Goal: Information Seeking & Learning: Learn about a topic

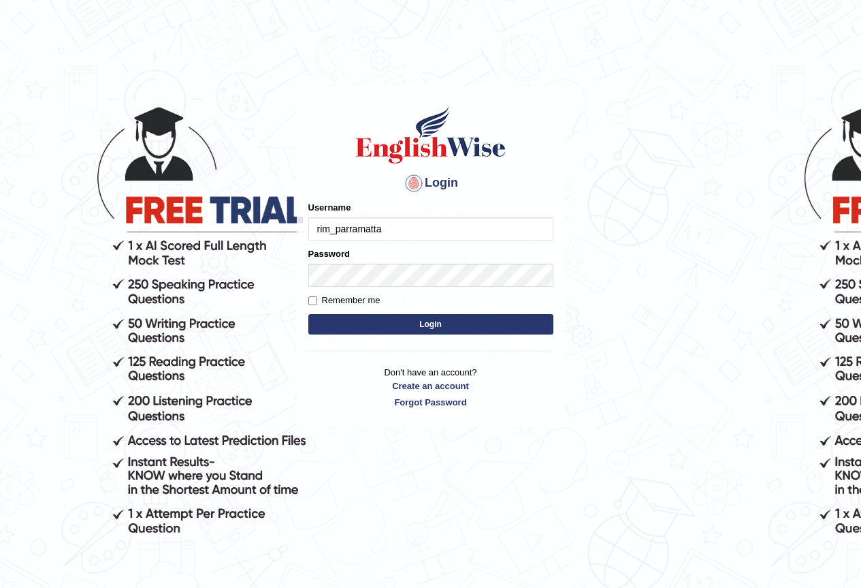
type input "rim_parramatta"
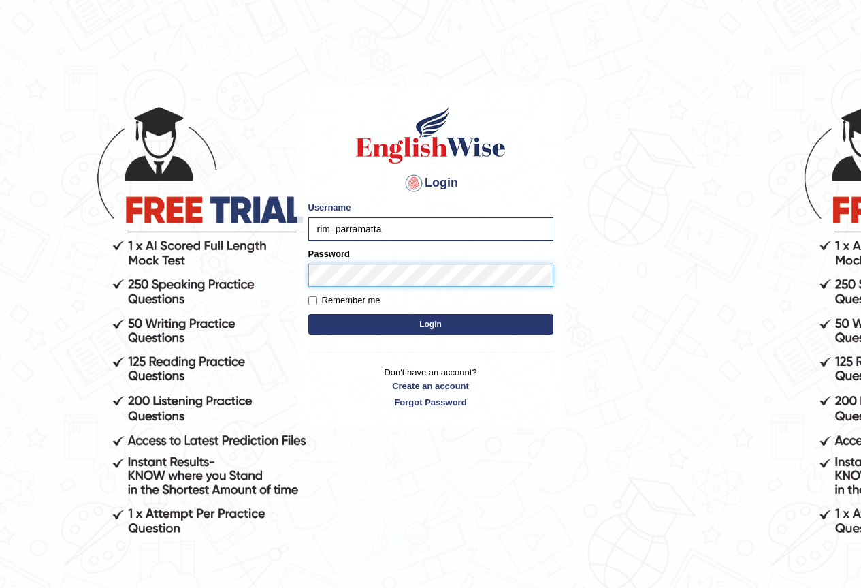
click at [308, 314] on button "Login" at bounding box center [430, 324] width 245 height 20
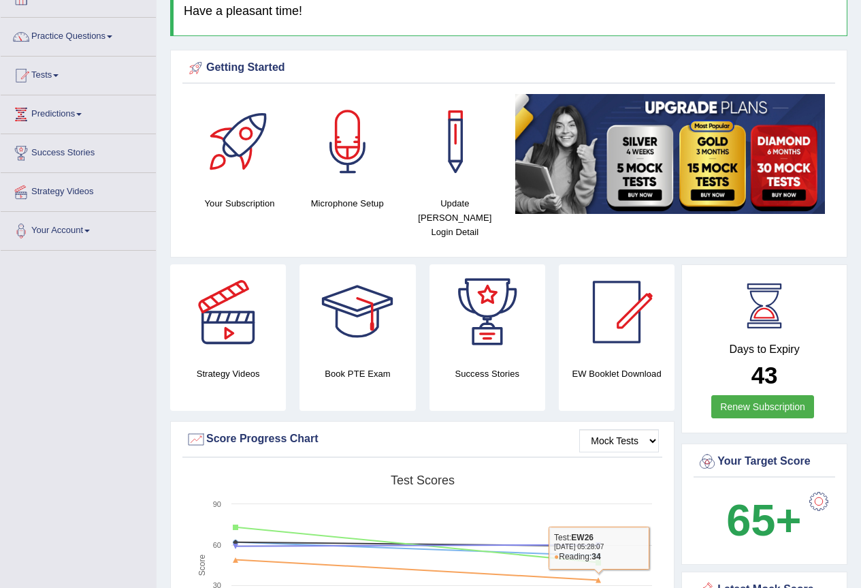
scroll to position [68, 0]
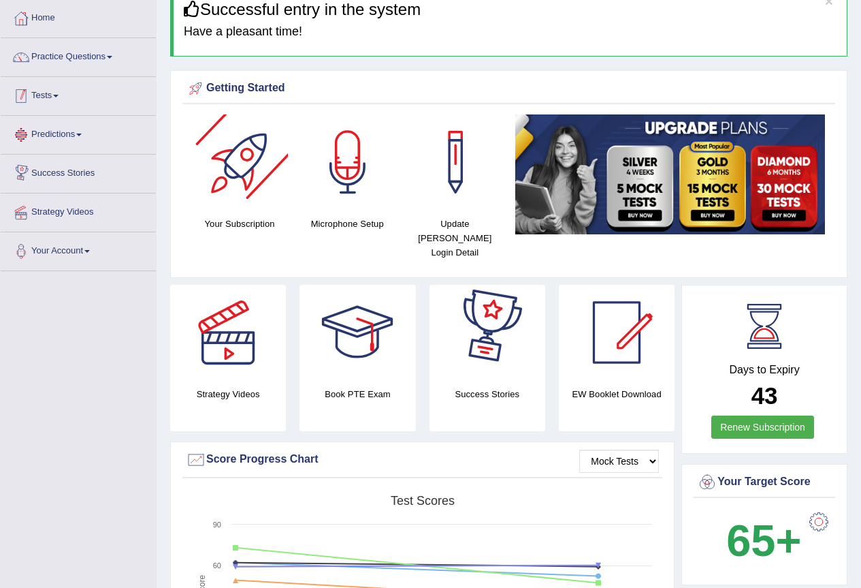
click at [72, 103] on link "Tests" at bounding box center [78, 94] width 155 height 34
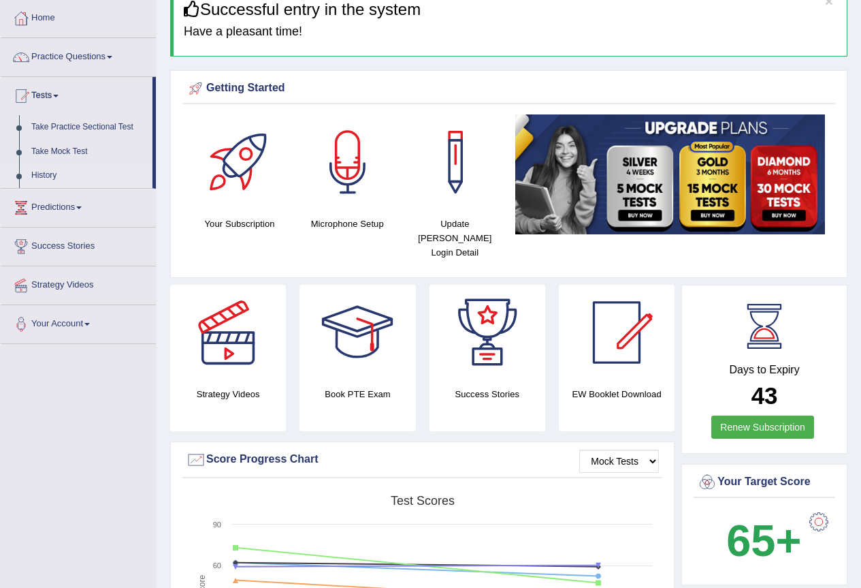
click at [57, 188] on link "History" at bounding box center [88, 175] width 127 height 25
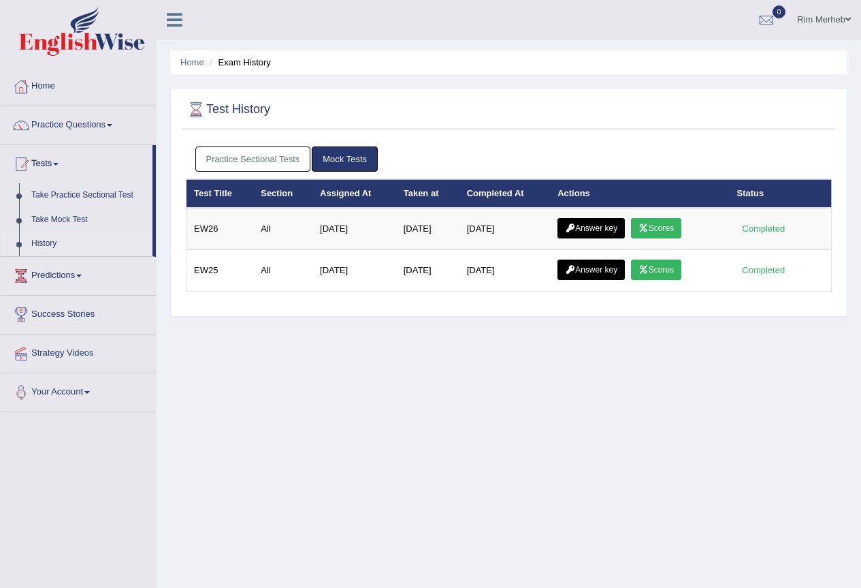
click at [682, 236] on link "Scores" at bounding box center [656, 228] width 50 height 20
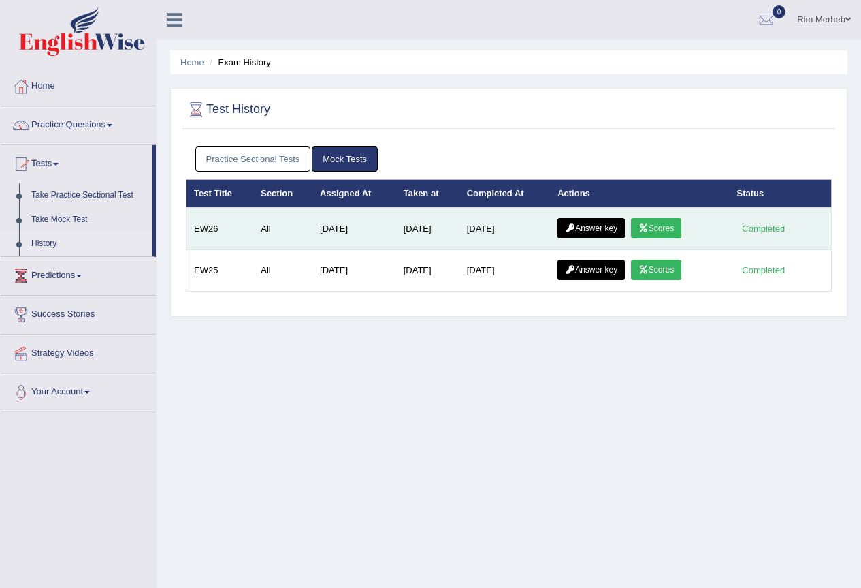
click at [601, 232] on link "Answer key" at bounding box center [591, 228] width 67 height 20
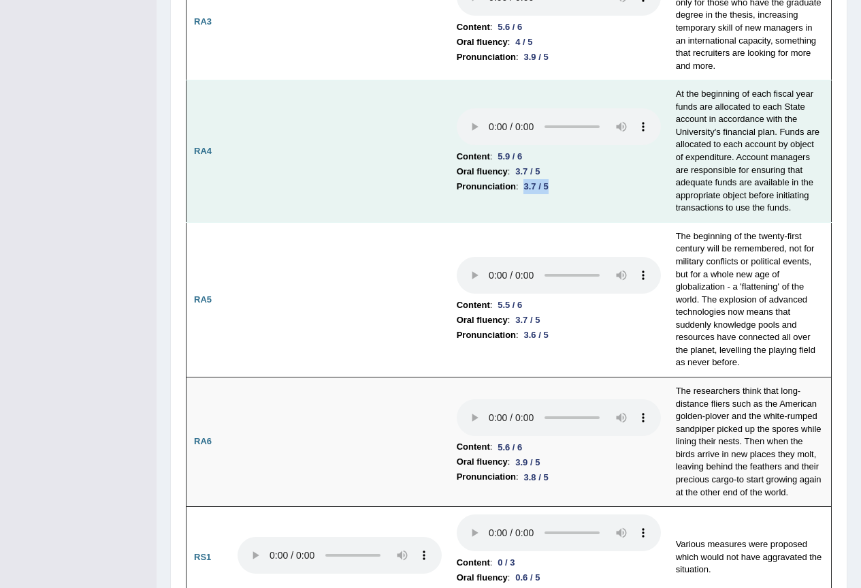
drag, startPoint x: 535, startPoint y: 247, endPoint x: 575, endPoint y: 242, distance: 41.1
click at [575, 194] on li "Pronunciation : 3.7 / 5" at bounding box center [559, 186] width 204 height 15
drag, startPoint x: 528, startPoint y: 227, endPoint x: 571, endPoint y: 234, distance: 43.3
click at [571, 179] on li "Oral fluency : 3.7 / 5" at bounding box center [559, 171] width 204 height 15
click at [563, 223] on td "Content : 5.9 / 6 Oral fluency : 3.7 / 5 Pronunciation : 3.7 / 5" at bounding box center [558, 151] width 219 height 142
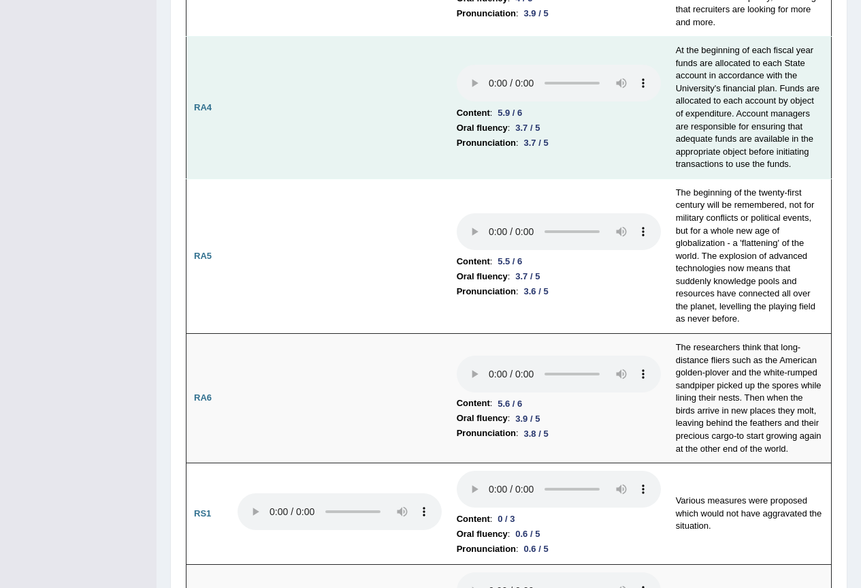
scroll to position [722, 0]
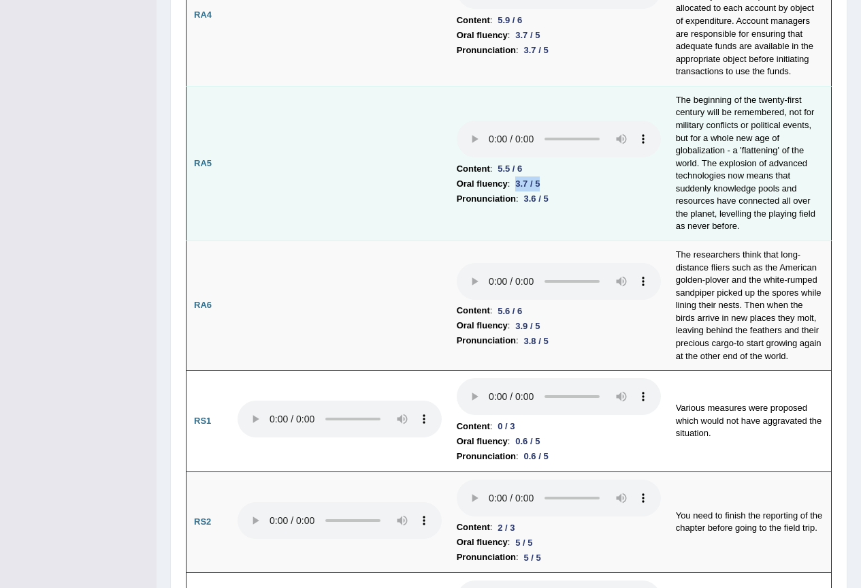
drag, startPoint x: 523, startPoint y: 268, endPoint x: 559, endPoint y: 272, distance: 36.3
click at [559, 191] on li "Oral fluency : 3.7 / 5" at bounding box center [559, 183] width 204 height 15
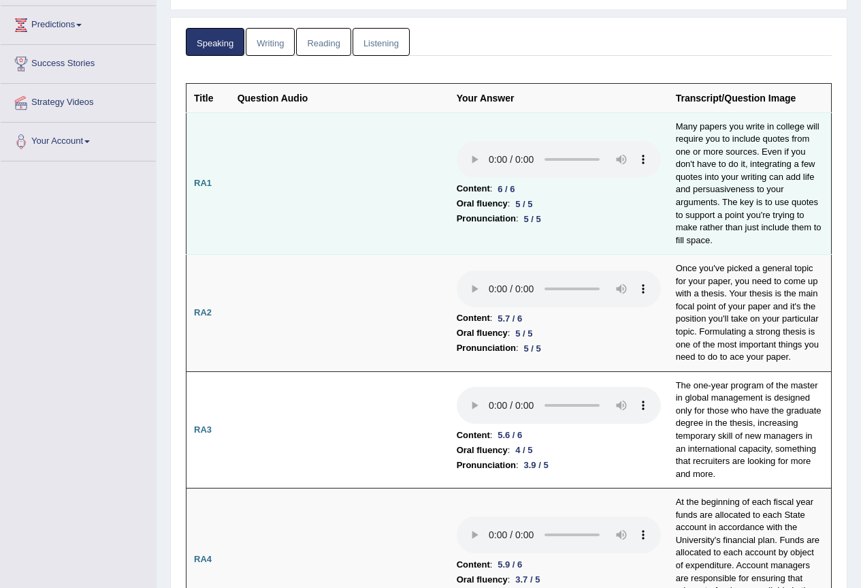
scroll to position [177, 0]
drag, startPoint x: 522, startPoint y: 210, endPoint x: 552, endPoint y: 212, distance: 30.0
click at [551, 211] on li "Oral fluency : 5 / 5" at bounding box center [559, 204] width 204 height 15
drag, startPoint x: 533, startPoint y: 226, endPoint x: 560, endPoint y: 228, distance: 28.0
click at [560, 227] on li "Pronunciation : 5 / 5" at bounding box center [559, 219] width 204 height 15
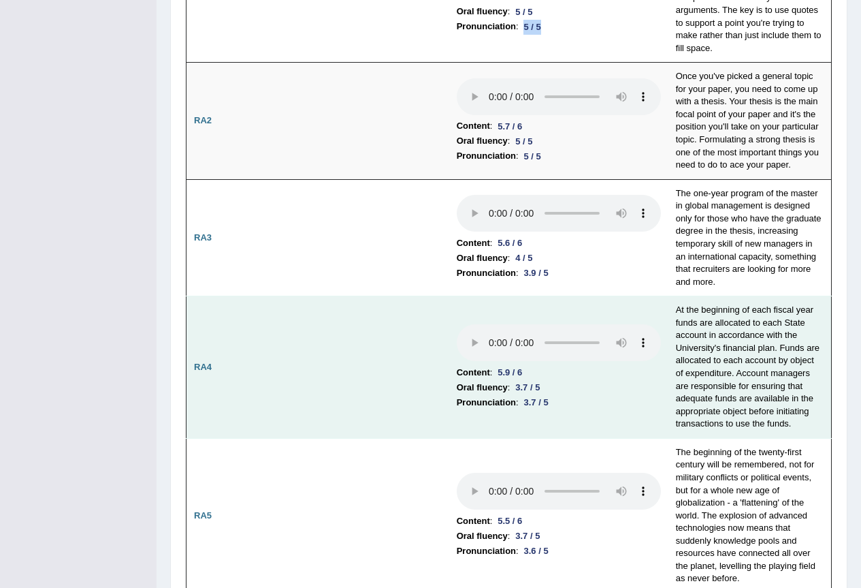
scroll to position [518, 0]
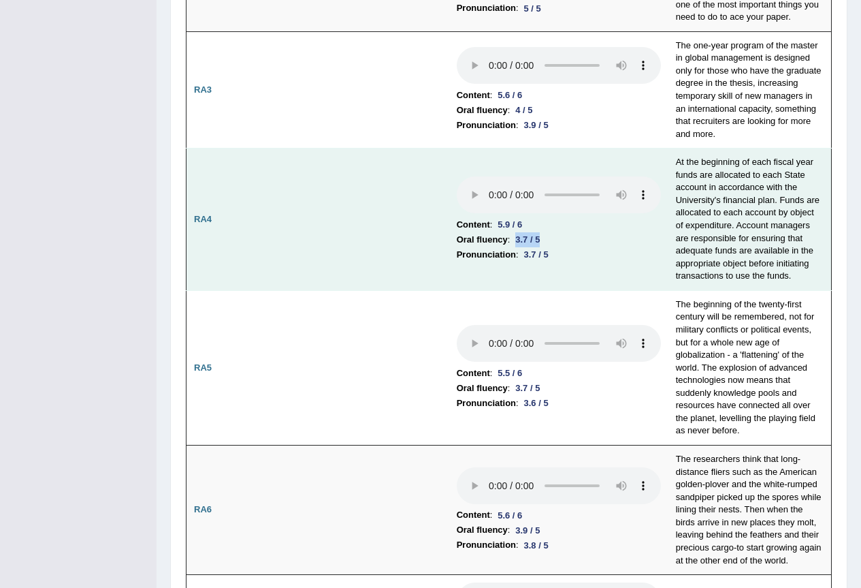
drag, startPoint x: 526, startPoint y: 302, endPoint x: 553, endPoint y: 302, distance: 27.2
click at [545, 247] on div "3.7 / 5" at bounding box center [527, 239] width 35 height 14
drag, startPoint x: 537, startPoint y: 312, endPoint x: 558, endPoint y: 322, distance: 23.5
click at [558, 291] on td "Content : 5.9 / 6 Oral fluency : 3.7 / 5 Pronunciation : 3.7 / 5" at bounding box center [558, 219] width 219 height 142
click at [642, 247] on li "Oral fluency : 3.7 / 5" at bounding box center [559, 239] width 204 height 15
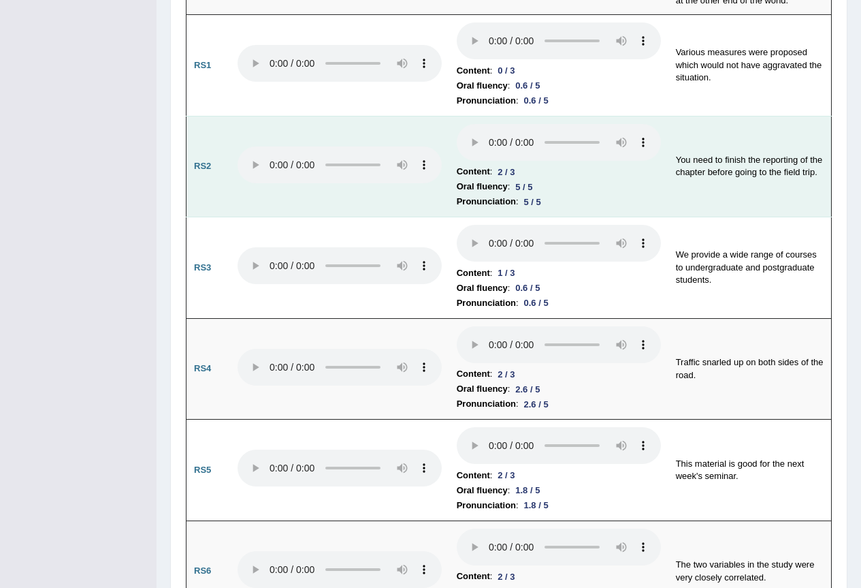
scroll to position [1101, 0]
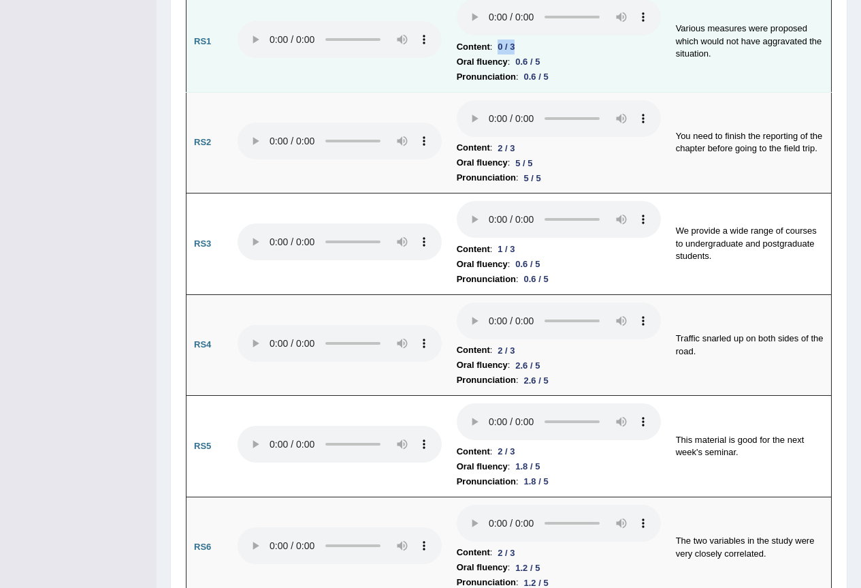
drag, startPoint x: 505, startPoint y: 158, endPoint x: 533, endPoint y: 163, distance: 28.3
click at [533, 54] on li "Content : 0 / 3" at bounding box center [559, 46] width 204 height 15
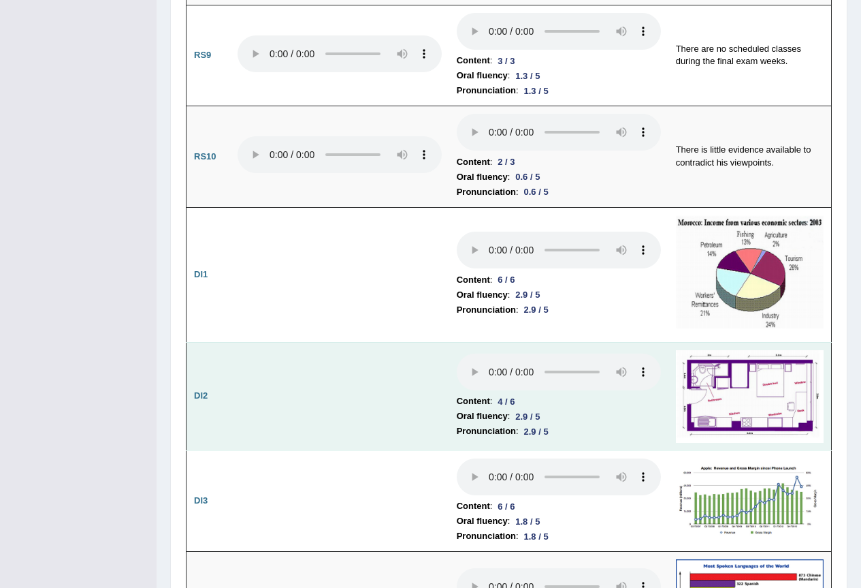
scroll to position [2055, 0]
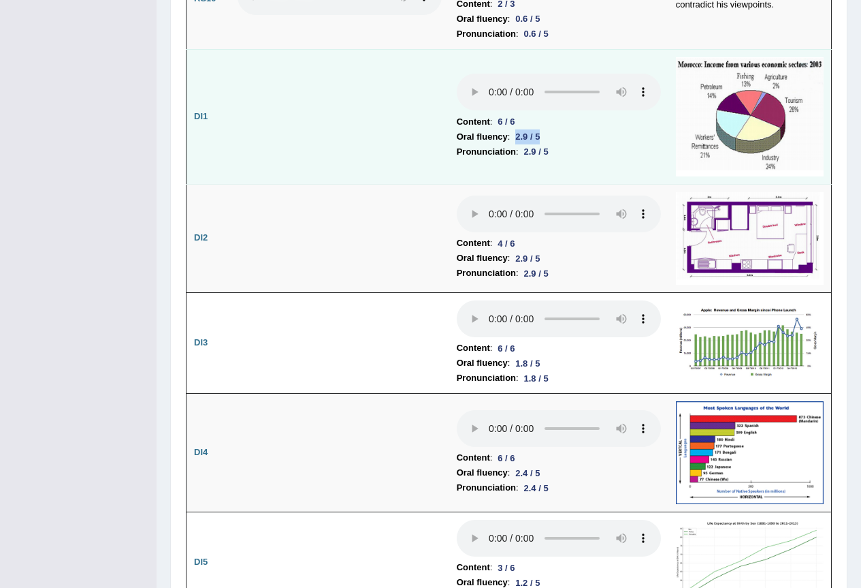
drag, startPoint x: 524, startPoint y: 244, endPoint x: 558, endPoint y: 242, distance: 34.8
click at [558, 144] on li "Oral fluency : 2.9 / 5" at bounding box center [559, 136] width 204 height 15
drag, startPoint x: 530, startPoint y: 257, endPoint x: 563, endPoint y: 257, distance: 32.7
click at [554, 159] on div "2.9 / 5" at bounding box center [536, 151] width 35 height 14
click at [387, 184] on td at bounding box center [339, 116] width 219 height 135
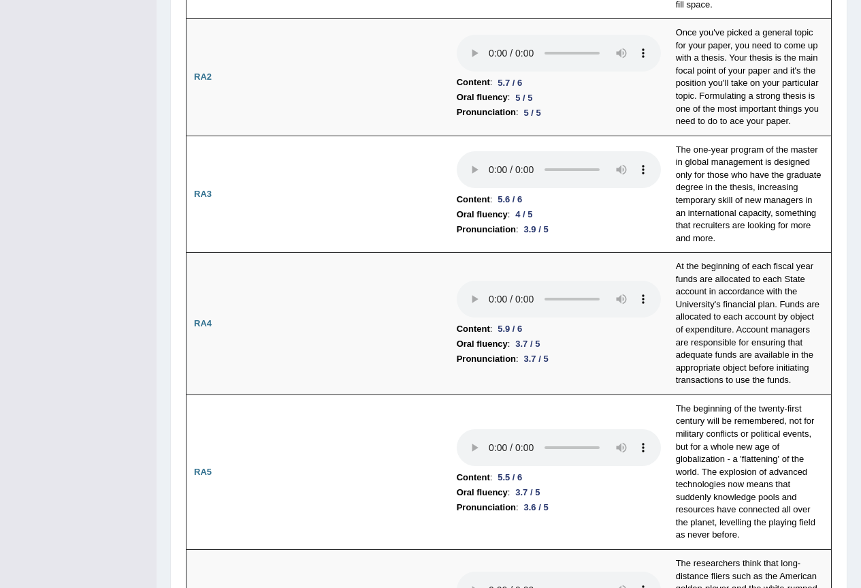
scroll to position [0, 0]
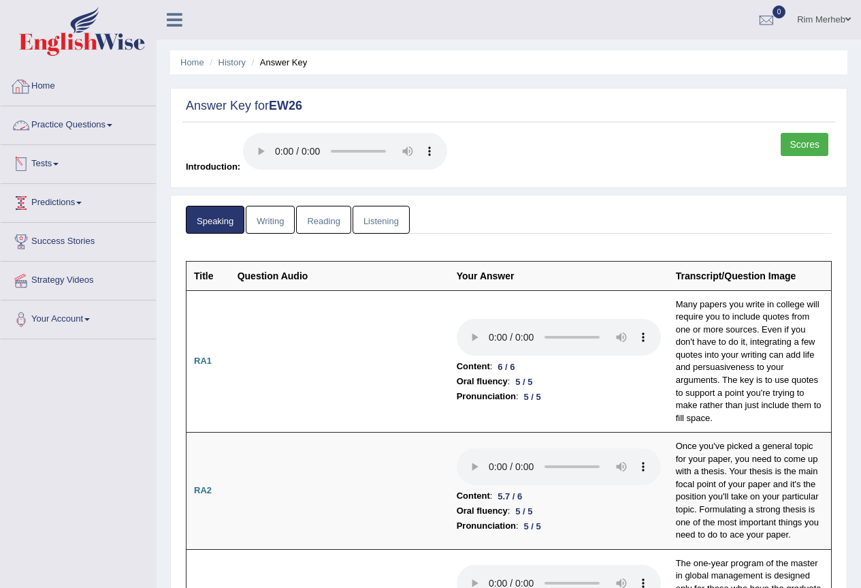
click at [49, 141] on li "Practice Questions Speaking Practice Read Aloud Repeat Sentence Describe Image …" at bounding box center [78, 125] width 155 height 39
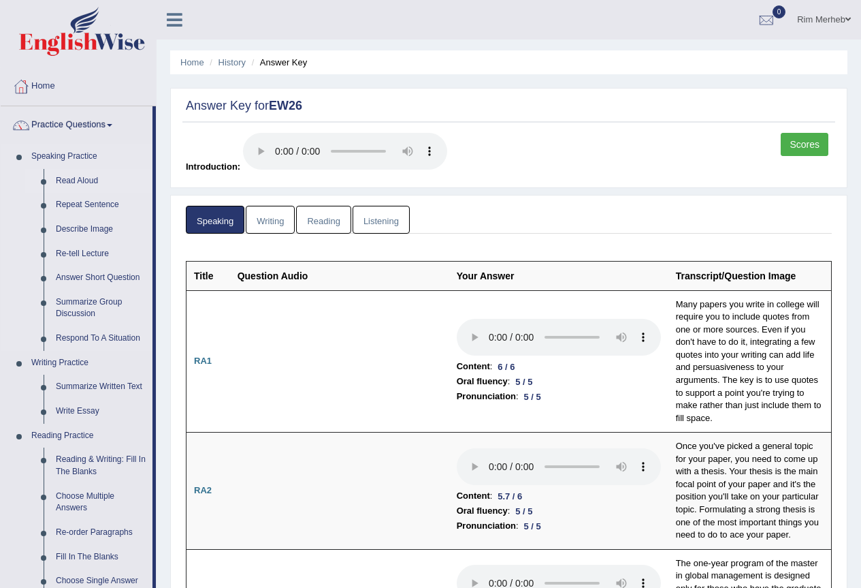
click at [83, 185] on link "Read Aloud" at bounding box center [101, 181] width 103 height 25
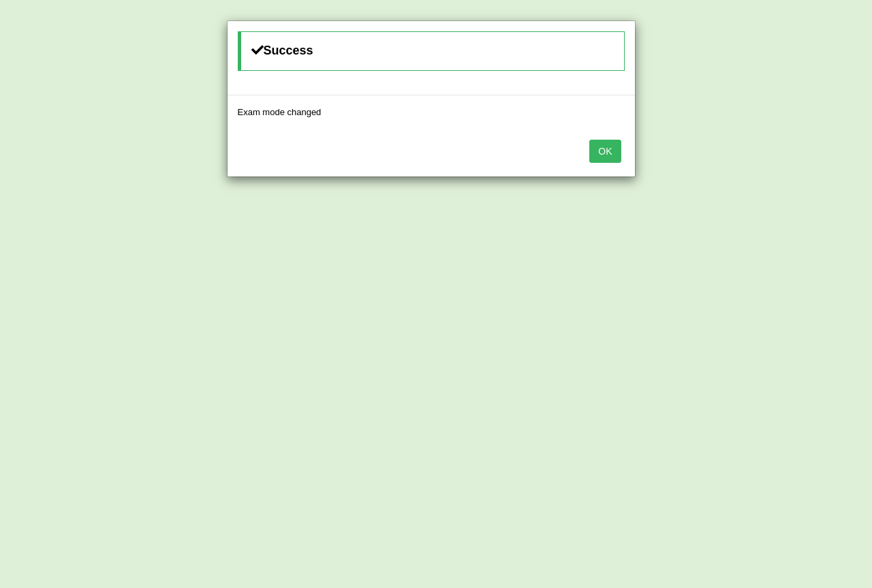
click at [615, 152] on button "OK" at bounding box center [604, 151] width 31 height 23
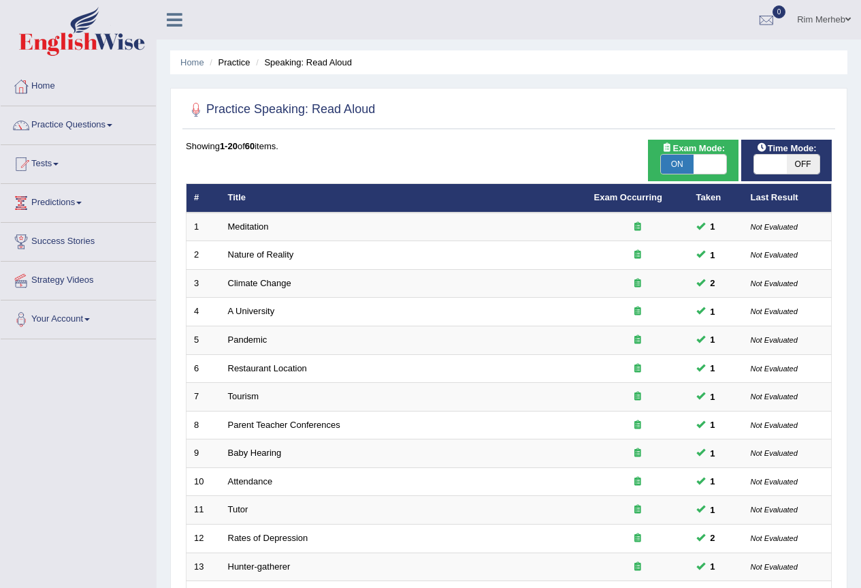
click at [778, 160] on span at bounding box center [771, 164] width 33 height 19
checkbox input "true"
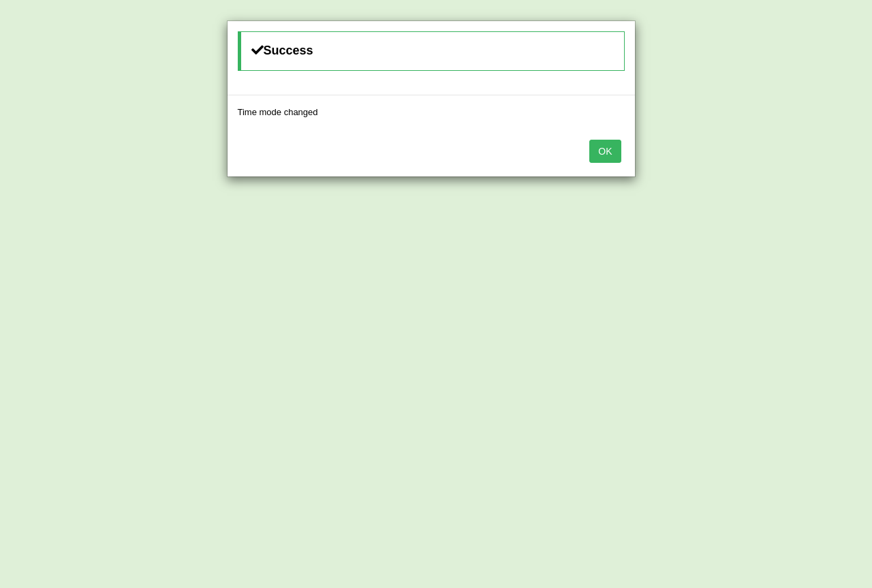
click at [610, 146] on button "OK" at bounding box center [604, 151] width 31 height 23
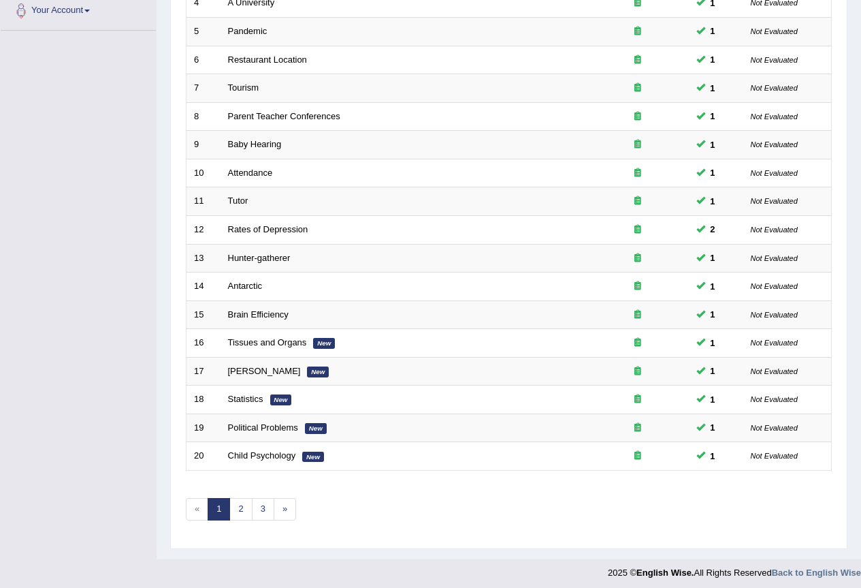
scroll to position [341, 0]
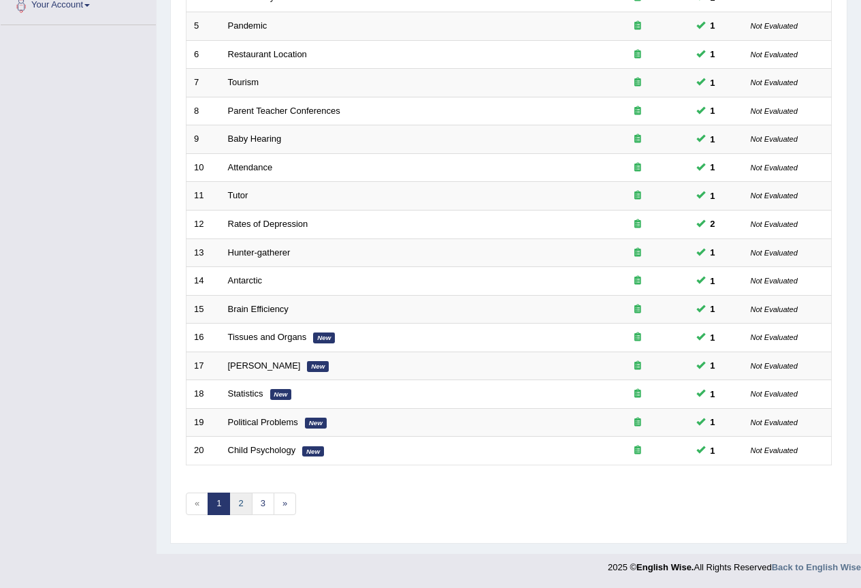
click at [246, 507] on link "2" at bounding box center [240, 503] width 22 height 22
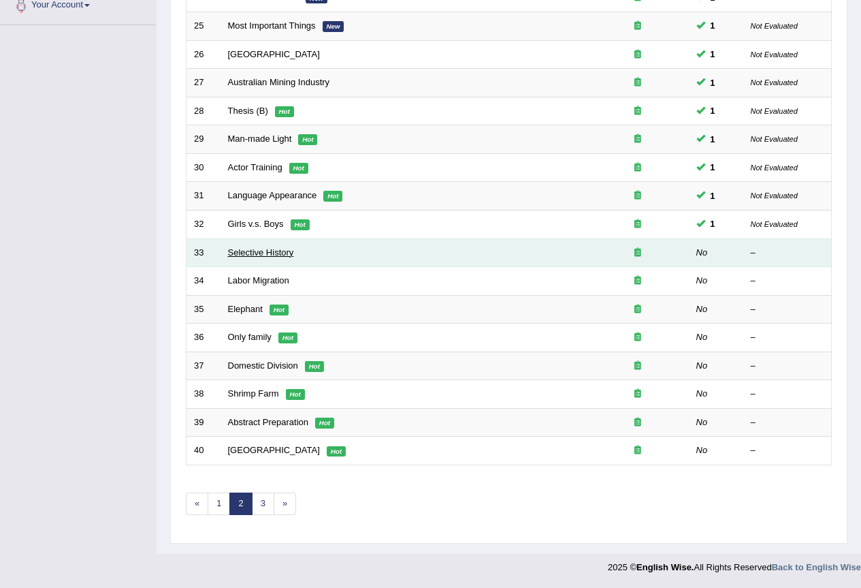
click at [251, 247] on link "Selective History" at bounding box center [261, 252] width 66 height 10
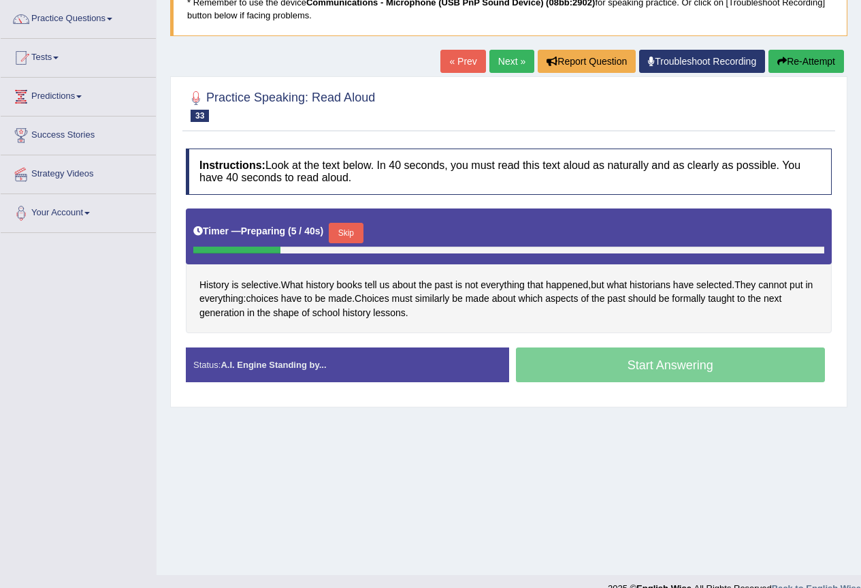
scroll to position [128, 0]
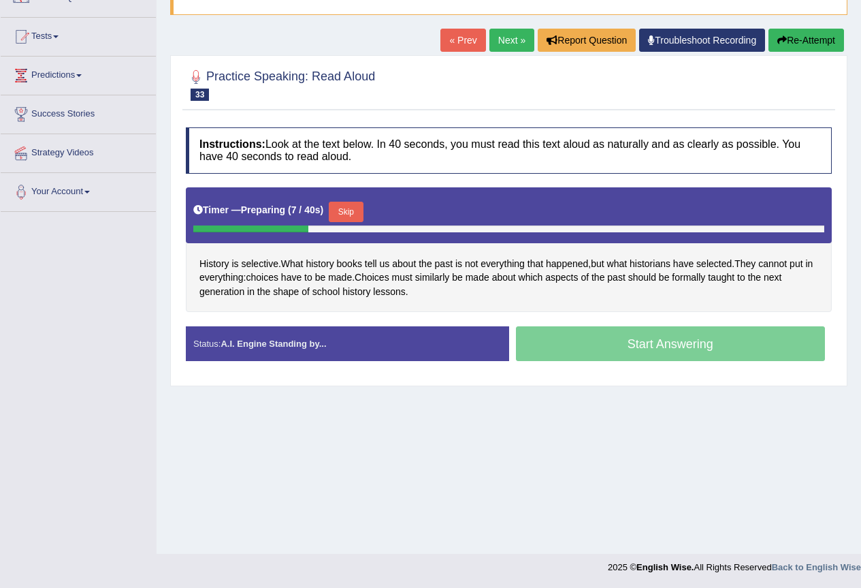
click at [646, 322] on div "Instructions: Look at the text below. In 40 seconds, you must read this text al…" at bounding box center [509, 250] width 653 height 258
click at [613, 300] on div "History is selective . What history books tell us about the past is not everyth…" at bounding box center [509, 249] width 646 height 125
click at [281, 441] on div "Home Practice Speaking: Read Aloud Selective History * Remember to use the devi…" at bounding box center [509, 213] width 705 height 681
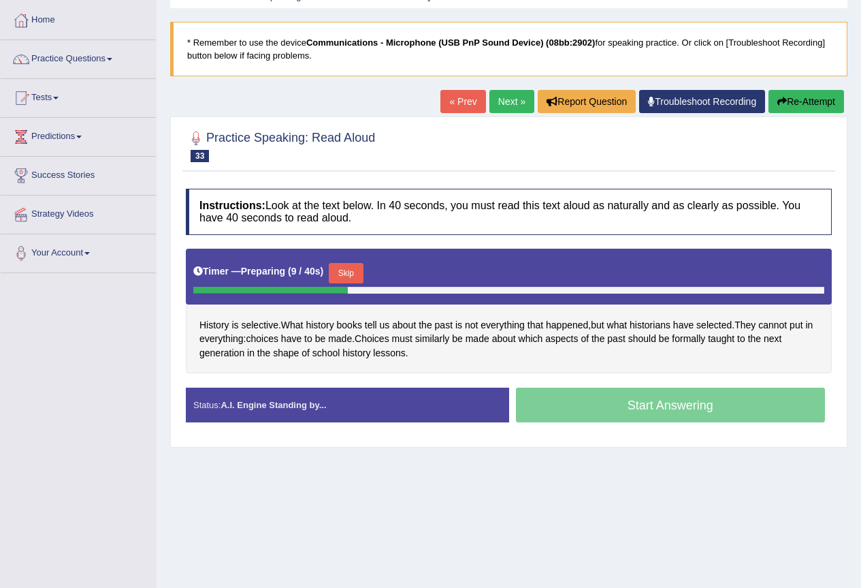
scroll to position [60, 0]
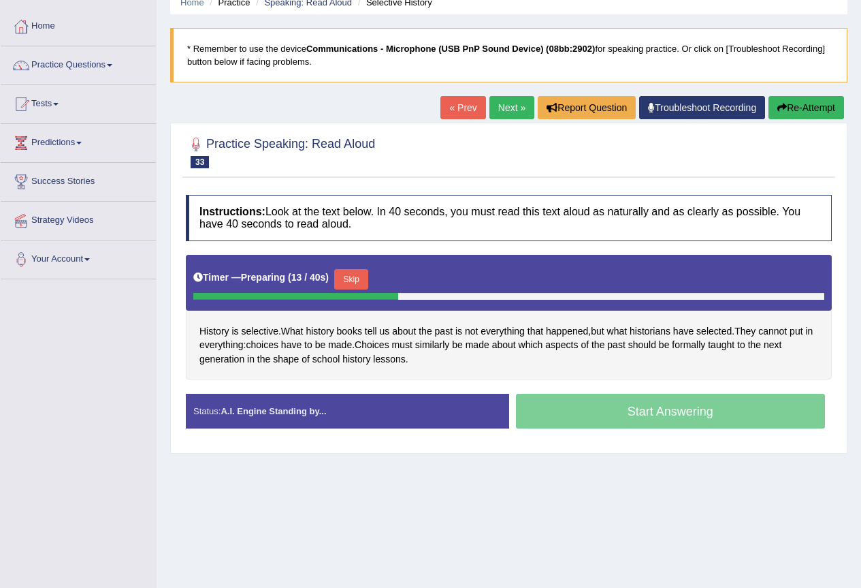
click at [351, 277] on button "Skip" at bounding box center [351, 279] width 34 height 20
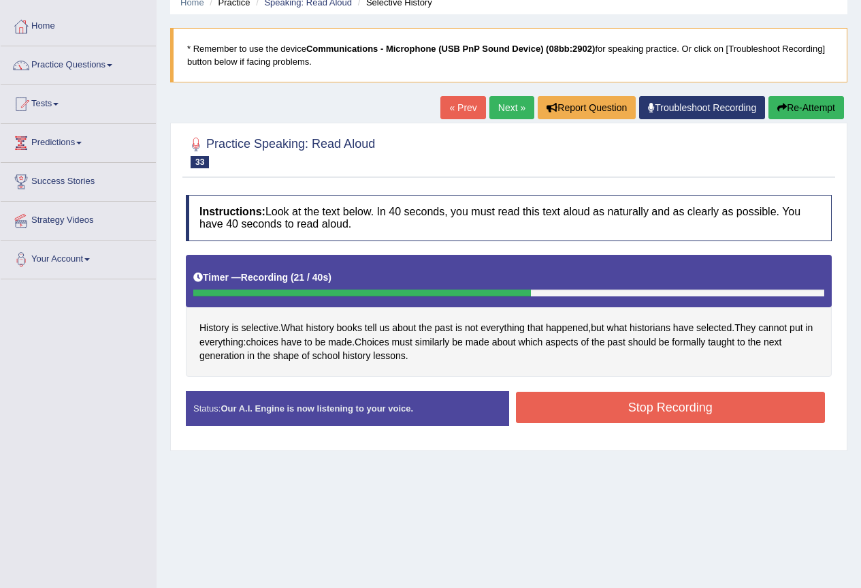
click at [584, 407] on button "Stop Recording" at bounding box center [671, 407] width 310 height 31
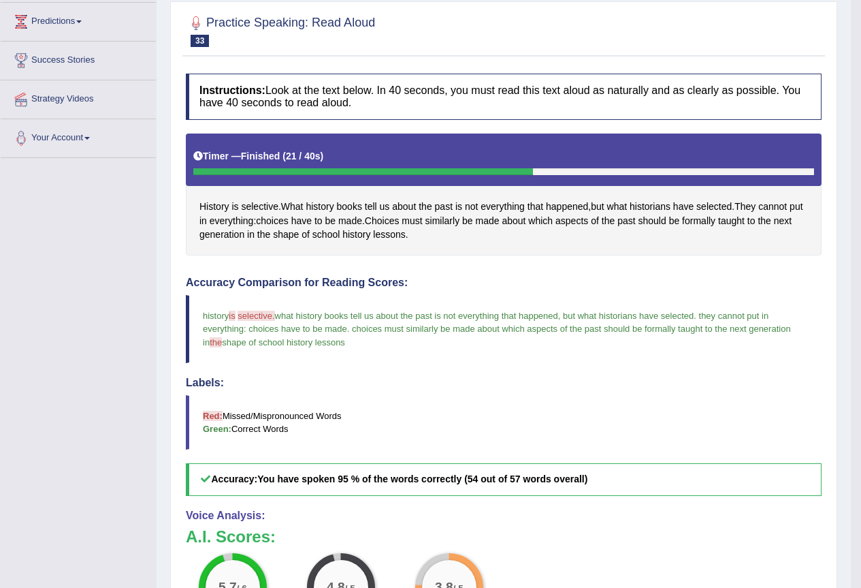
scroll to position [128, 0]
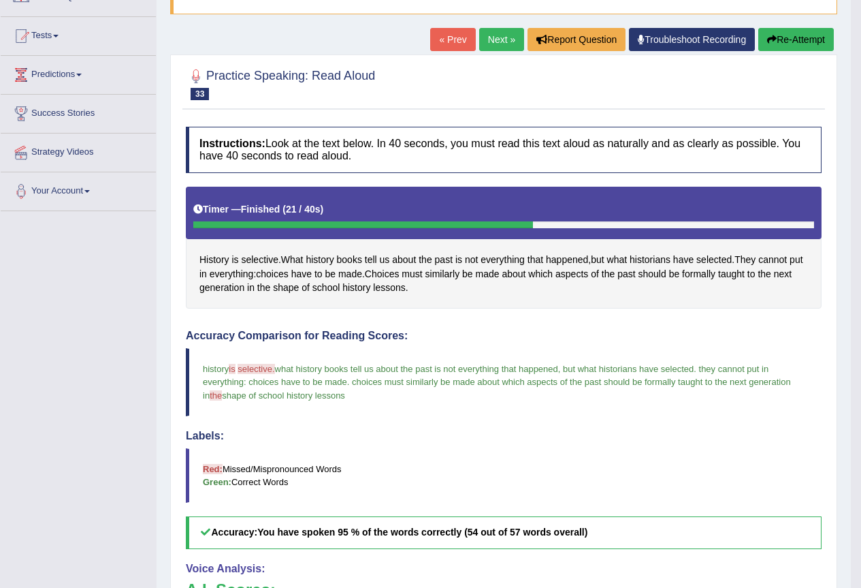
click at [512, 41] on link "Next »" at bounding box center [501, 39] width 45 height 23
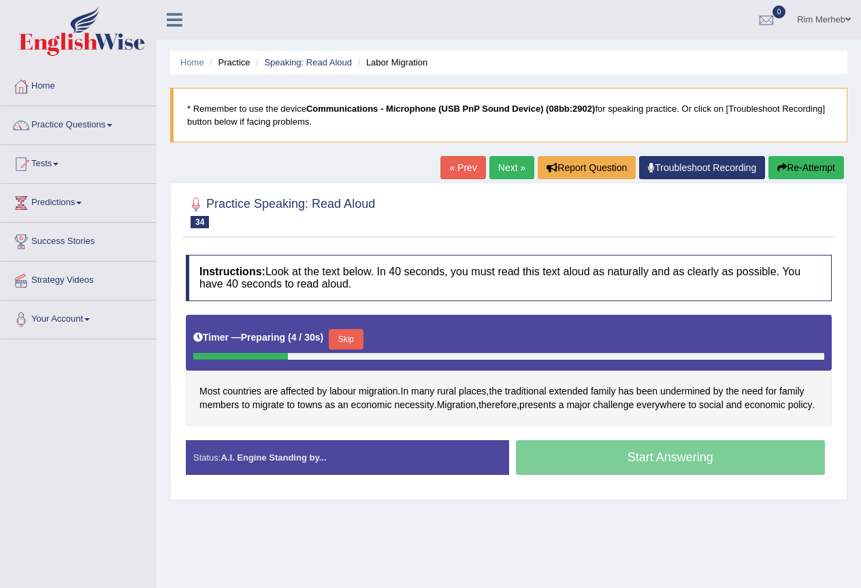
click at [353, 338] on button "Skip" at bounding box center [346, 339] width 34 height 20
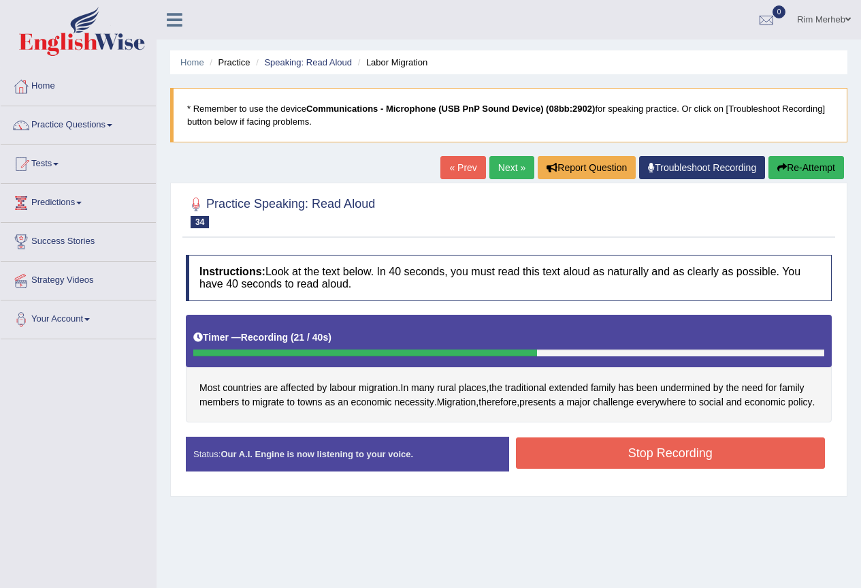
click at [550, 457] on button "Stop Recording" at bounding box center [671, 452] width 310 height 31
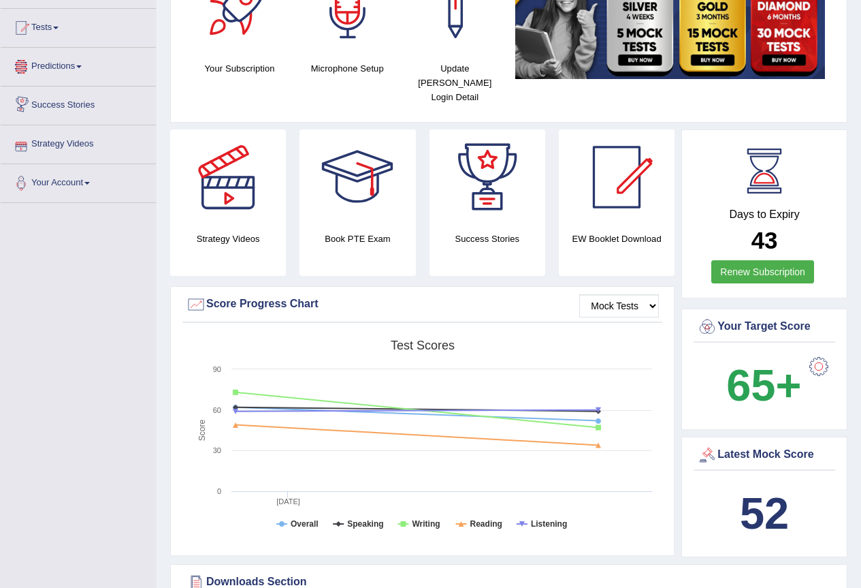
scroll to position [68, 0]
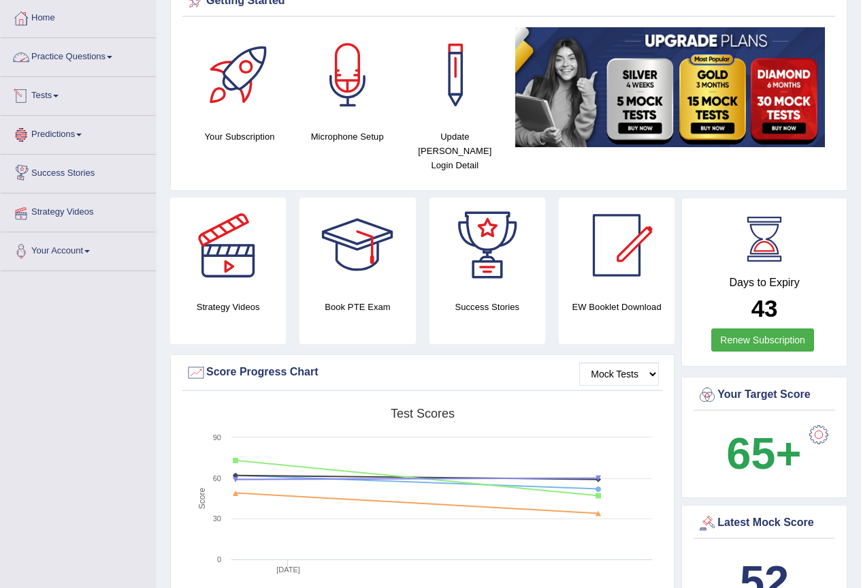
click at [72, 62] on link "Practice Questions" at bounding box center [78, 55] width 155 height 34
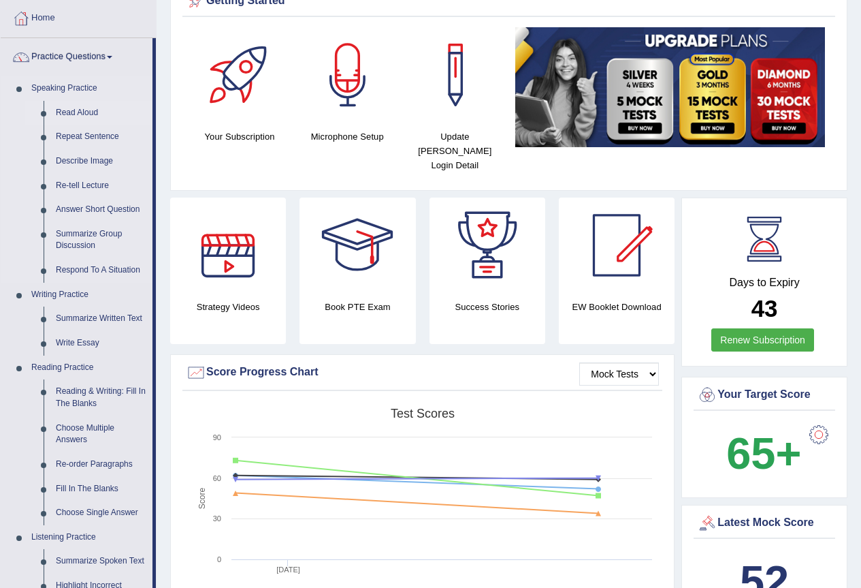
click at [84, 115] on link "Read Aloud" at bounding box center [101, 113] width 103 height 25
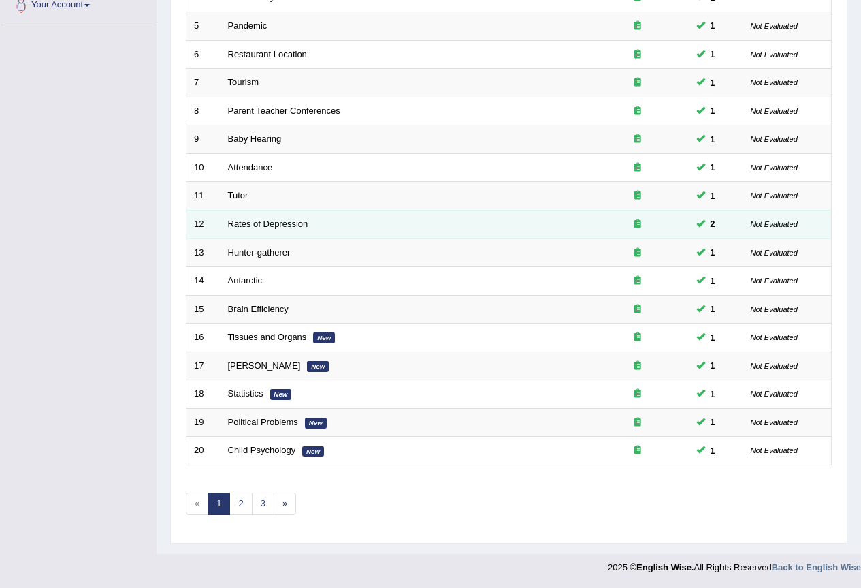
scroll to position [341, 0]
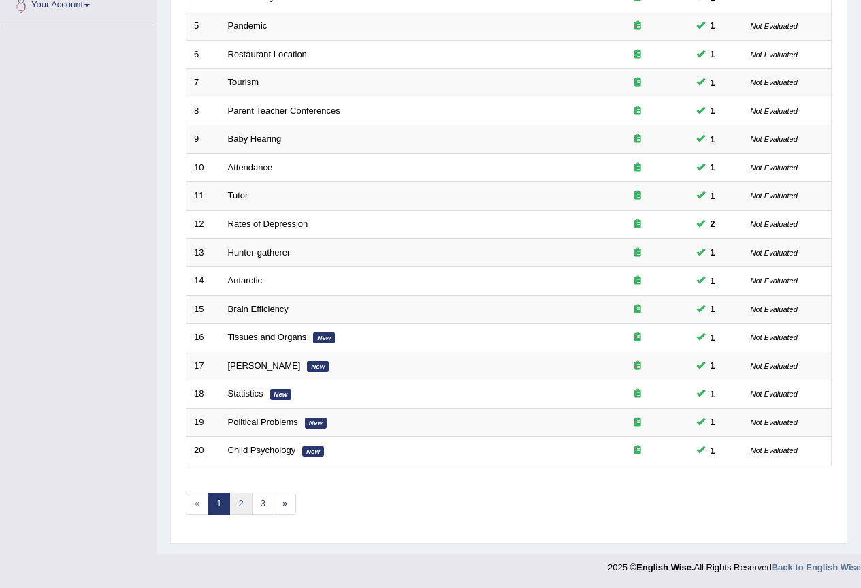
click at [245, 500] on link "2" at bounding box center [240, 503] width 22 height 22
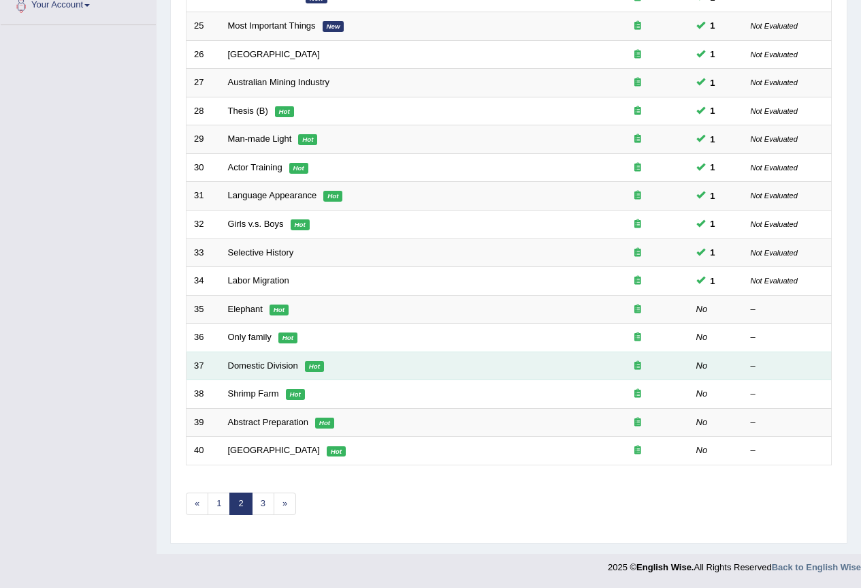
scroll to position [341, 0]
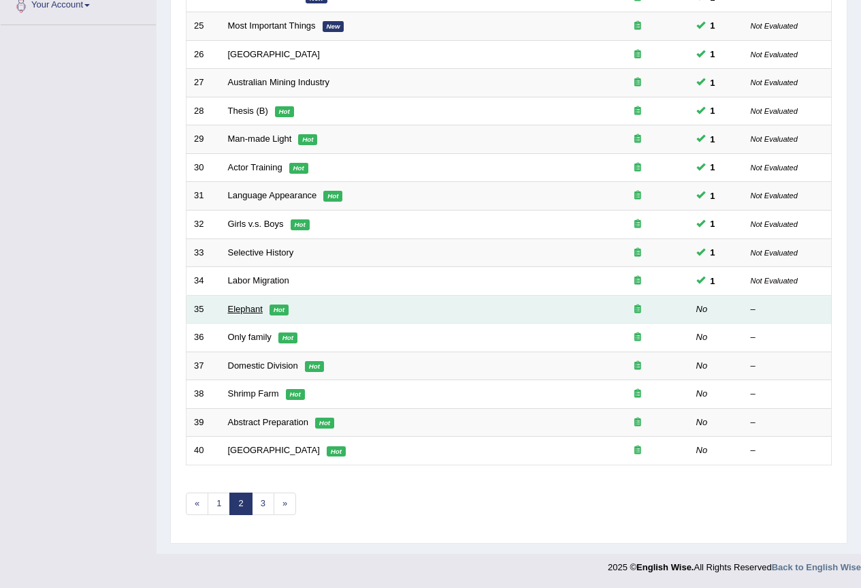
click at [253, 304] on link "Elephant" at bounding box center [245, 309] width 35 height 10
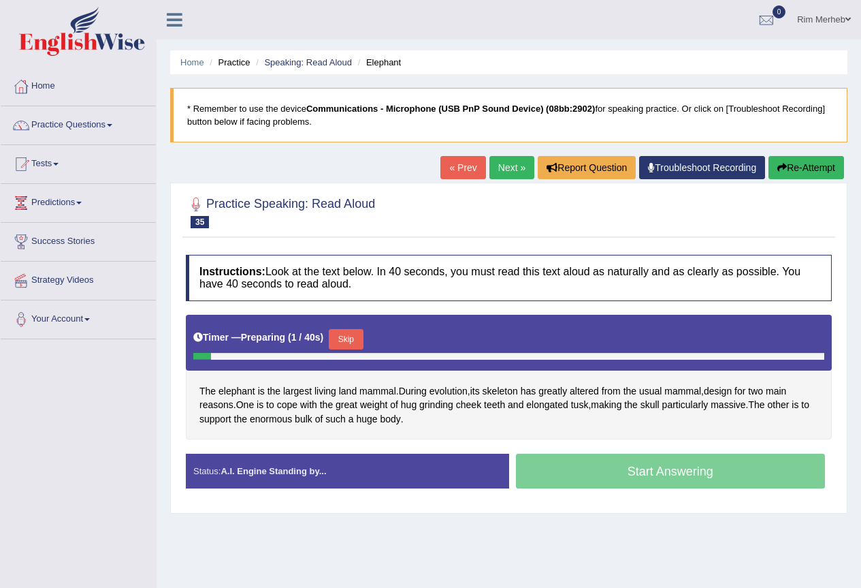
click at [351, 347] on button "Skip" at bounding box center [346, 339] width 34 height 20
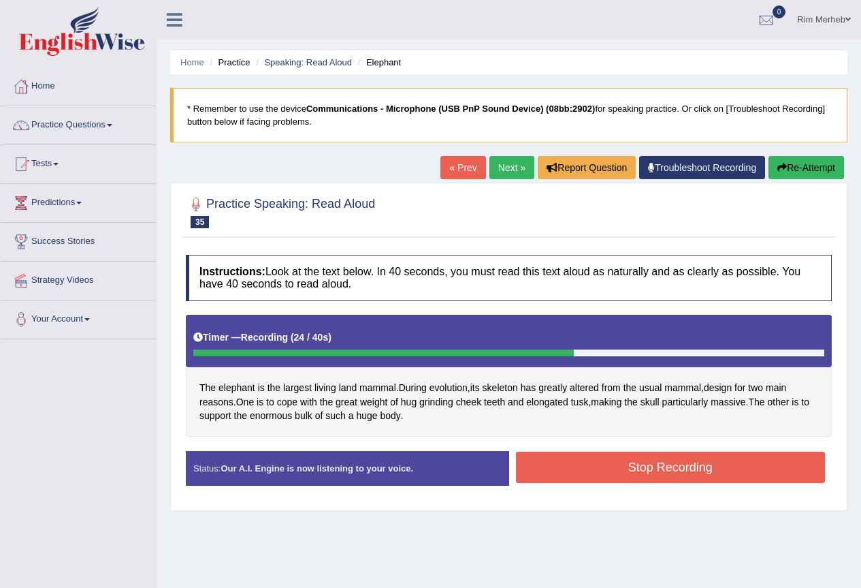
click at [643, 466] on button "Stop Recording" at bounding box center [671, 466] width 310 height 31
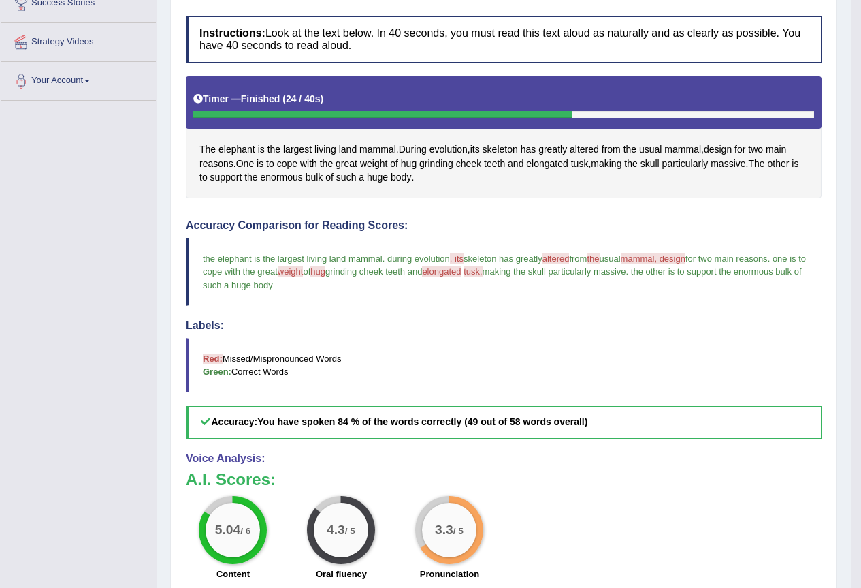
scroll to position [50, 0]
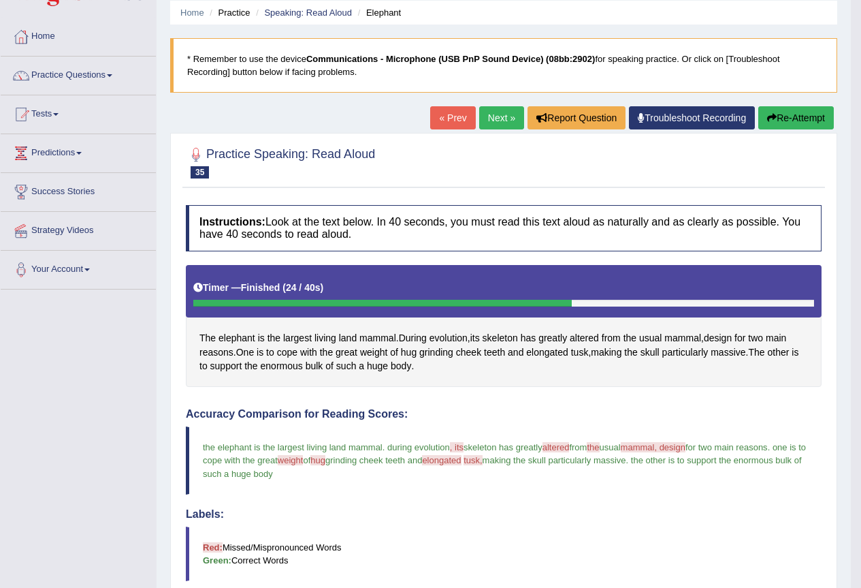
click at [501, 129] on link "Next »" at bounding box center [501, 117] width 45 height 23
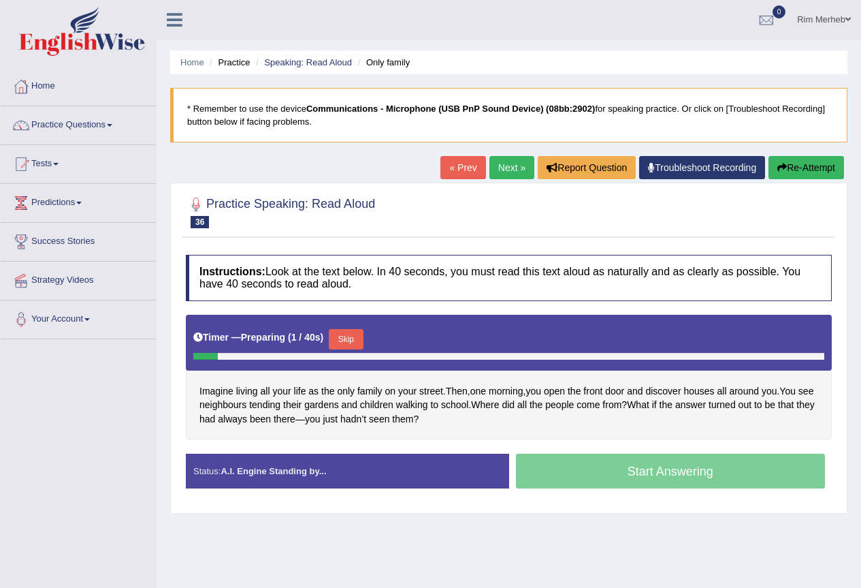
click at [338, 343] on button "Skip" at bounding box center [346, 339] width 34 height 20
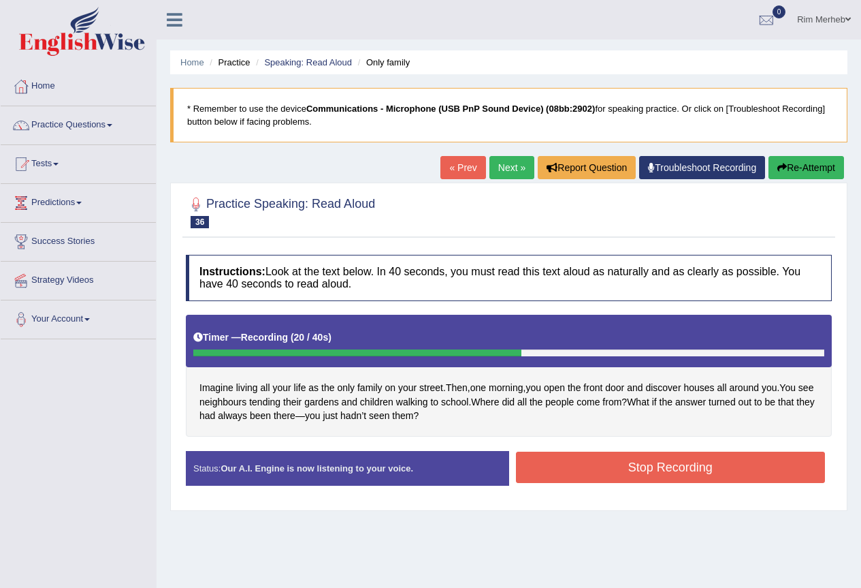
click at [541, 470] on button "Stop Recording" at bounding box center [671, 466] width 310 height 31
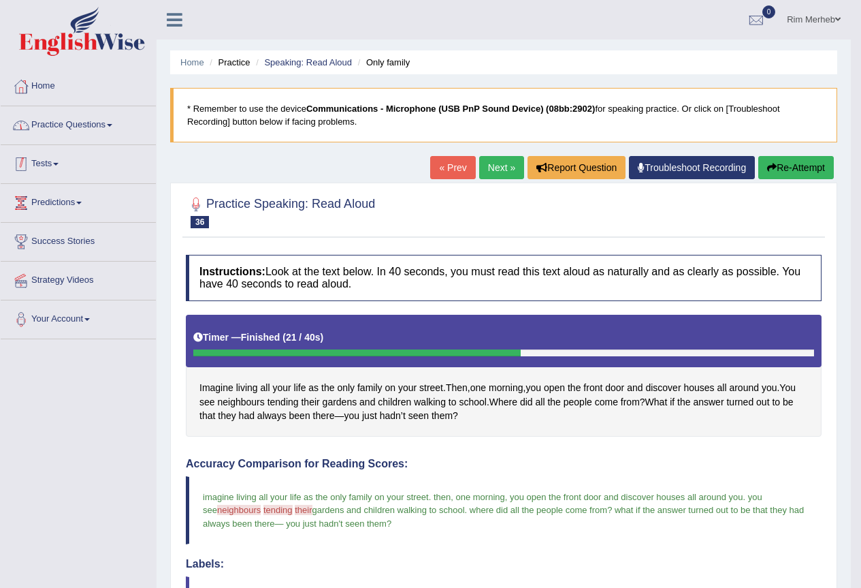
click at [99, 127] on link "Practice Questions" at bounding box center [78, 123] width 155 height 34
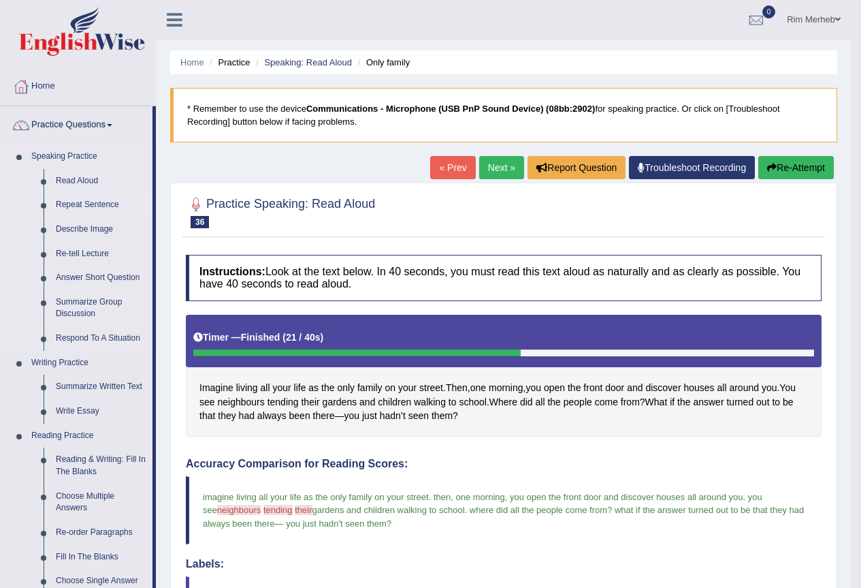
click at [95, 204] on link "Repeat Sentence" at bounding box center [101, 205] width 103 height 25
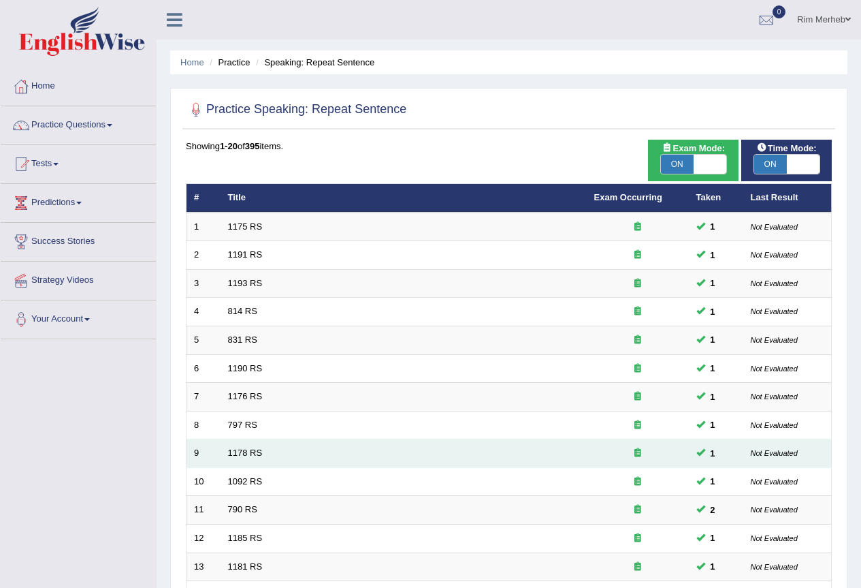
click at [239, 443] on td "1178 RS" at bounding box center [404, 453] width 366 height 29
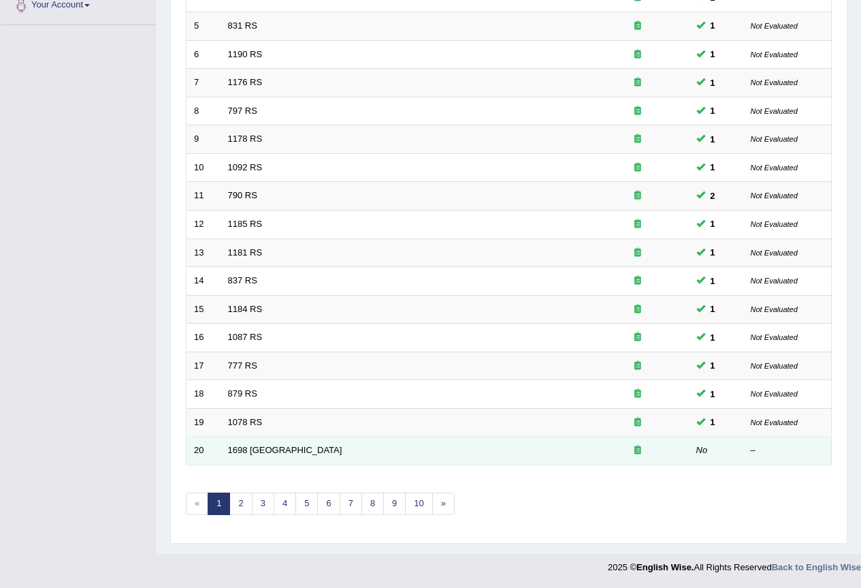
scroll to position [341, 0]
click at [256, 458] on td "1698 RS" at bounding box center [404, 451] width 366 height 29
click at [251, 446] on link "1698 RS" at bounding box center [285, 450] width 114 height 10
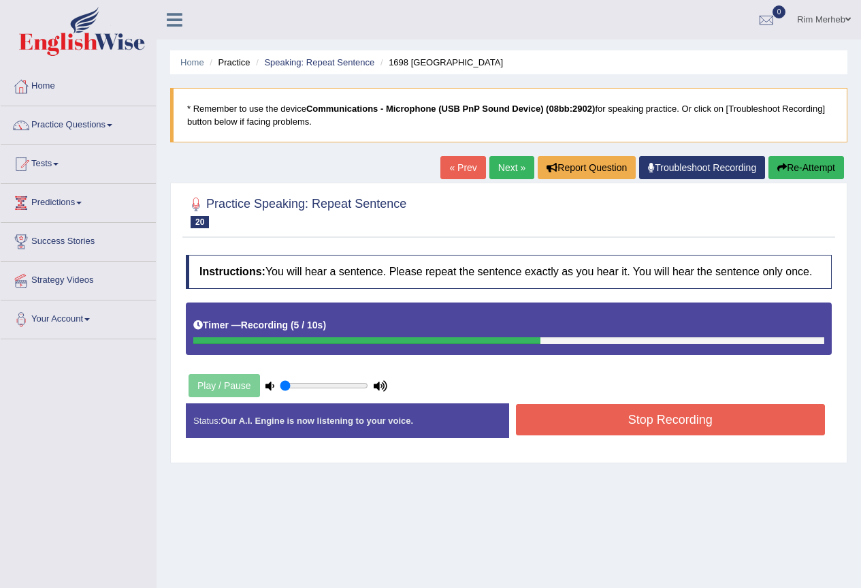
click at [578, 429] on button "Stop Recording" at bounding box center [671, 419] width 310 height 31
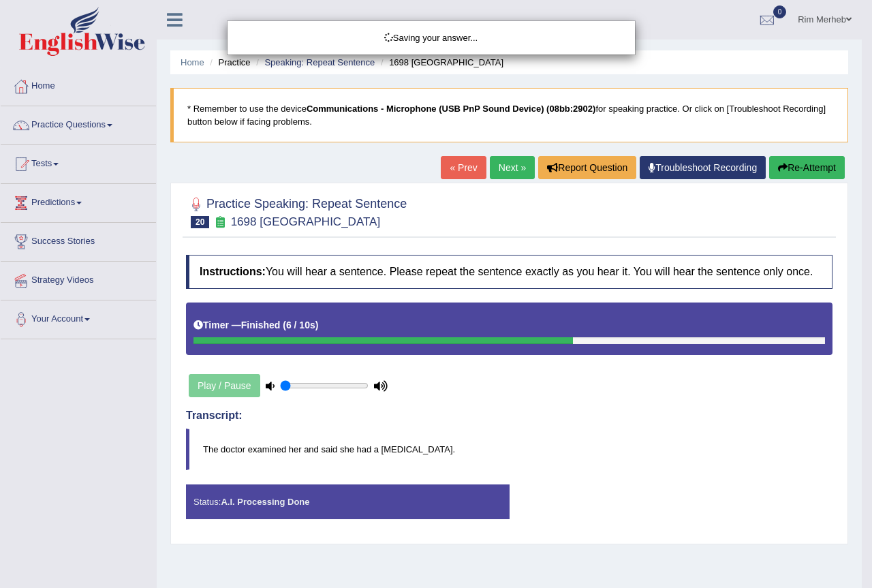
click at [325, 386] on div "Saving your answer..." at bounding box center [436, 294] width 872 height 588
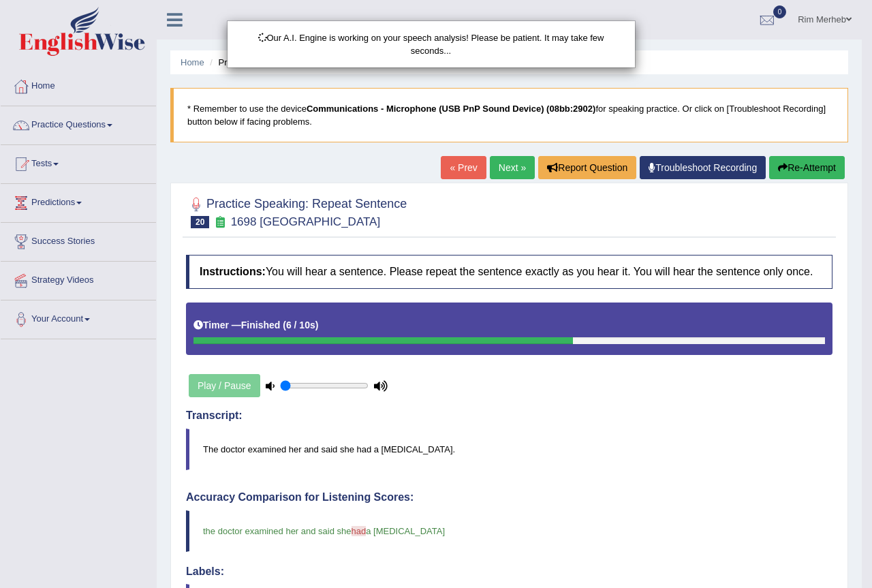
drag, startPoint x: 299, startPoint y: 387, endPoint x: 313, endPoint y: 394, distance: 15.2
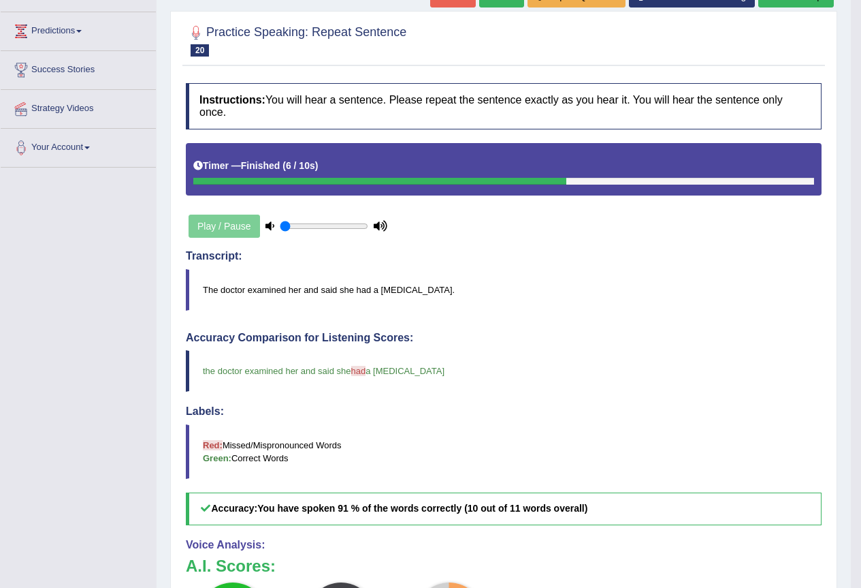
scroll to position [153, 0]
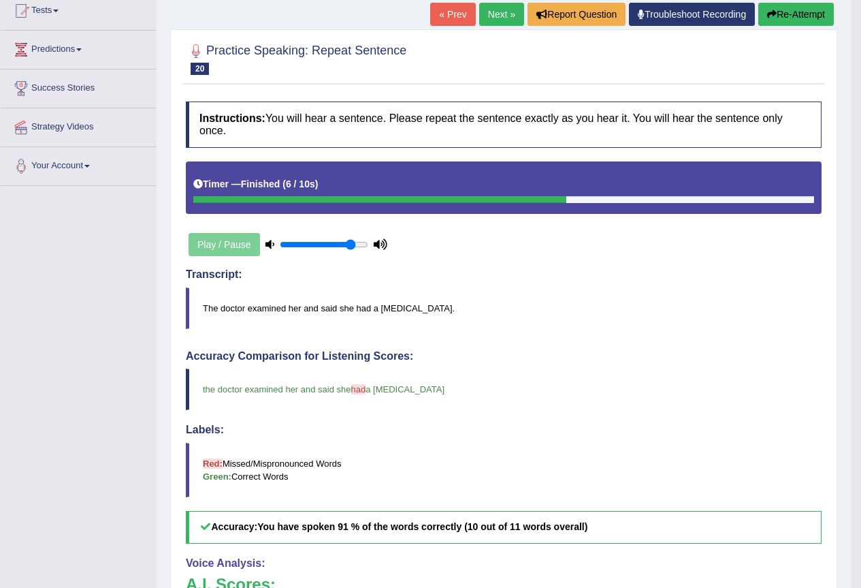
drag, startPoint x: 311, startPoint y: 247, endPoint x: 352, endPoint y: 259, distance: 43.3
type input "0.85"
click at [352, 250] on input "range" at bounding box center [324, 244] width 89 height 11
click at [494, 13] on link "Next »" at bounding box center [501, 14] width 45 height 23
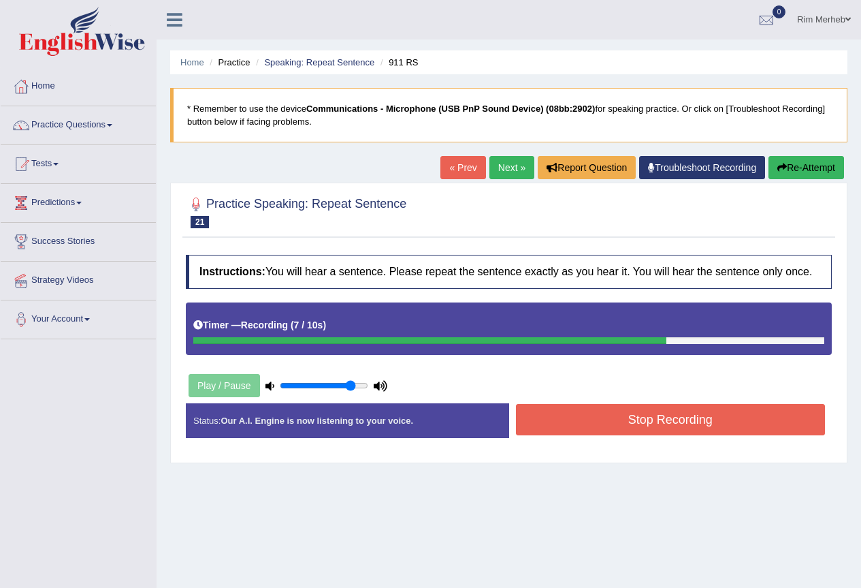
drag, startPoint x: 547, startPoint y: 414, endPoint x: 555, endPoint y: 415, distance: 8.3
click at [556, 414] on button "Stop Recording" at bounding box center [671, 419] width 310 height 31
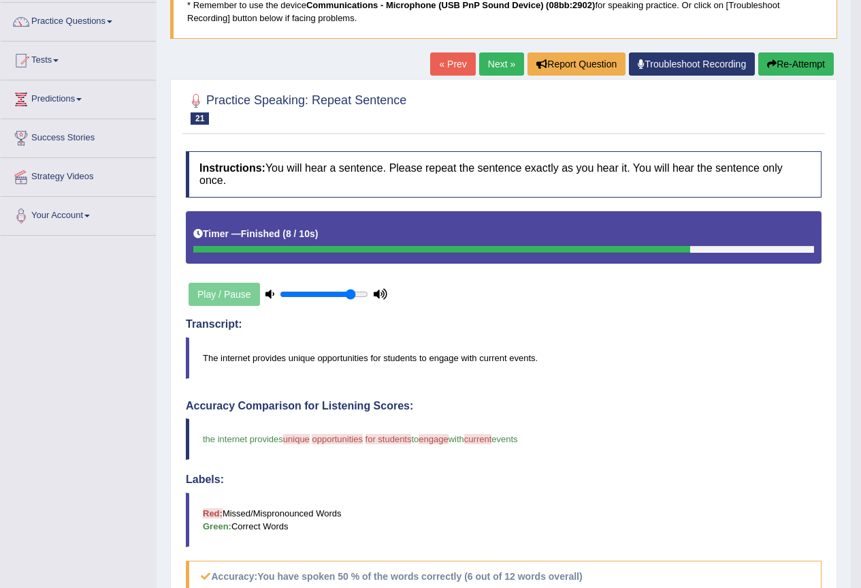
scroll to position [17, 0]
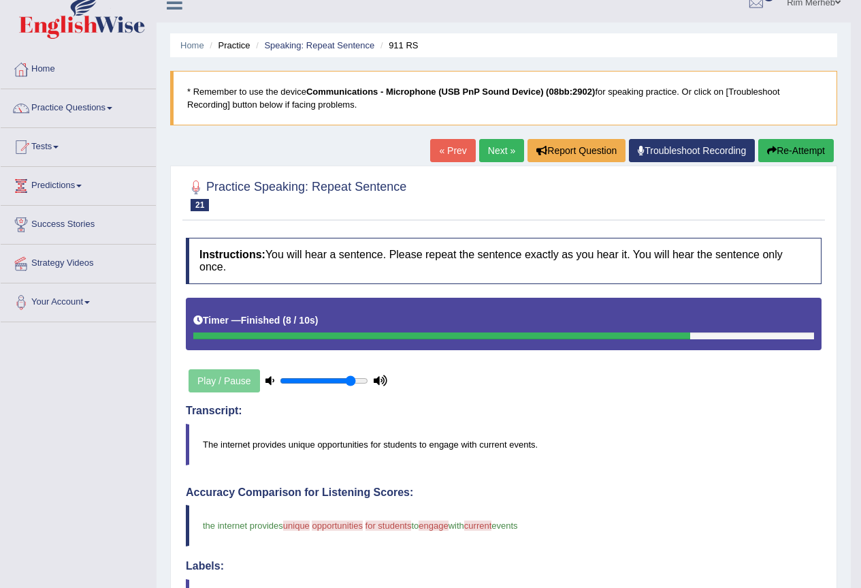
click at [515, 159] on link "Next »" at bounding box center [501, 150] width 45 height 23
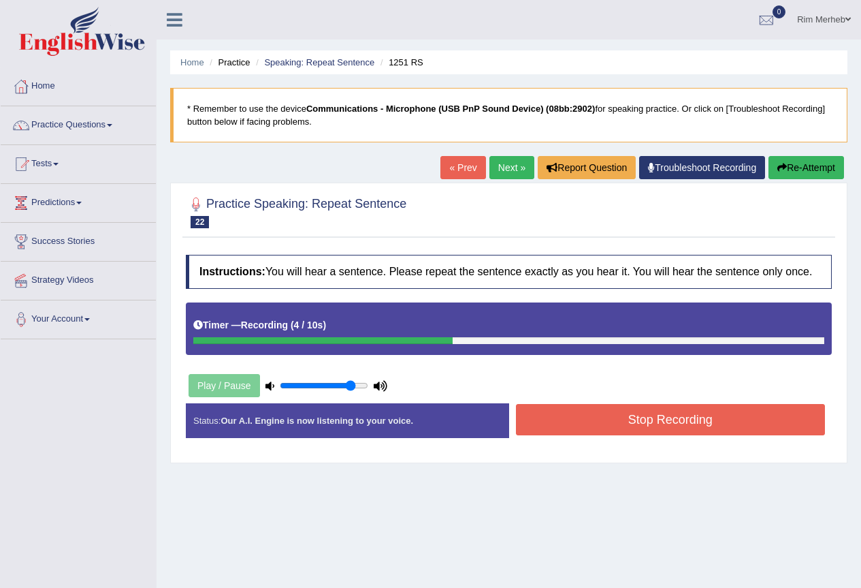
click at [628, 432] on button "Stop Recording" at bounding box center [671, 419] width 310 height 31
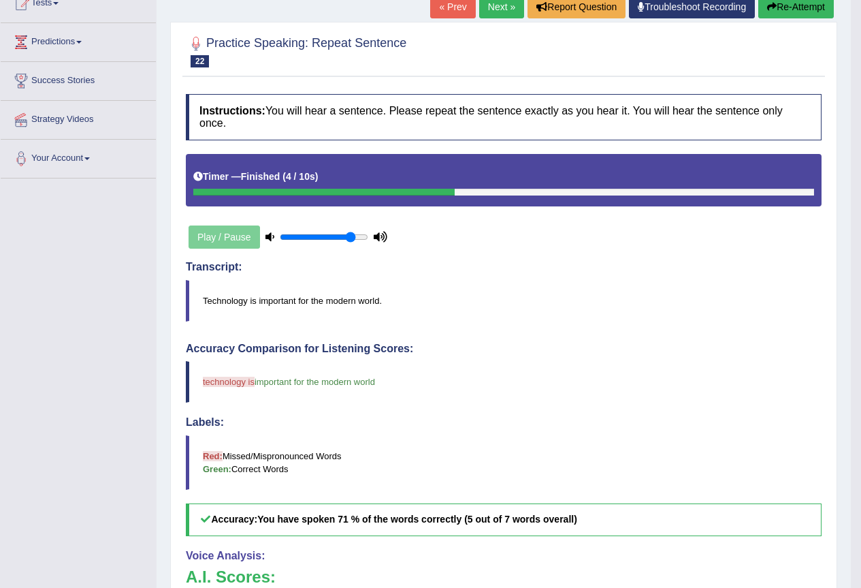
scroll to position [136, 0]
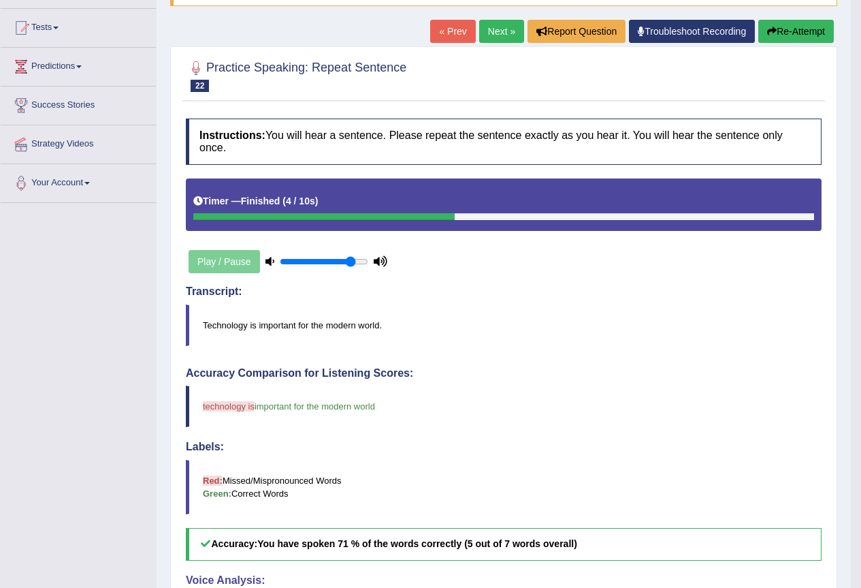
click at [498, 42] on link "Next »" at bounding box center [501, 31] width 45 height 23
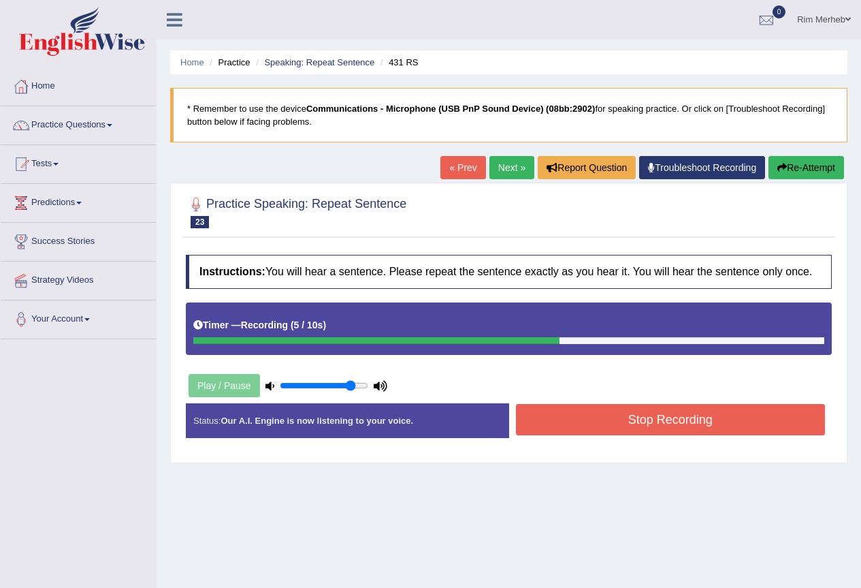
click at [565, 421] on button "Stop Recording" at bounding box center [671, 419] width 310 height 31
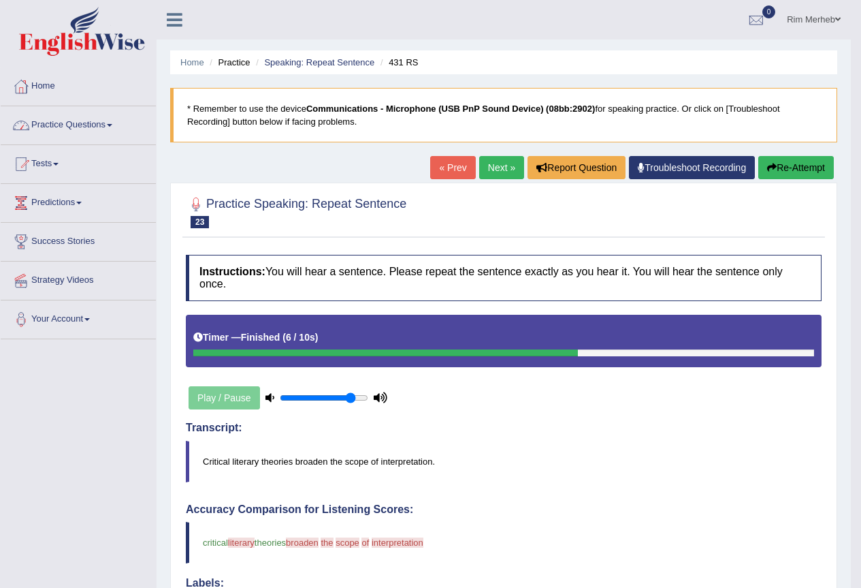
drag, startPoint x: 118, startPoint y: 121, endPoint x: 111, endPoint y: 126, distance: 8.3
click at [116, 122] on link "Practice Questions" at bounding box center [78, 123] width 155 height 34
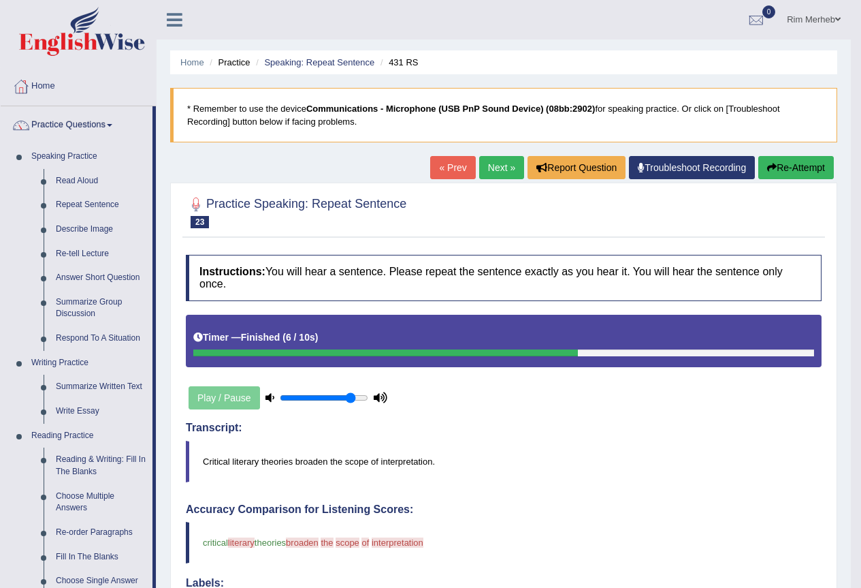
click at [490, 168] on link "Next »" at bounding box center [501, 167] width 45 height 23
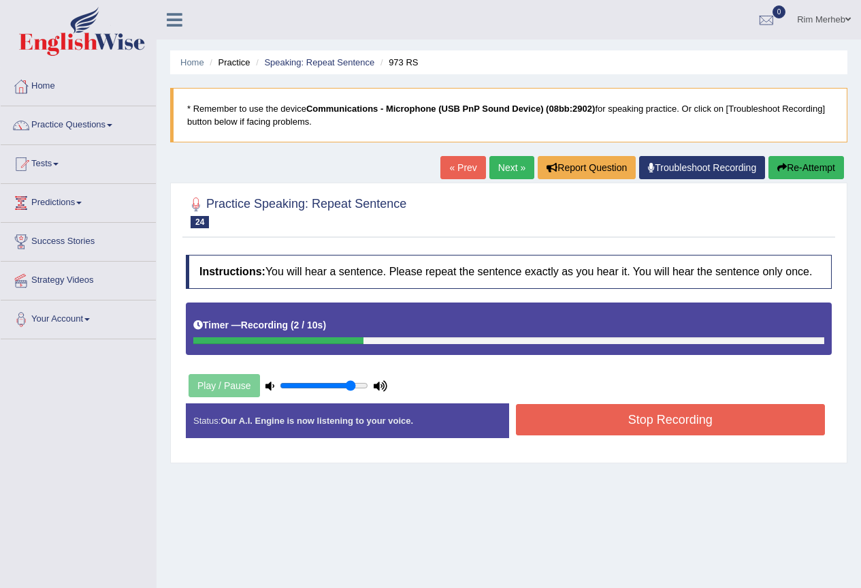
click at [807, 168] on button "Re-Attempt" at bounding box center [807, 167] width 76 height 23
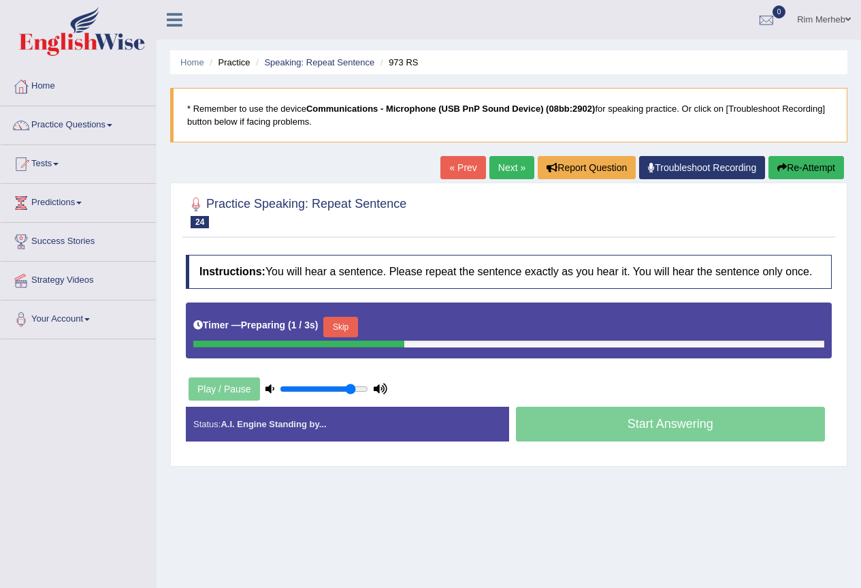
click at [343, 329] on button "Skip" at bounding box center [340, 327] width 34 height 20
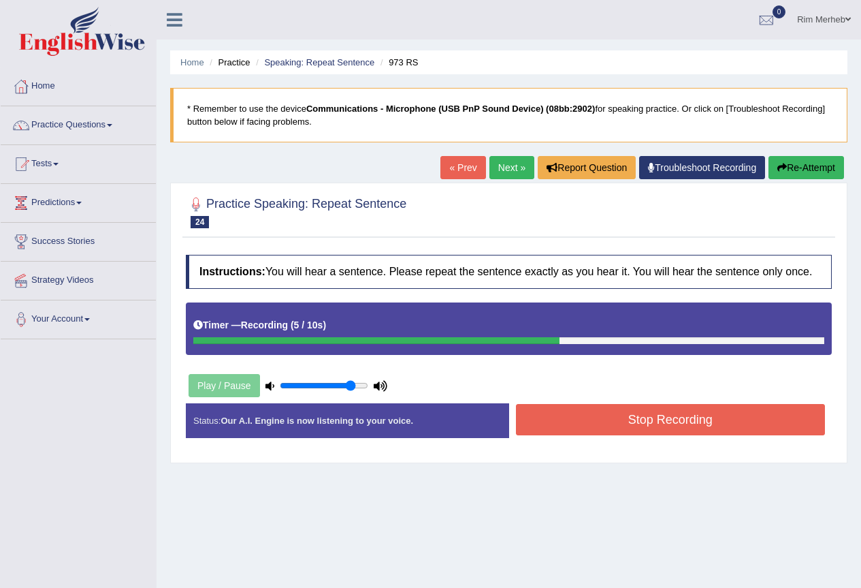
click at [590, 419] on button "Stop Recording" at bounding box center [671, 419] width 310 height 31
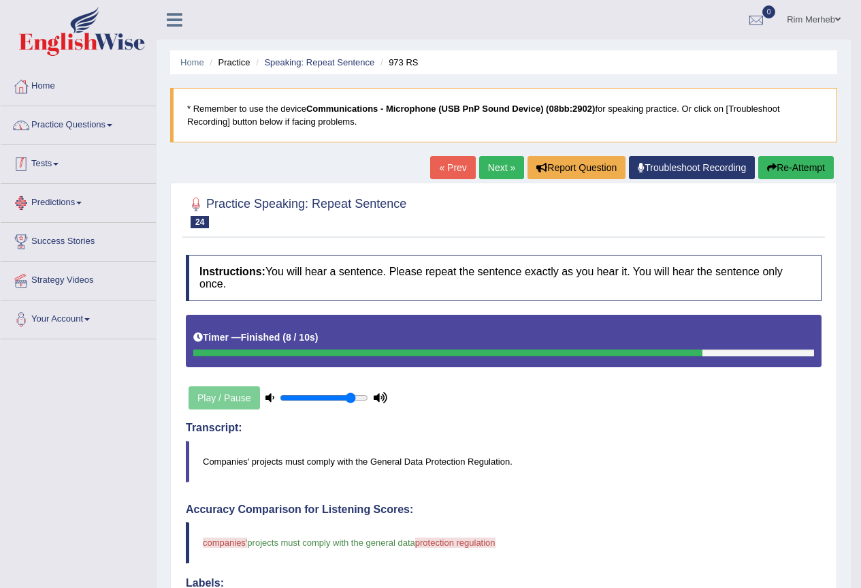
click at [48, 128] on link "Practice Questions" at bounding box center [78, 123] width 155 height 34
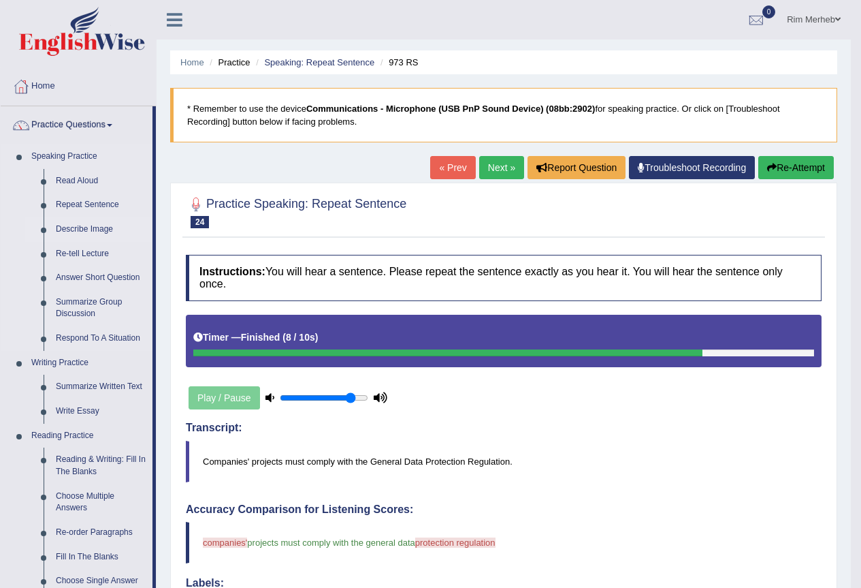
click at [112, 231] on link "Describe Image" at bounding box center [101, 229] width 103 height 25
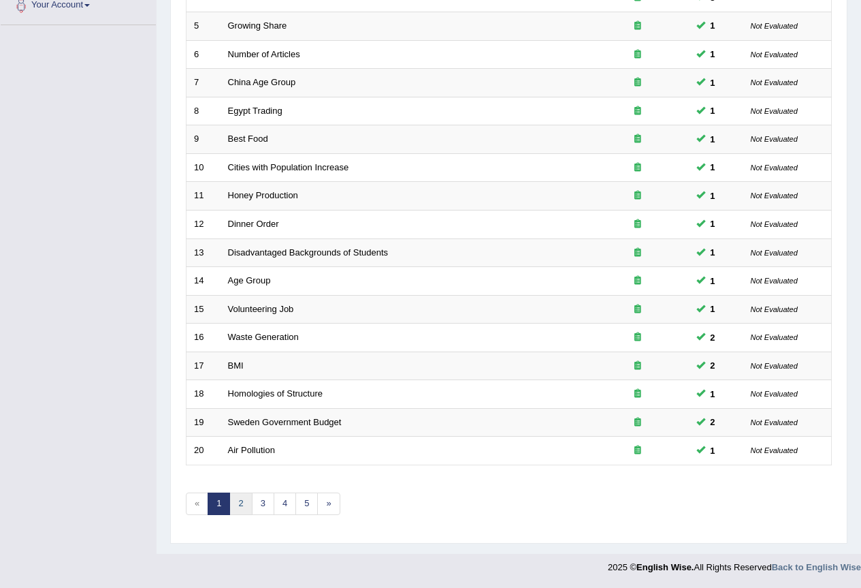
click at [244, 502] on link "2" at bounding box center [240, 503] width 22 height 22
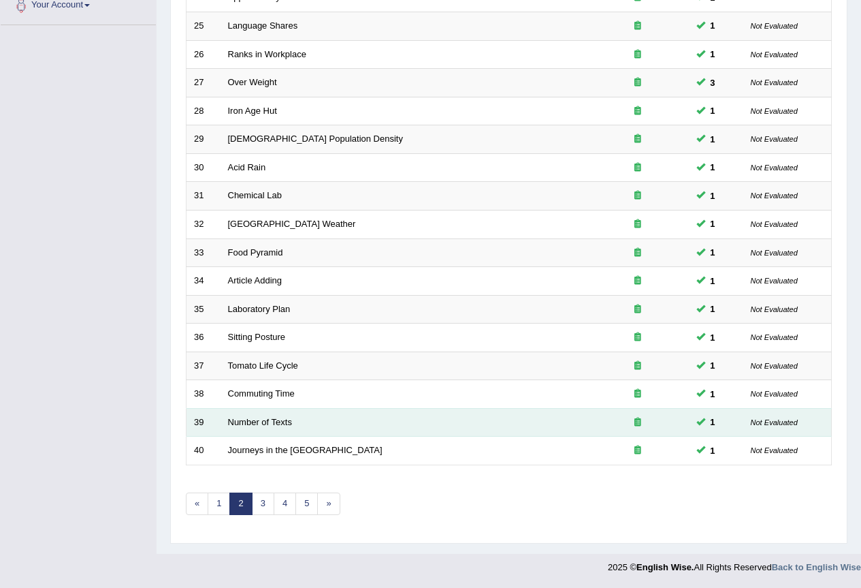
scroll to position [341, 0]
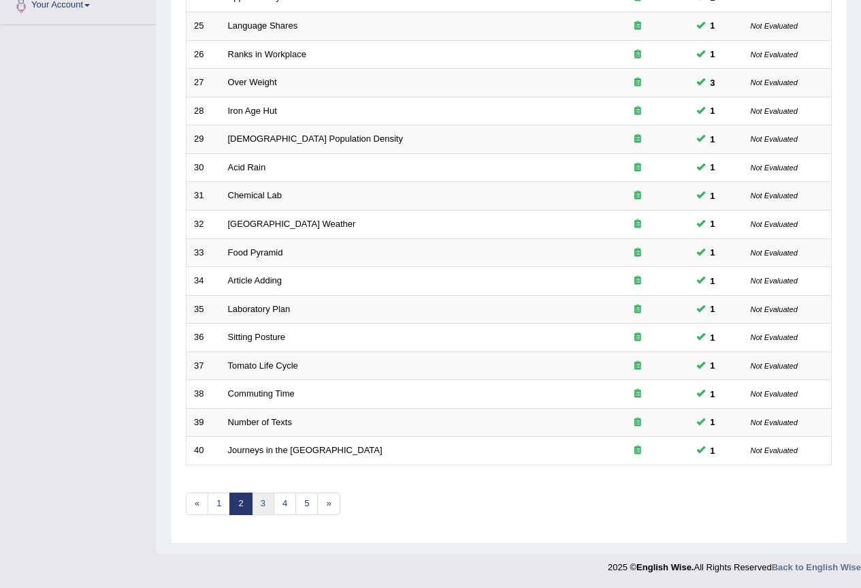
click at [267, 505] on link "3" at bounding box center [263, 503] width 22 height 22
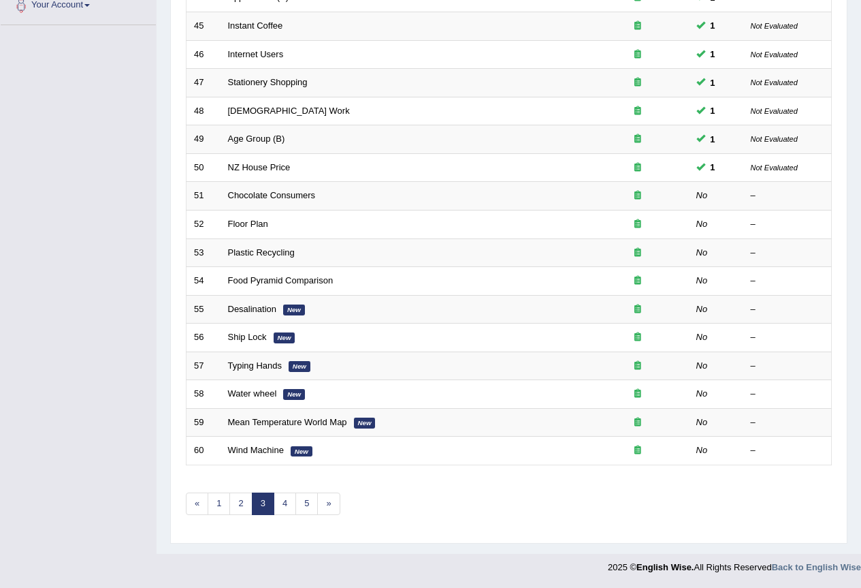
scroll to position [340, 0]
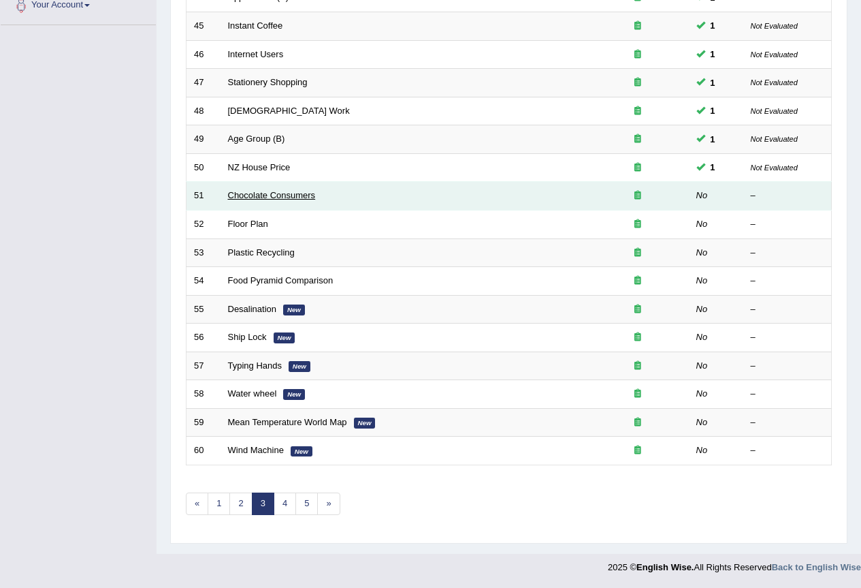
click at [295, 190] on link "Chocolate Consumers" at bounding box center [272, 195] width 88 height 10
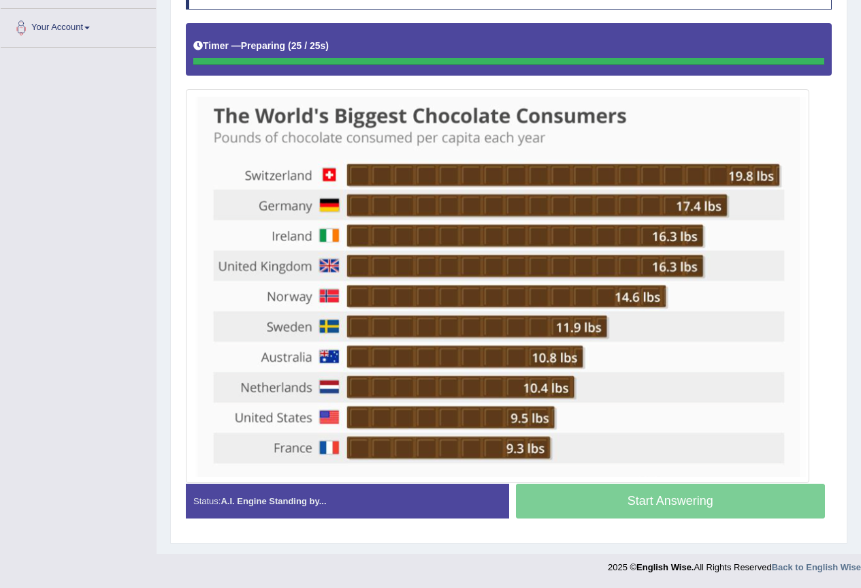
scroll to position [297, 0]
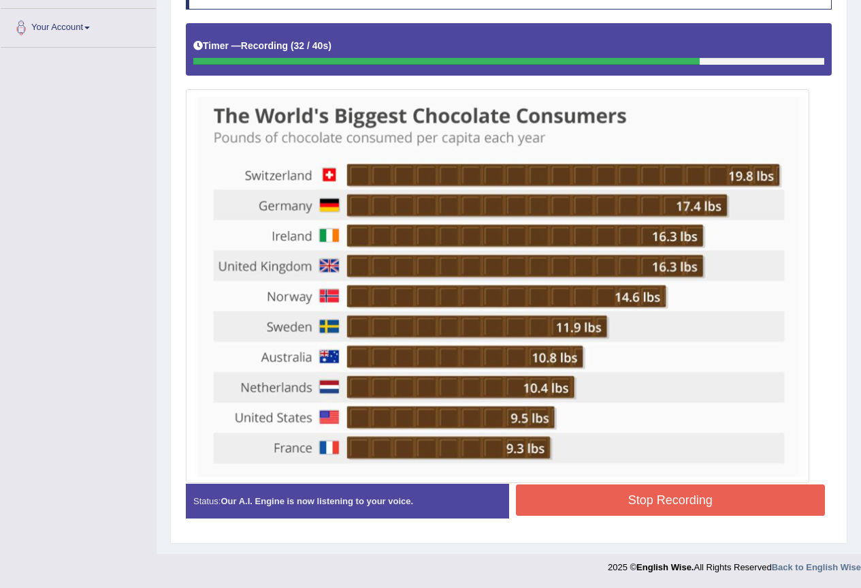
click at [569, 498] on button "Stop Recording" at bounding box center [671, 499] width 310 height 31
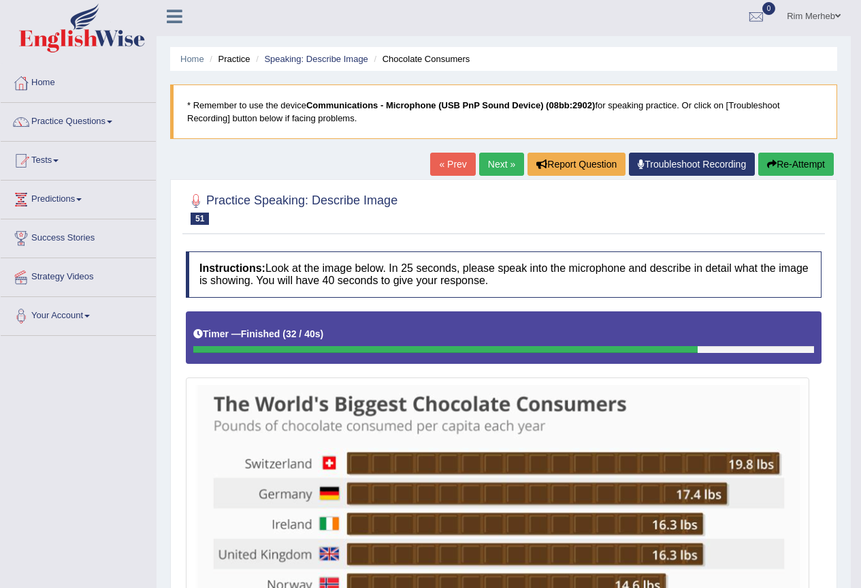
scroll to position [0, 0]
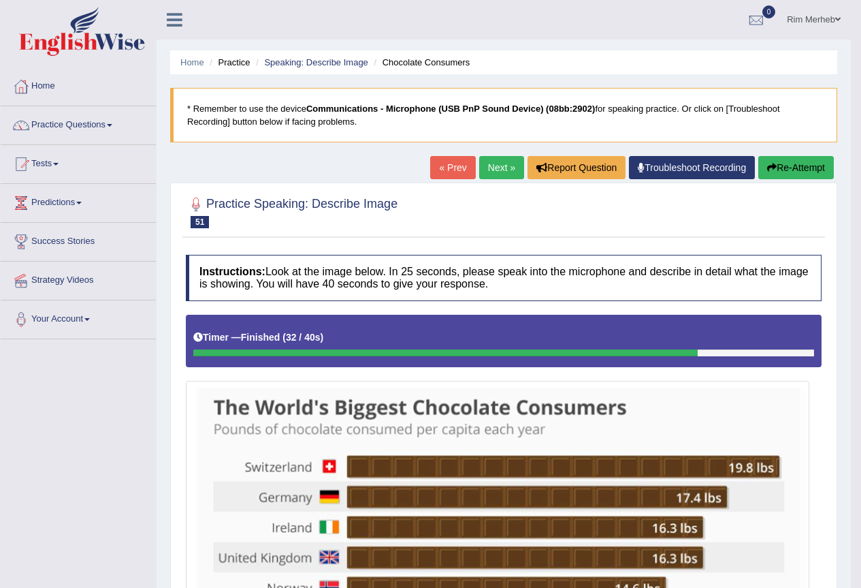
click at [505, 165] on link "Next »" at bounding box center [501, 167] width 45 height 23
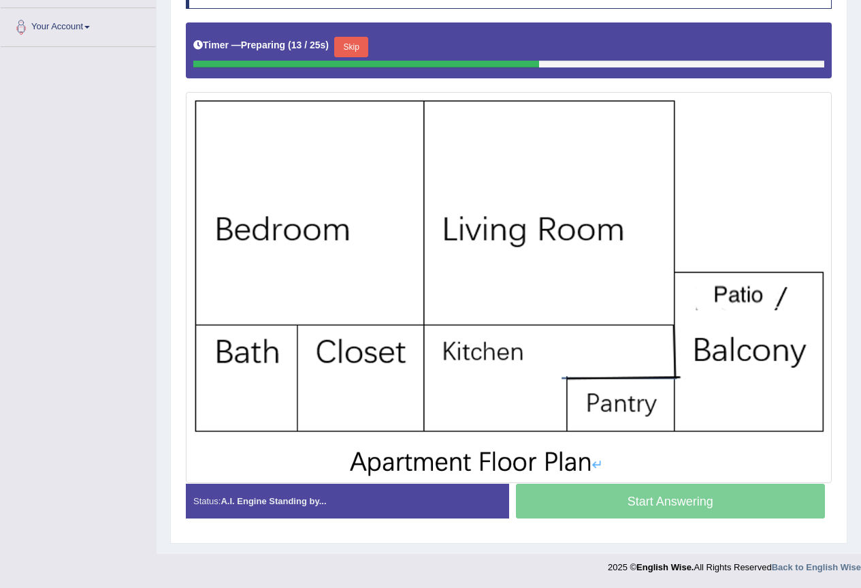
scroll to position [300, 0]
click at [360, 39] on button "Skip" at bounding box center [351, 47] width 34 height 20
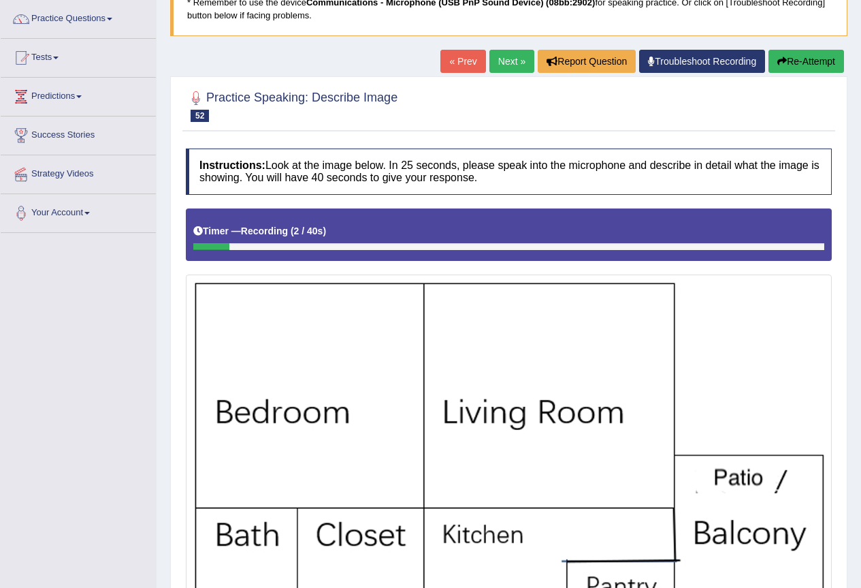
scroll to position [90, 0]
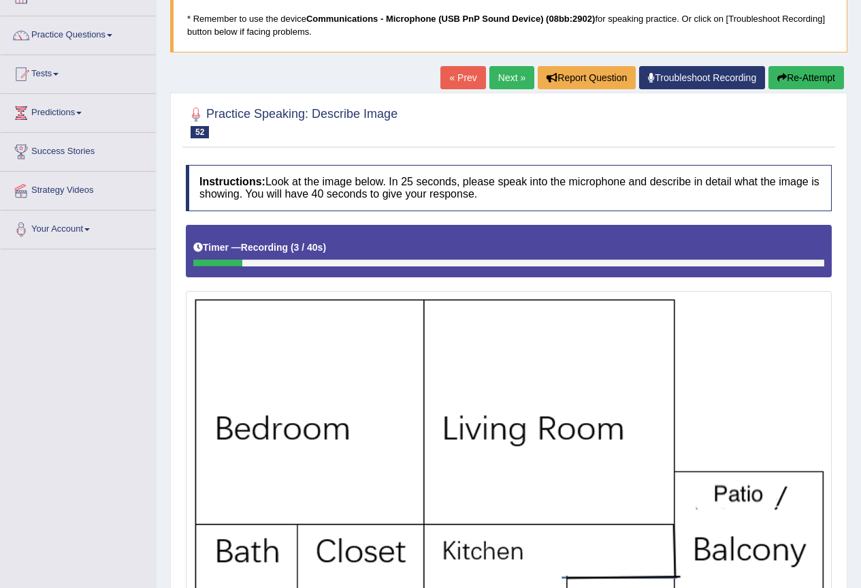
click at [781, 93] on div "« Prev Next » Report Question Troubleshoot Recording Re-Attempt" at bounding box center [644, 79] width 407 height 27
click at [781, 78] on icon "button" at bounding box center [783, 78] width 10 height 10
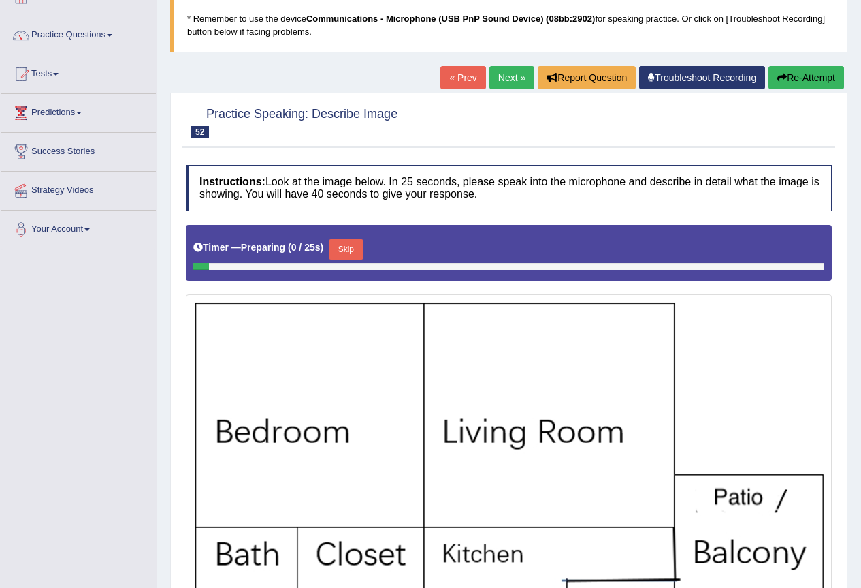
click at [346, 238] on div "Timer — Preparing ( 0 / 25s ) Skip" at bounding box center [508, 249] width 631 height 27
click at [356, 255] on button "Skip" at bounding box center [346, 249] width 34 height 20
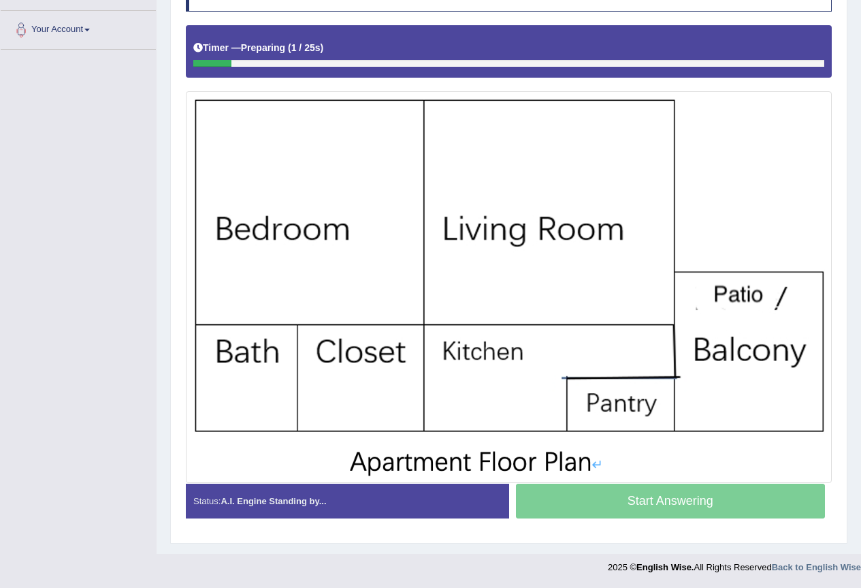
scroll to position [294, 0]
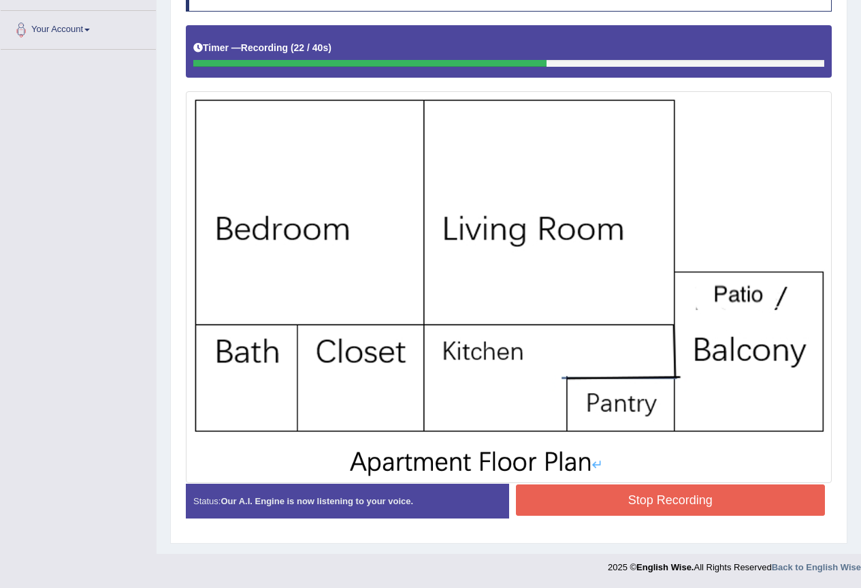
click at [573, 485] on button "Stop Recording" at bounding box center [671, 499] width 310 height 31
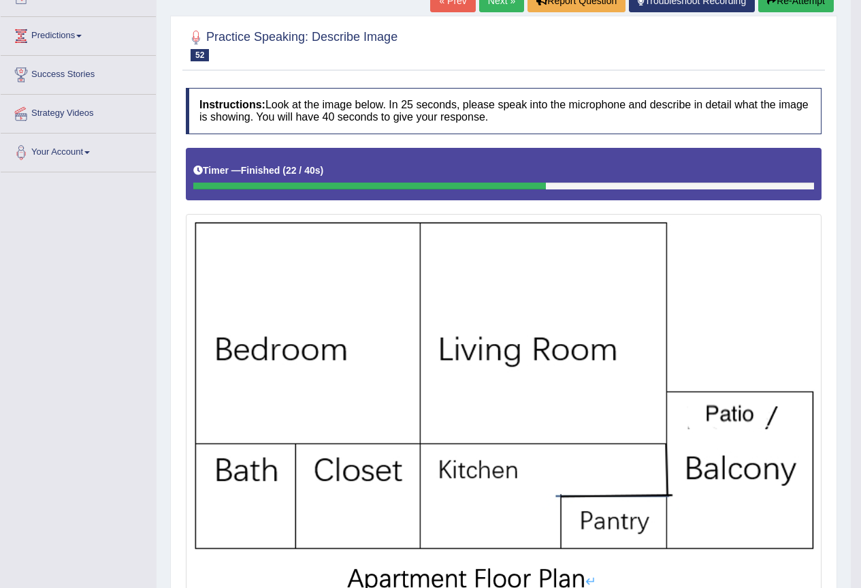
scroll to position [158, 0]
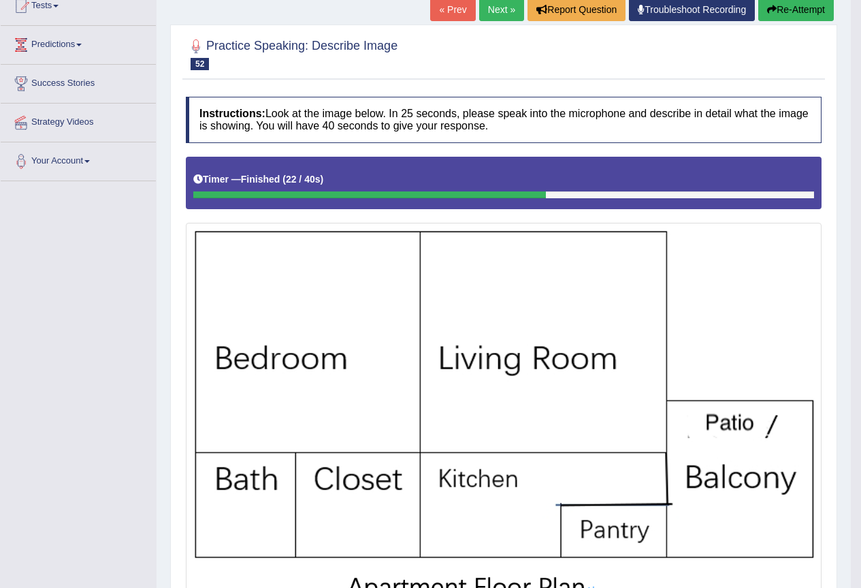
click at [490, 19] on link "Next »" at bounding box center [501, 9] width 45 height 23
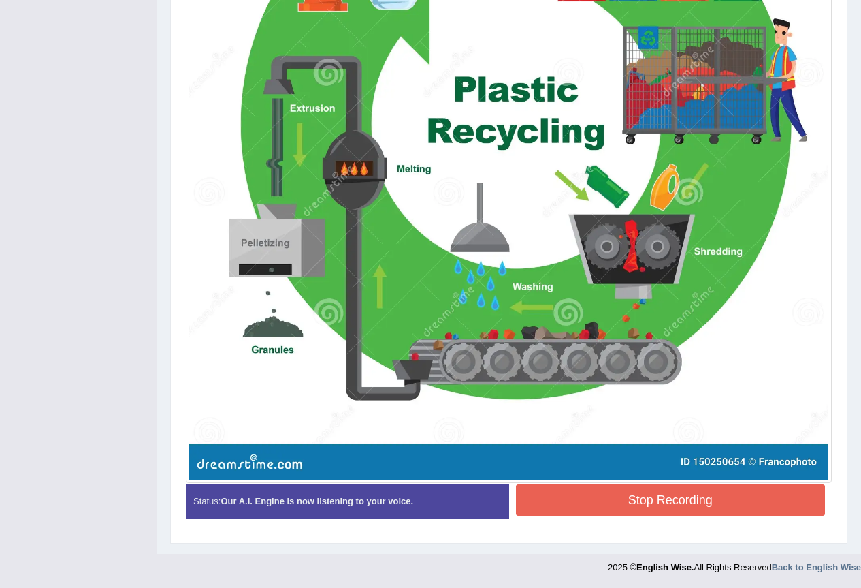
scroll to position [586, 0]
click at [605, 490] on button "Stop Recording" at bounding box center [671, 499] width 310 height 31
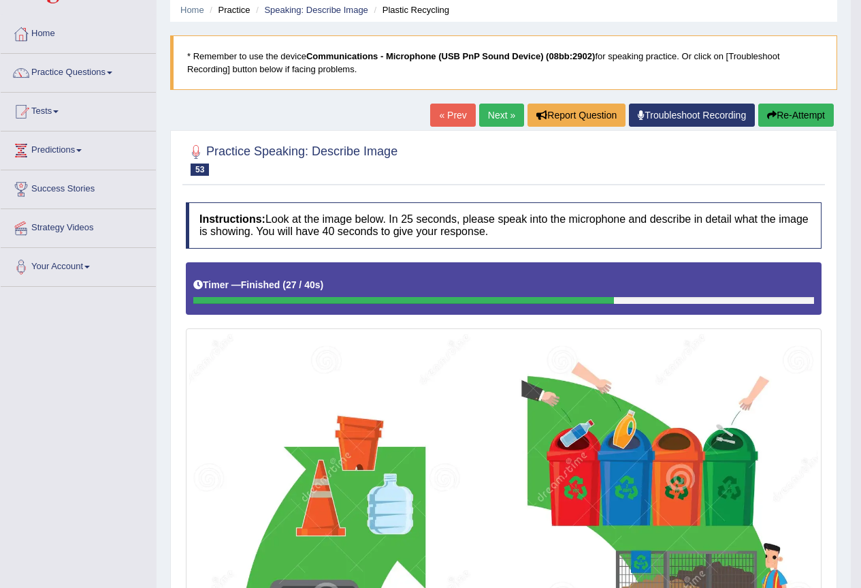
scroll to position [0, 0]
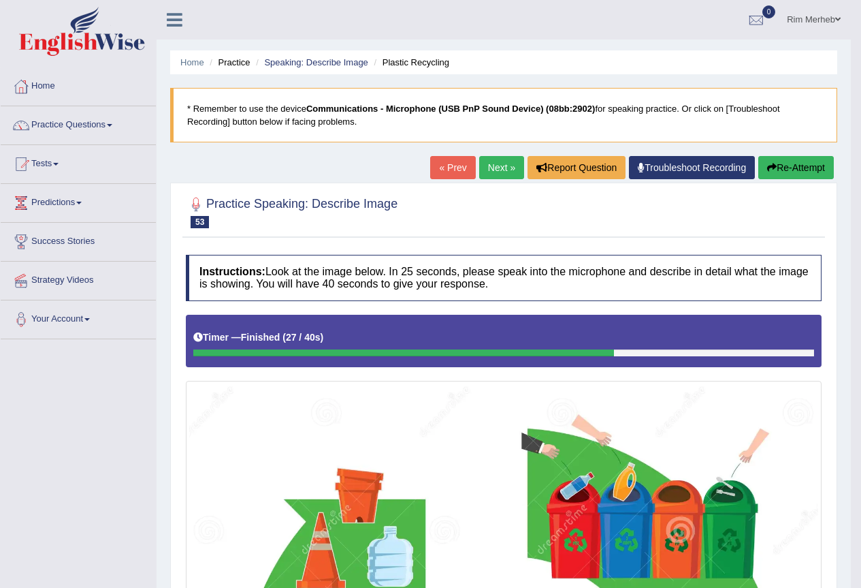
click at [496, 172] on link "Next »" at bounding box center [501, 167] width 45 height 23
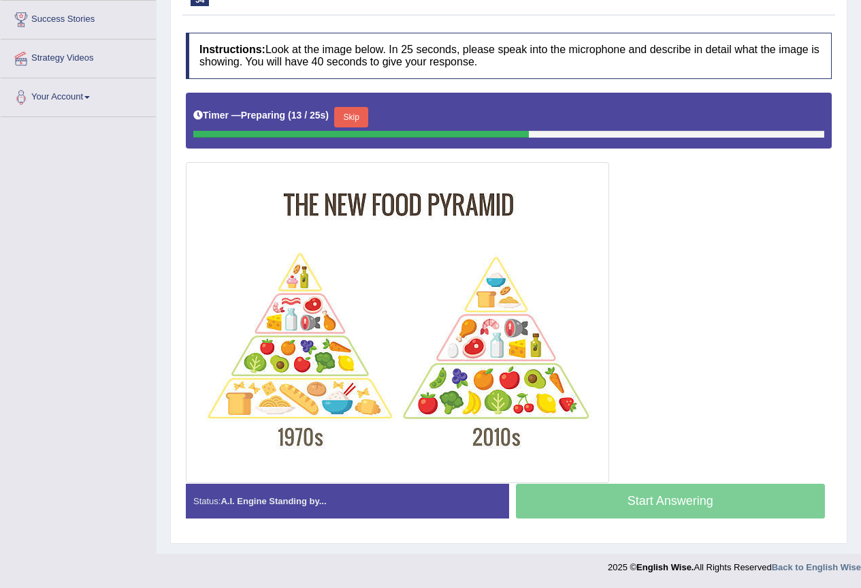
click at [349, 124] on button "Skip" at bounding box center [351, 117] width 34 height 20
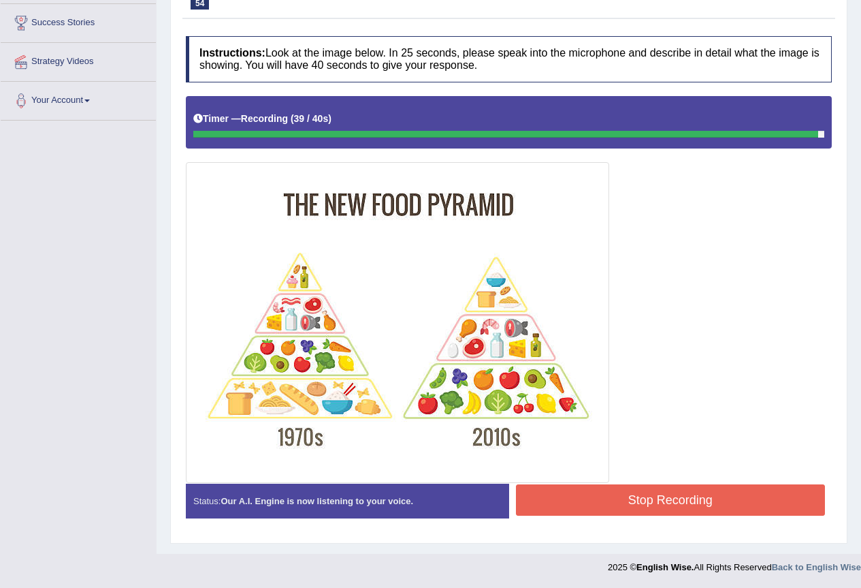
click at [558, 502] on button "Stop Recording" at bounding box center [671, 499] width 310 height 31
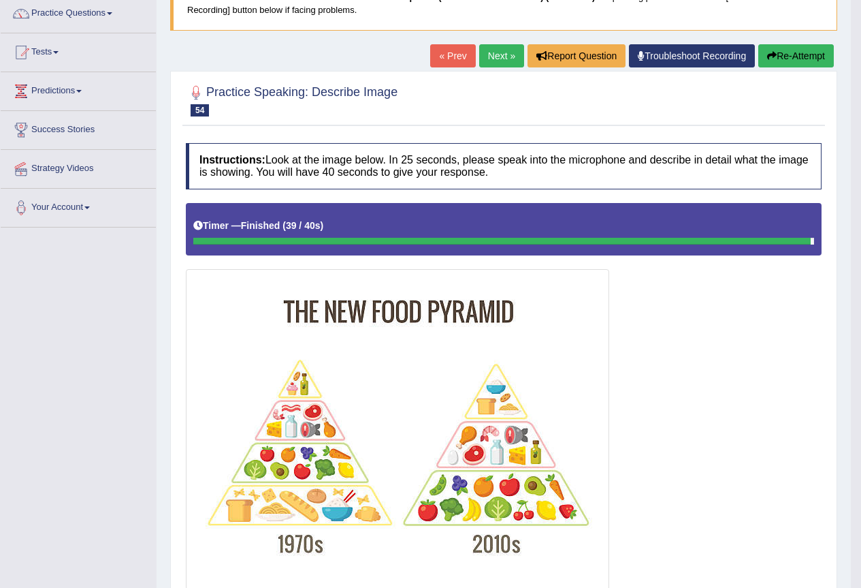
scroll to position [0, 0]
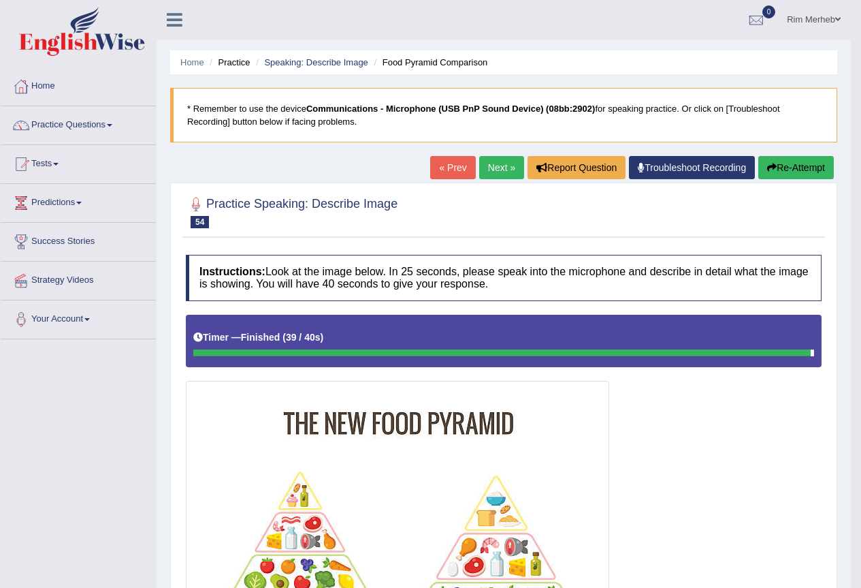
click at [498, 172] on link "Next »" at bounding box center [501, 167] width 45 height 23
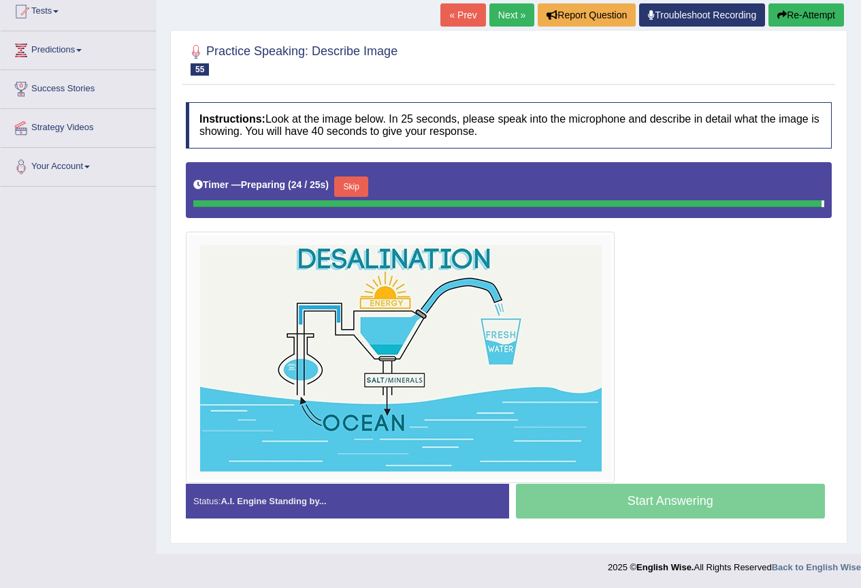
scroll to position [155, 0]
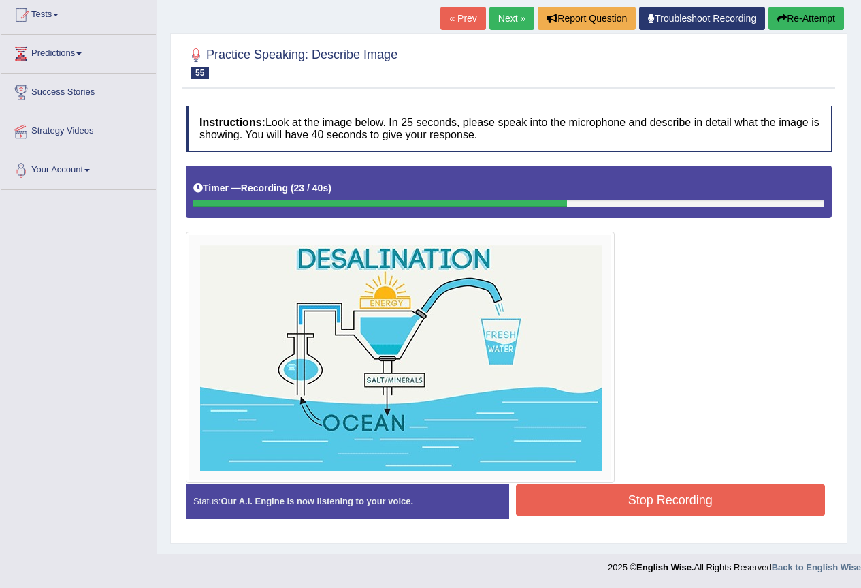
drag, startPoint x: 576, startPoint y: 504, endPoint x: 554, endPoint y: 502, distance: 22.6
click at [568, 504] on button "Stop Recording" at bounding box center [671, 499] width 310 height 31
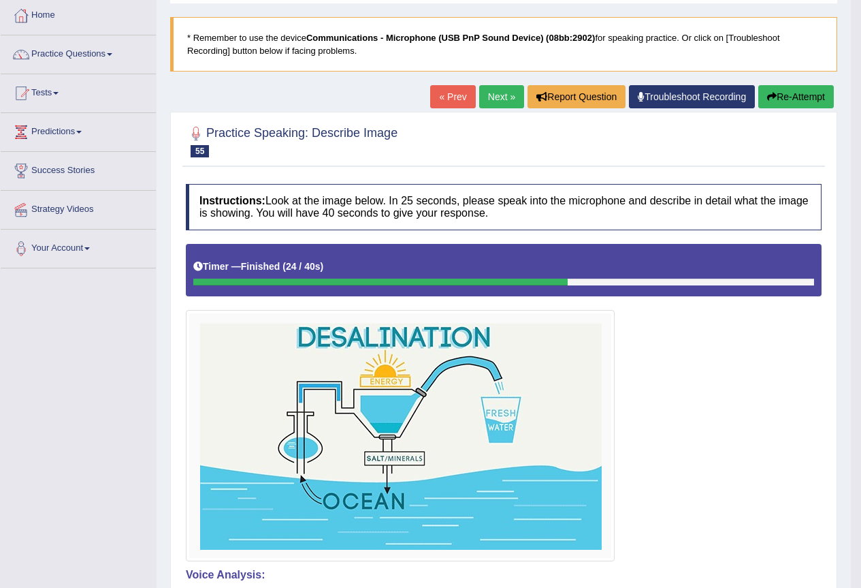
scroll to position [0, 0]
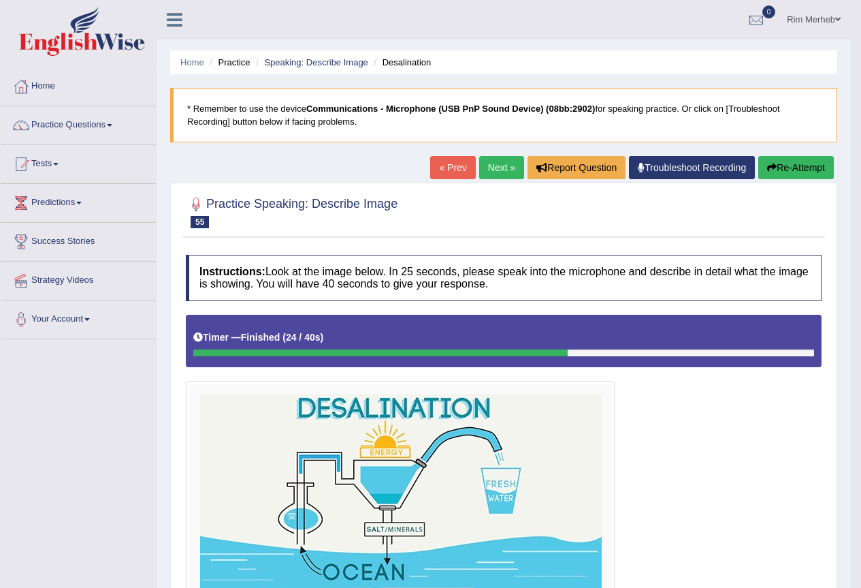
click at [503, 179] on link "Next »" at bounding box center [501, 167] width 45 height 23
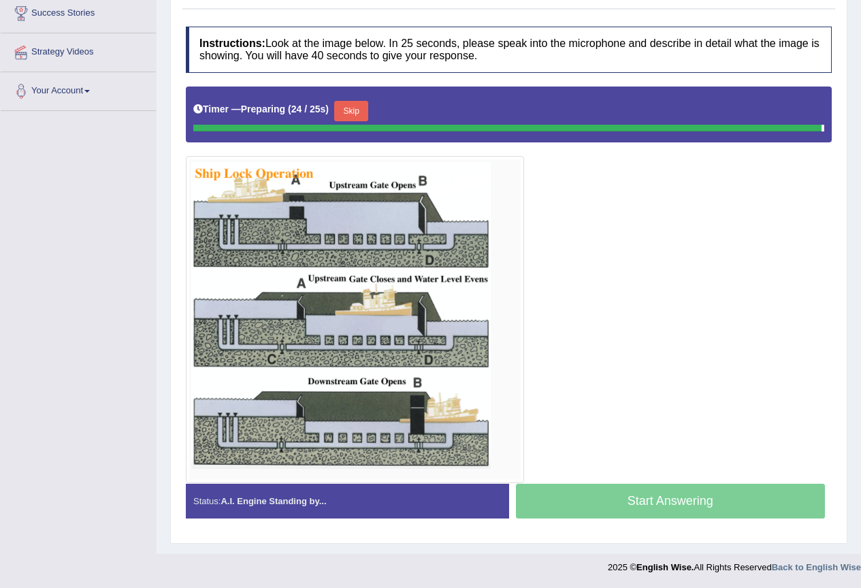
scroll to position [230, 0]
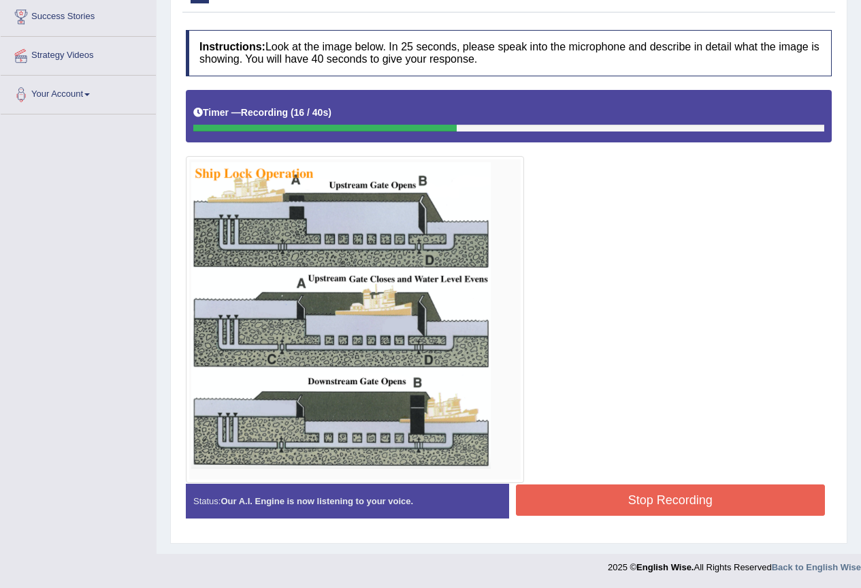
drag, startPoint x: 583, startPoint y: 495, endPoint x: 571, endPoint y: 472, distance: 25.9
click at [578, 498] on button "Stop Recording" at bounding box center [671, 499] width 310 height 31
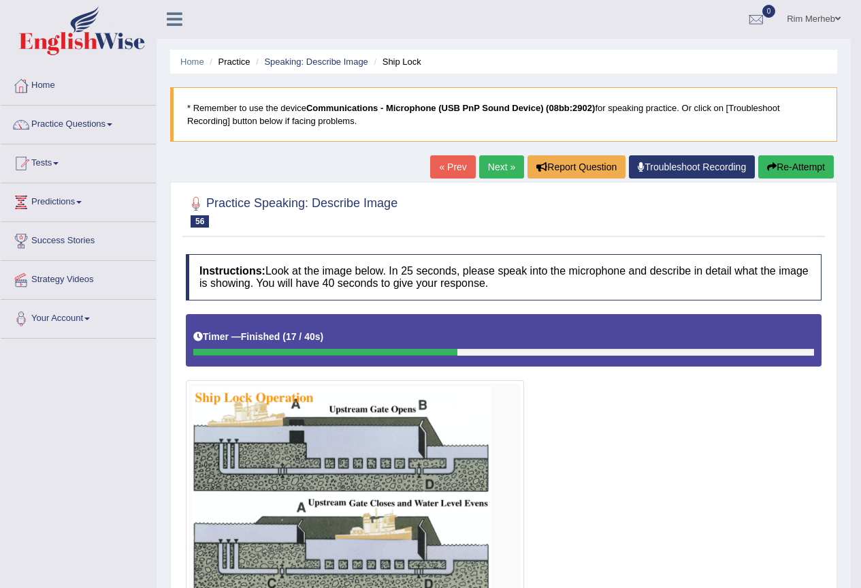
scroll to position [0, 0]
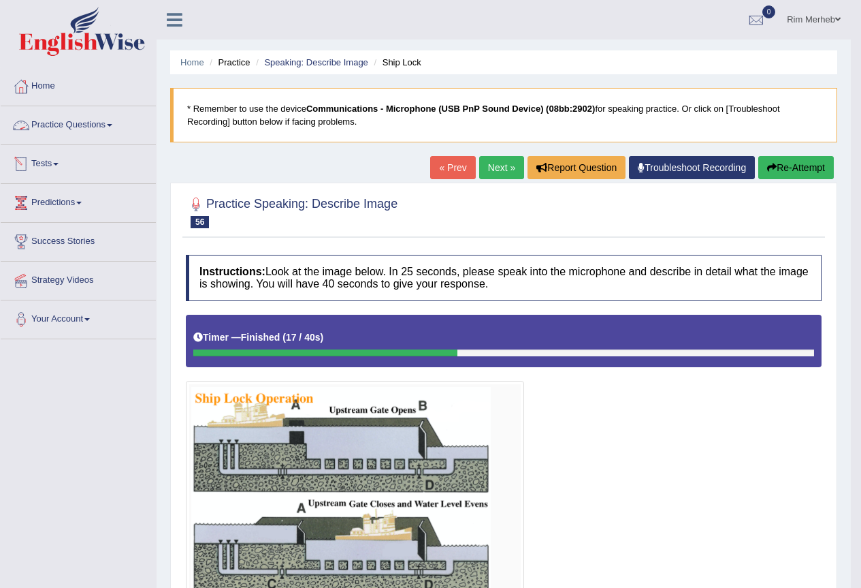
click at [118, 137] on link "Practice Questions" at bounding box center [78, 123] width 155 height 34
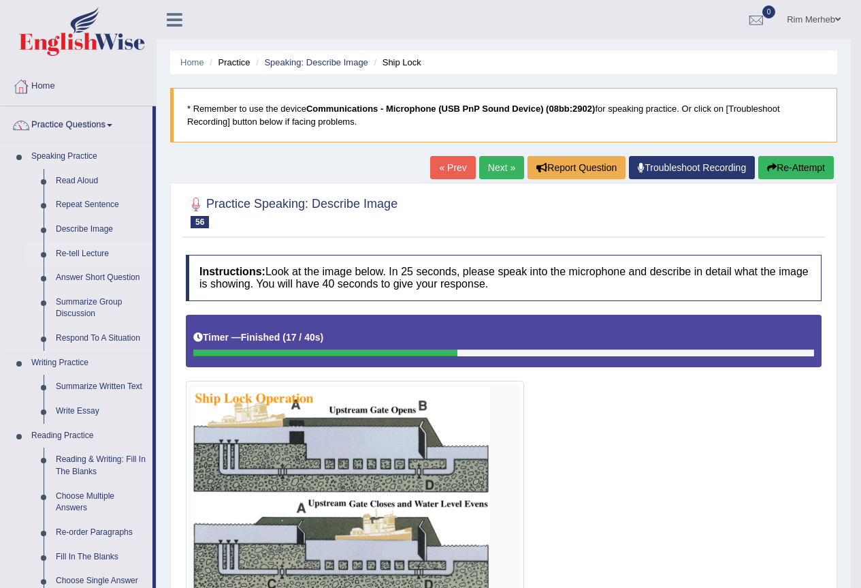
click at [76, 257] on link "Re-tell Lecture" at bounding box center [101, 254] width 103 height 25
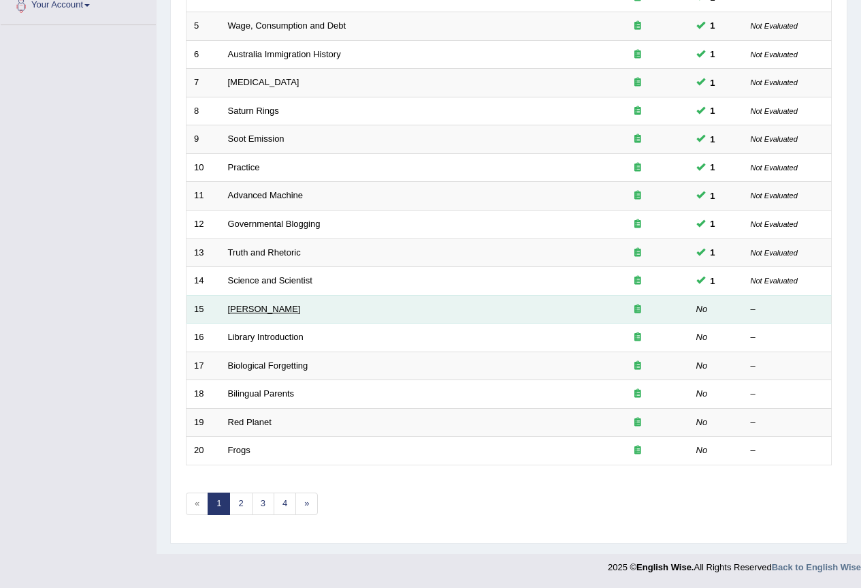
click at [272, 304] on link "[PERSON_NAME]" at bounding box center [264, 309] width 73 height 10
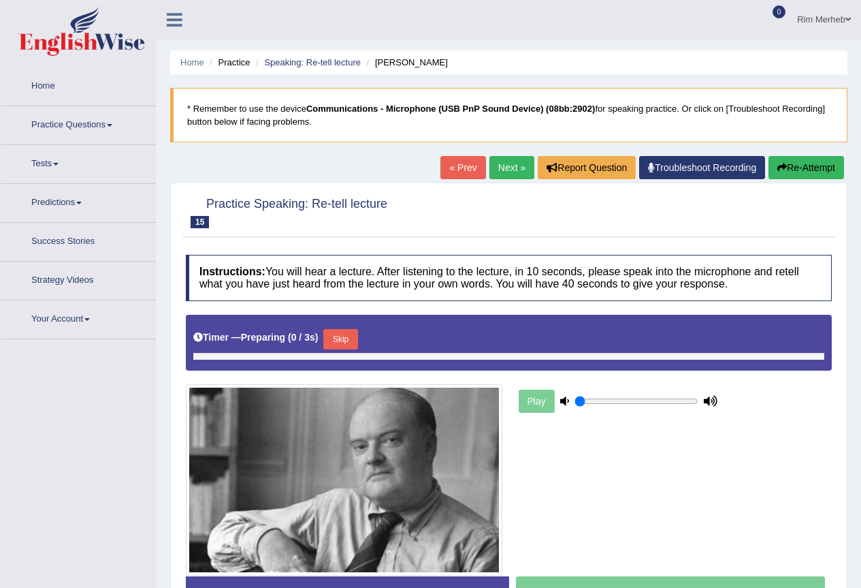
type input "0.85"
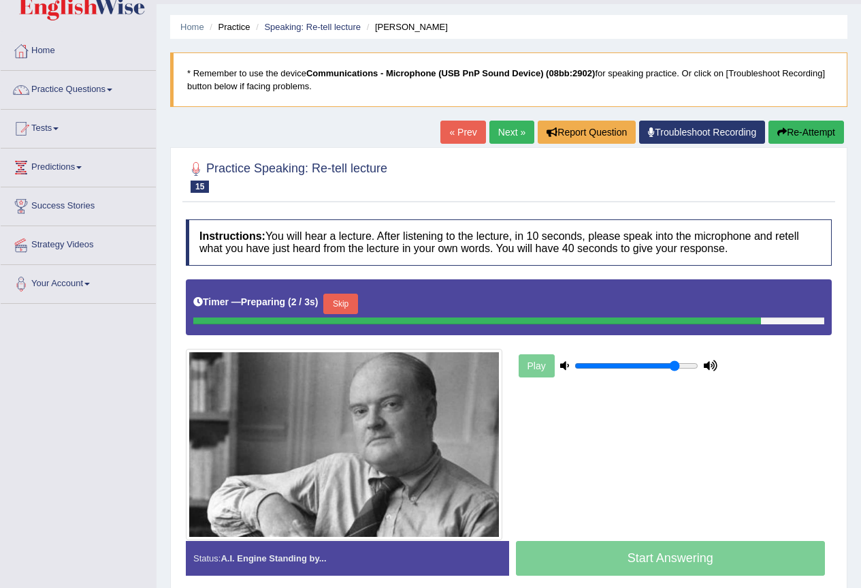
scroll to position [128, 0]
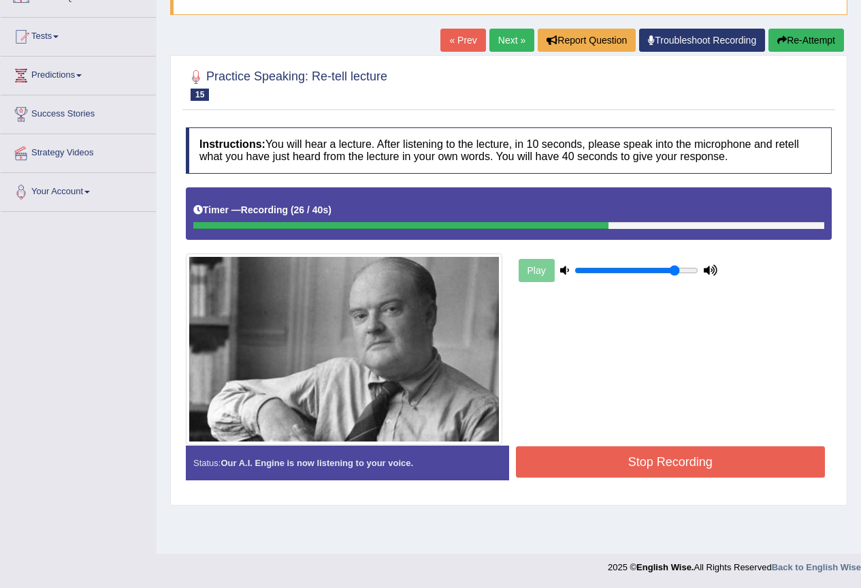
click at [545, 473] on button "Stop Recording" at bounding box center [671, 461] width 310 height 31
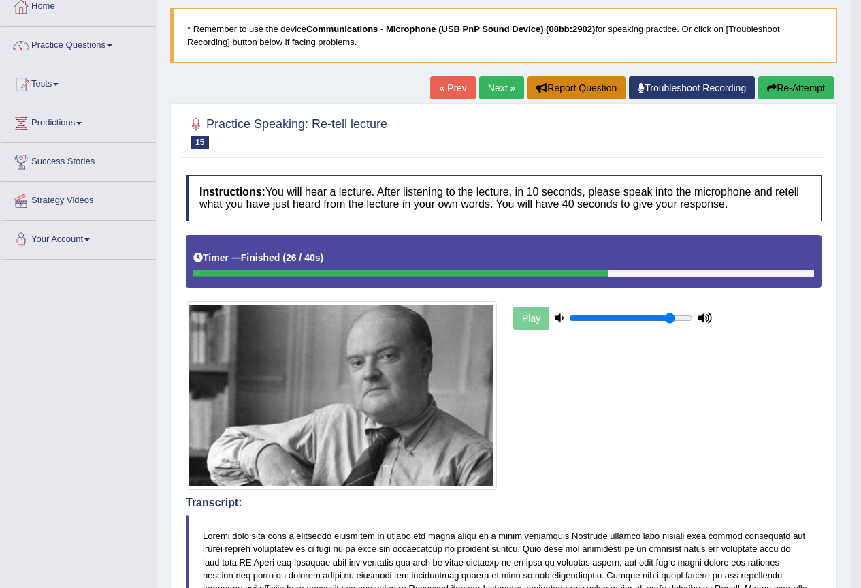
scroll to position [60, 0]
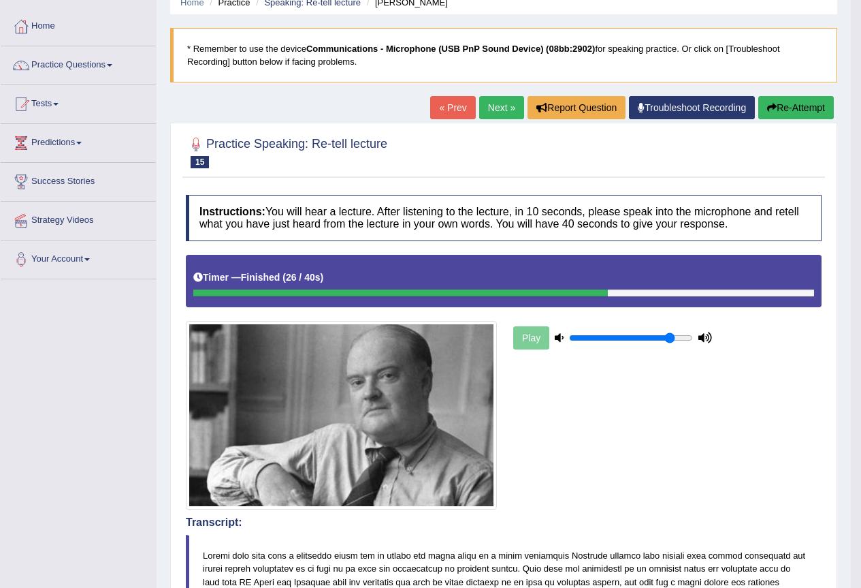
click at [505, 110] on link "Next »" at bounding box center [501, 107] width 45 height 23
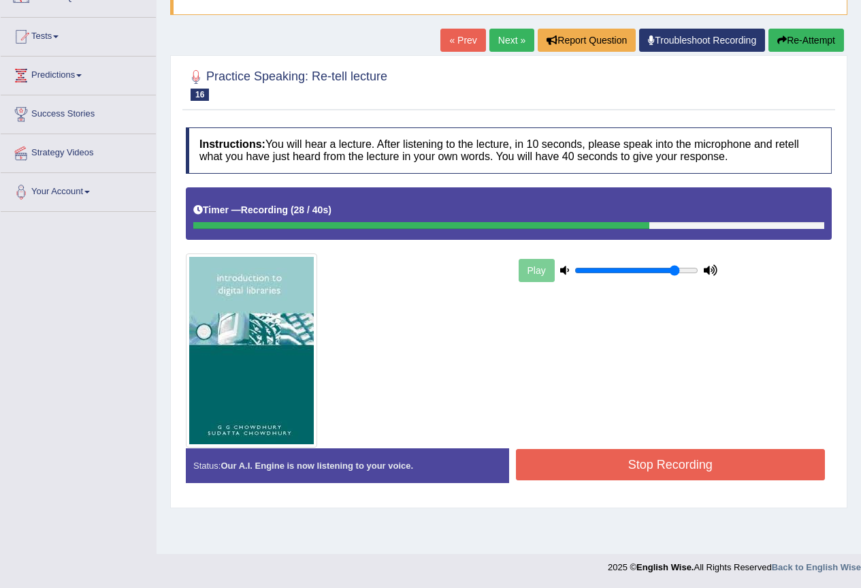
click at [522, 455] on button "Stop Recording" at bounding box center [671, 464] width 310 height 31
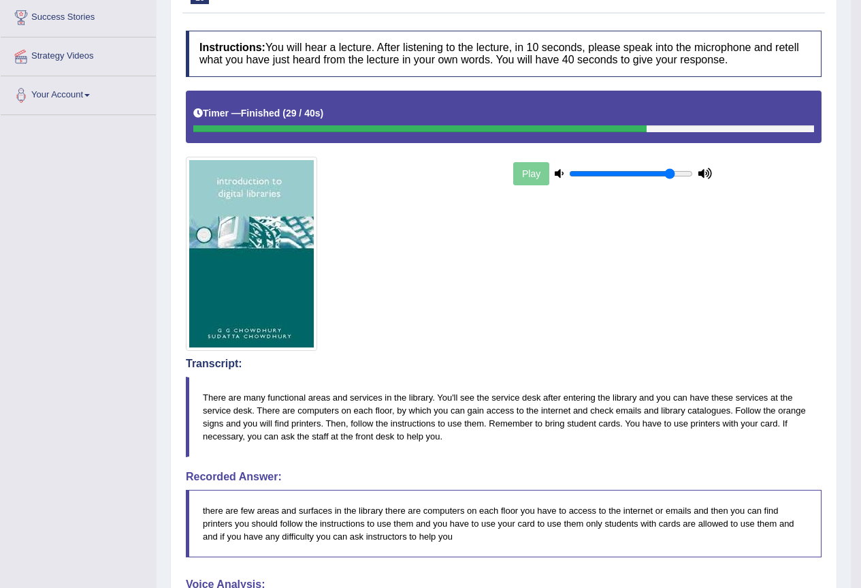
scroll to position [58, 0]
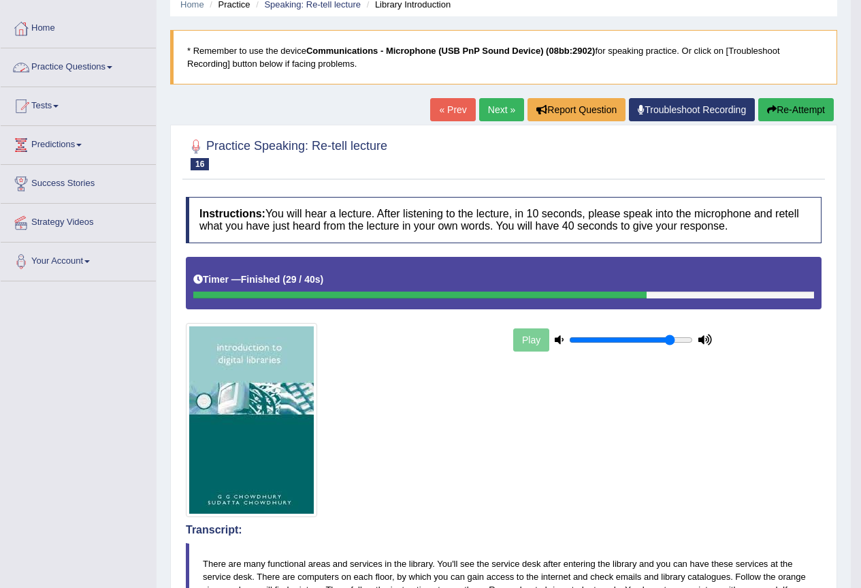
click at [80, 55] on link "Practice Questions" at bounding box center [78, 65] width 155 height 34
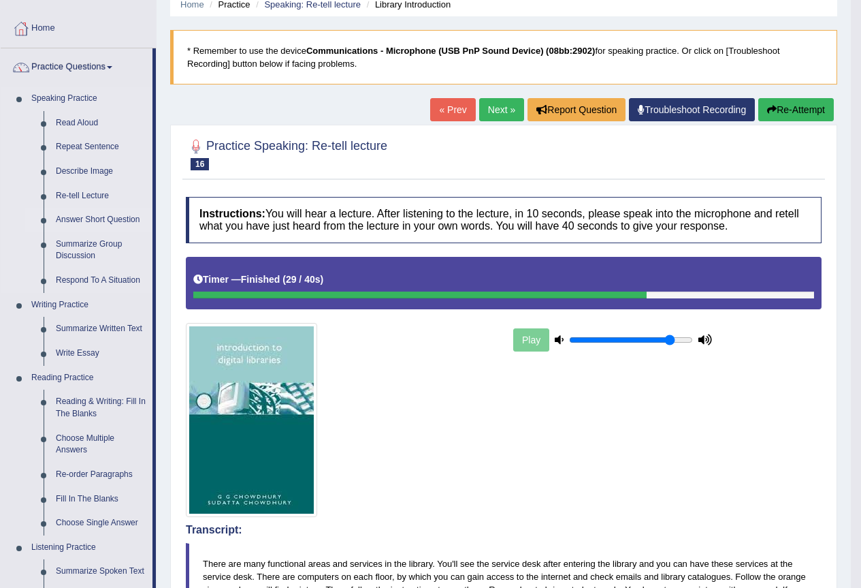
click at [81, 232] on link "Answer Short Question" at bounding box center [101, 220] width 103 height 25
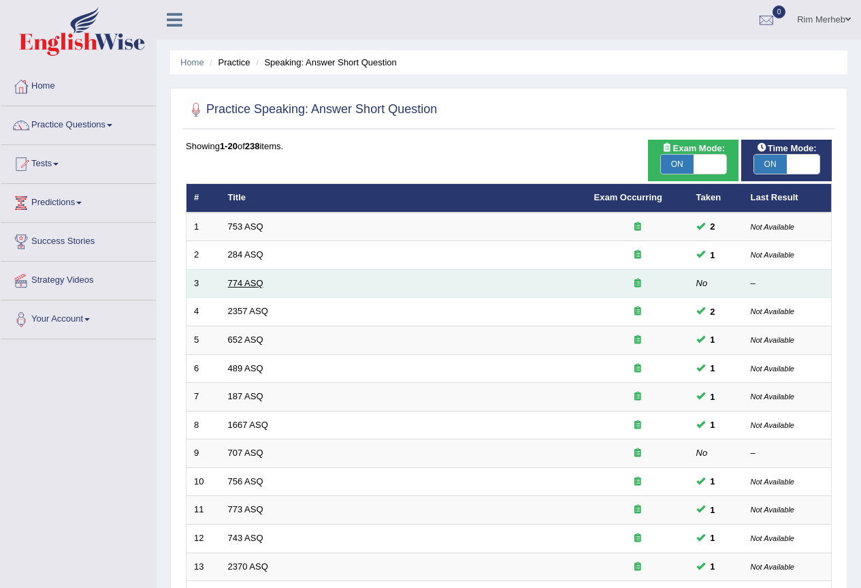
click at [264, 288] on link "774 ASQ" at bounding box center [245, 283] width 35 height 10
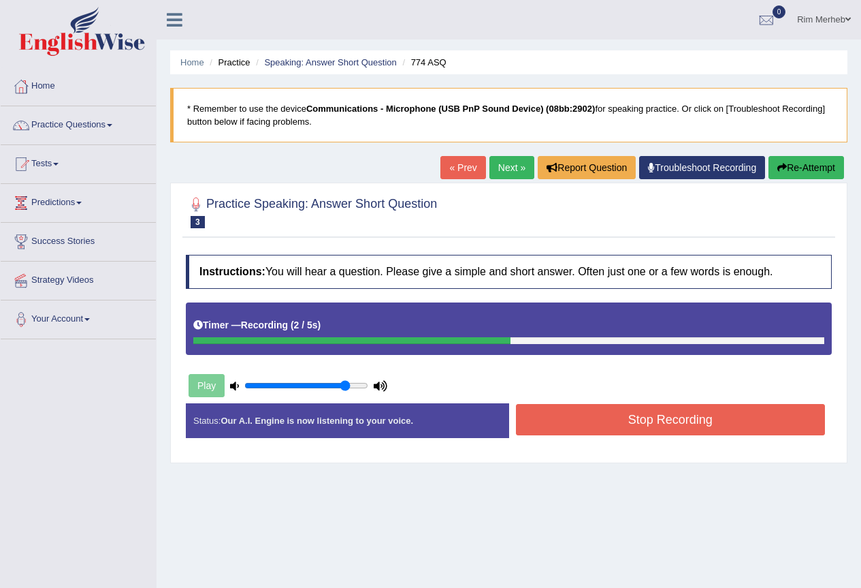
click at [539, 435] on button "Stop Recording" at bounding box center [671, 419] width 310 height 31
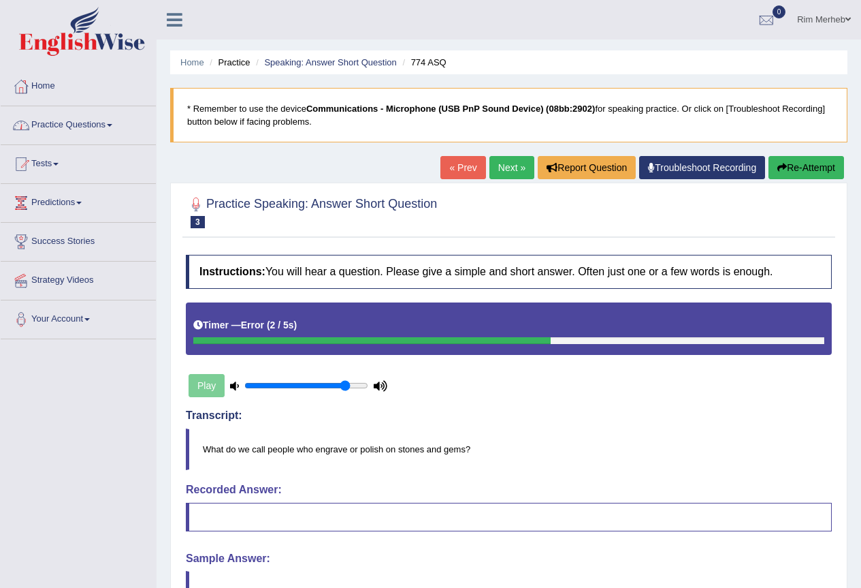
click at [101, 114] on link "Practice Questions" at bounding box center [78, 123] width 155 height 34
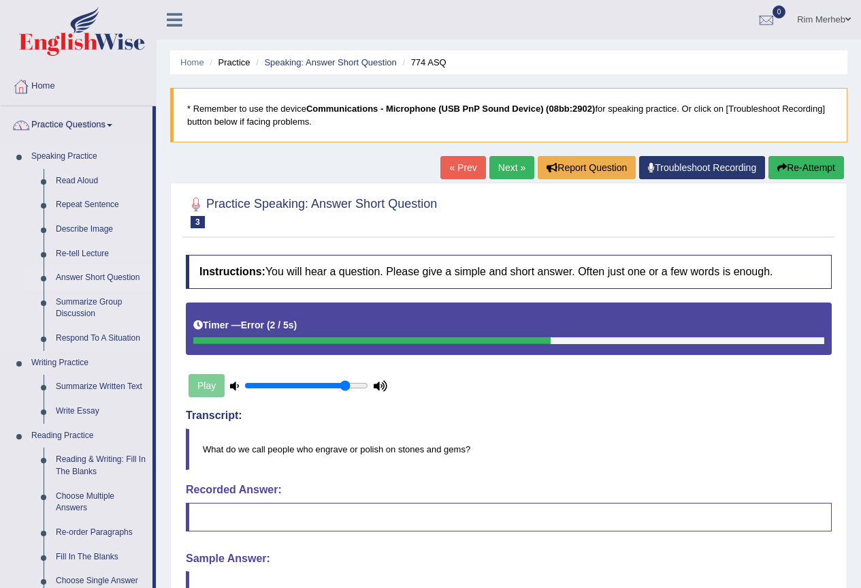
click at [76, 290] on link "Answer Short Question" at bounding box center [101, 278] width 103 height 25
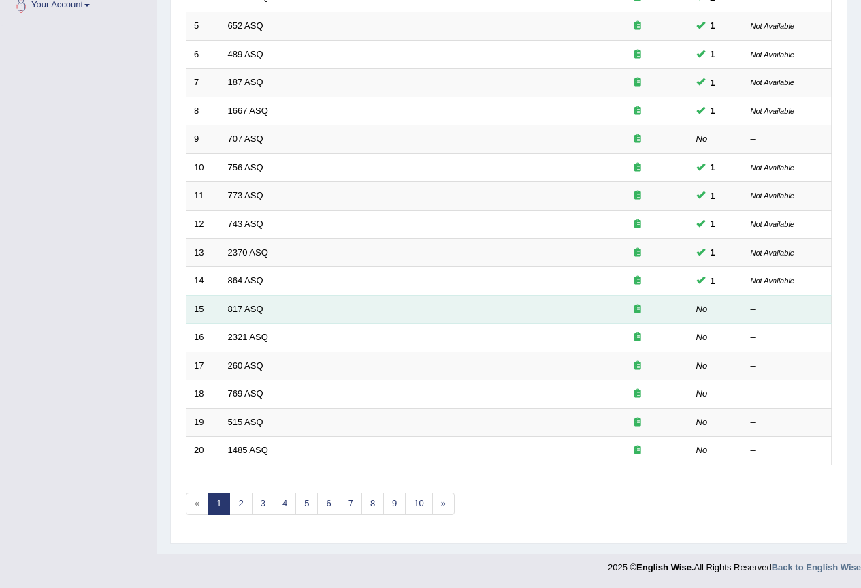
click at [240, 304] on link "817 ASQ" at bounding box center [245, 309] width 35 height 10
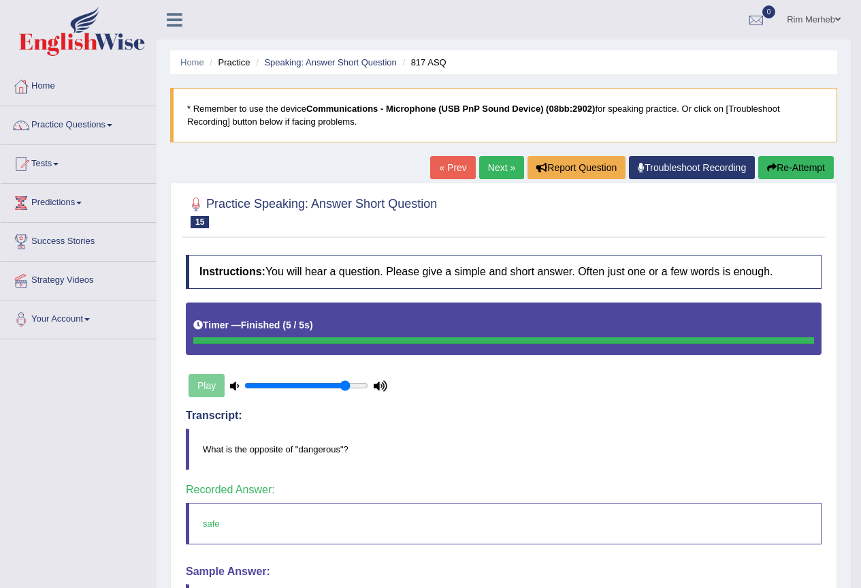
click at [498, 162] on link "Next »" at bounding box center [501, 167] width 45 height 23
click at [479, 172] on link "Next »" at bounding box center [501, 167] width 45 height 23
click at [513, 177] on link "Next »" at bounding box center [501, 167] width 45 height 23
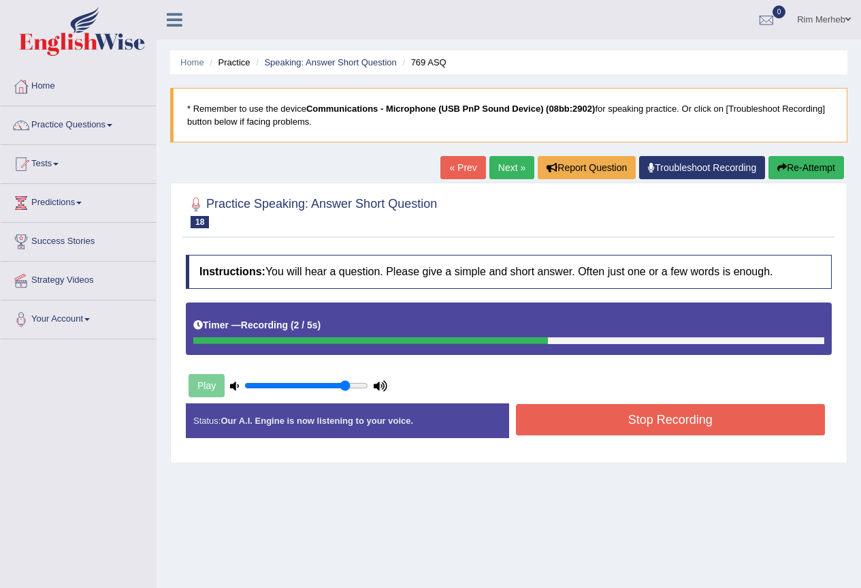
click at [547, 419] on button "Stop Recording" at bounding box center [671, 419] width 310 height 31
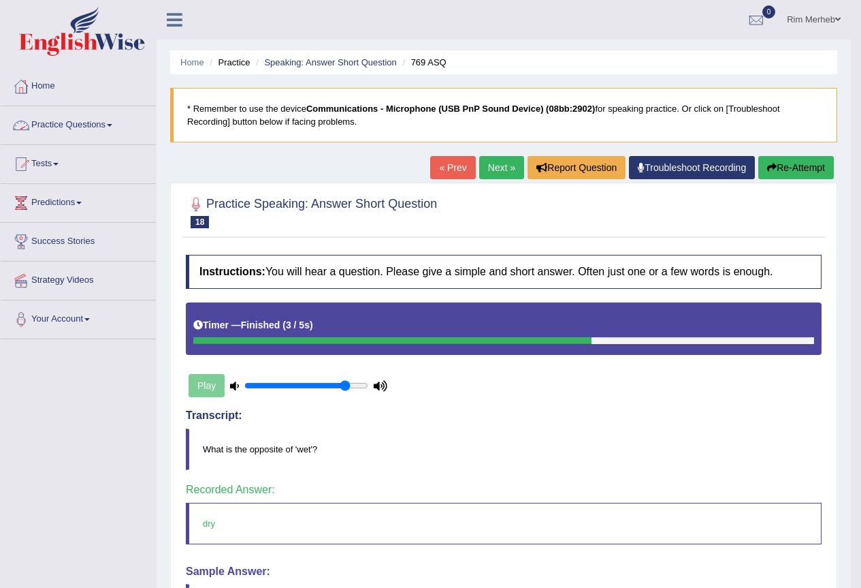
click at [101, 129] on link "Practice Questions" at bounding box center [78, 123] width 155 height 34
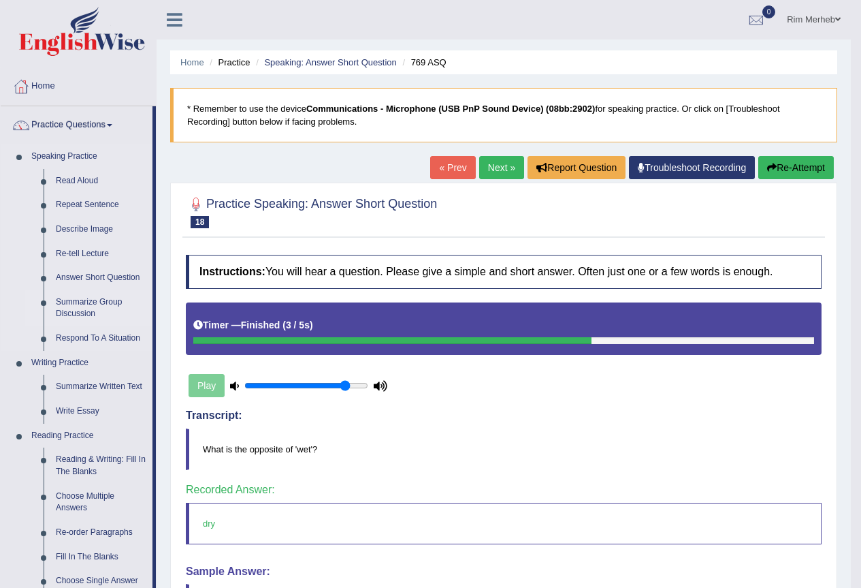
drag, startPoint x: 98, startPoint y: 331, endPoint x: 109, endPoint y: 332, distance: 11.0
click at [99, 326] on link "Summarize Group Discussion" at bounding box center [101, 308] width 103 height 36
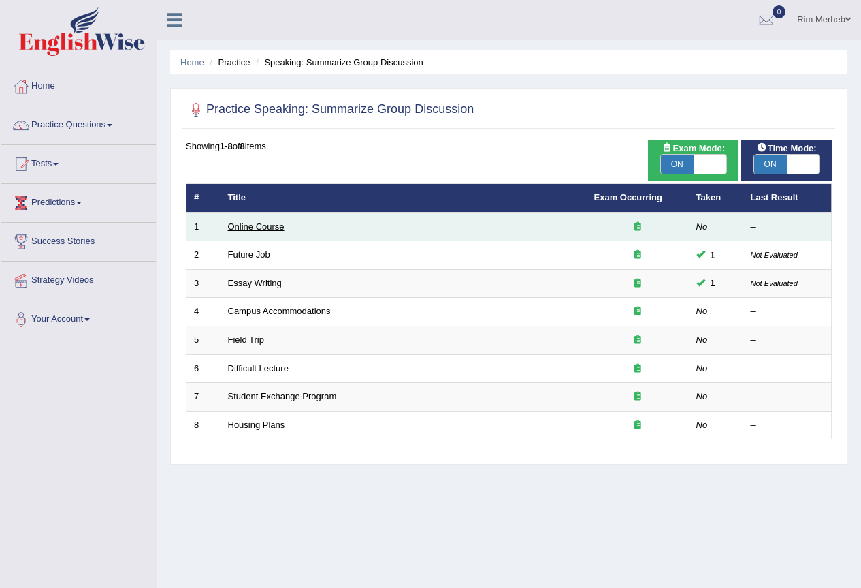
click at [265, 232] on link "Online Course" at bounding box center [256, 226] width 57 height 10
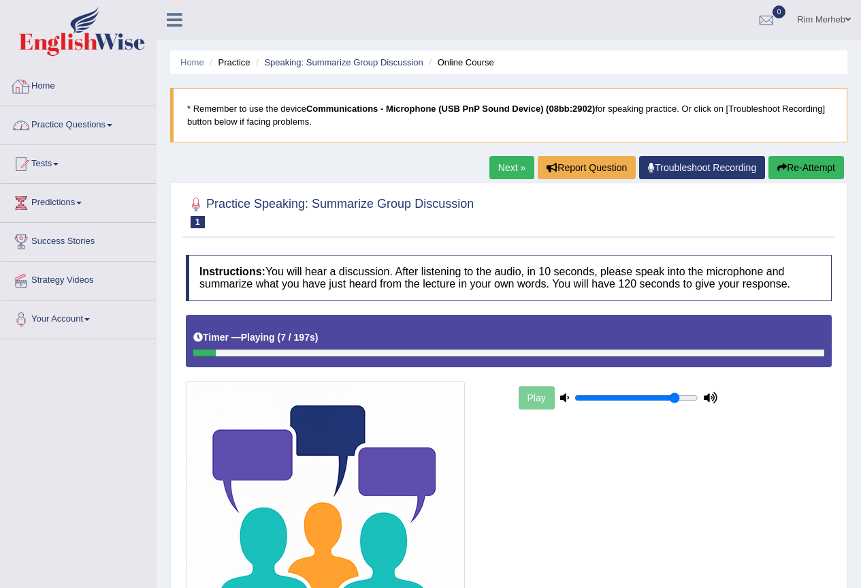
click at [123, 114] on link "Practice Questions" at bounding box center [78, 123] width 155 height 34
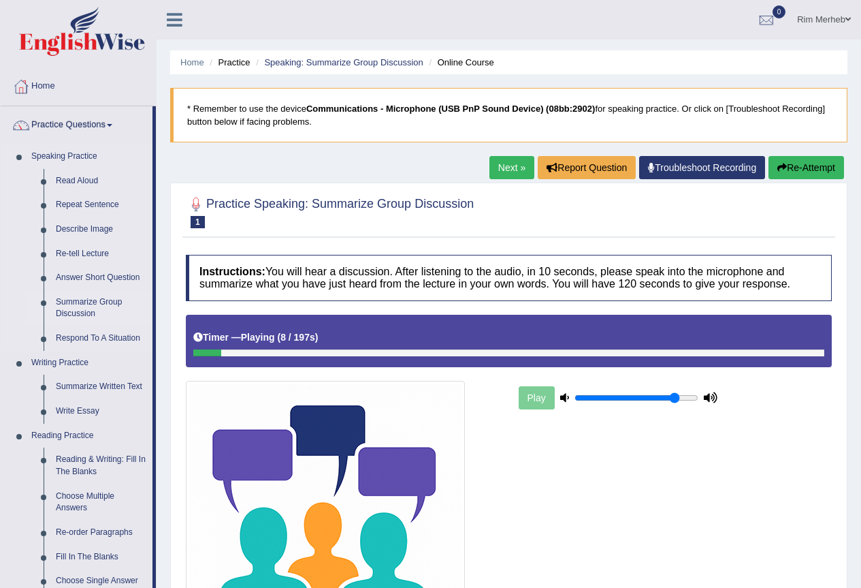
click at [69, 325] on link "Summarize Group Discussion" at bounding box center [101, 308] width 103 height 36
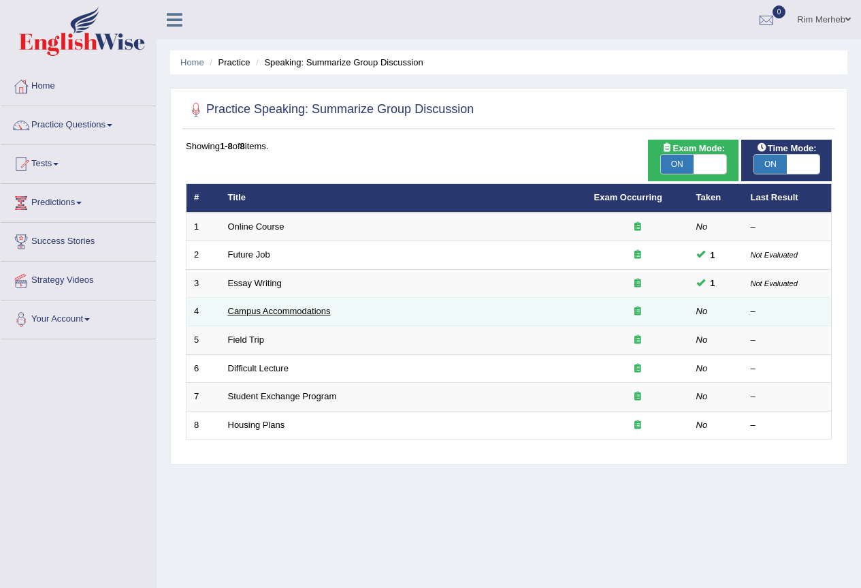
click at [237, 316] on link "Campus Accommodations" at bounding box center [279, 311] width 103 height 10
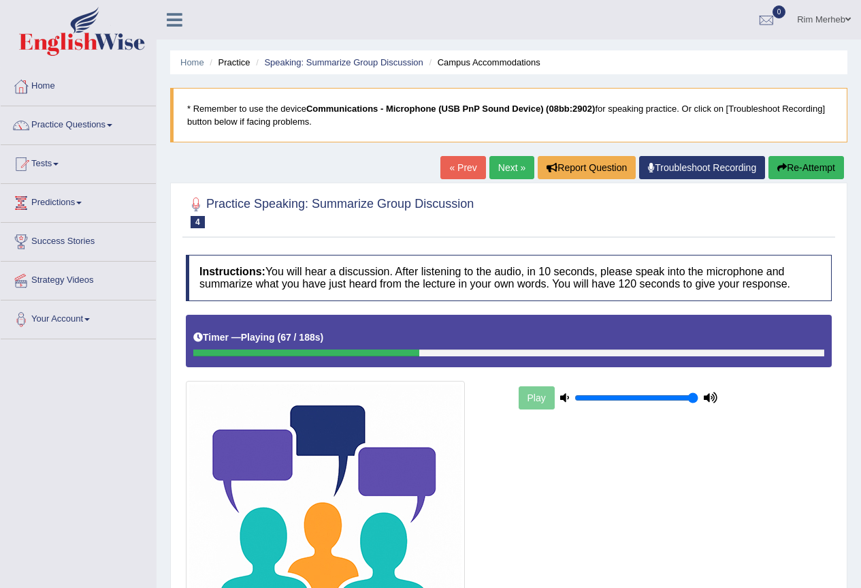
drag, startPoint x: 694, startPoint y: 400, endPoint x: 721, endPoint y: 377, distance: 35.8
type input "1"
click at [699, 396] on input "range" at bounding box center [637, 397] width 124 height 11
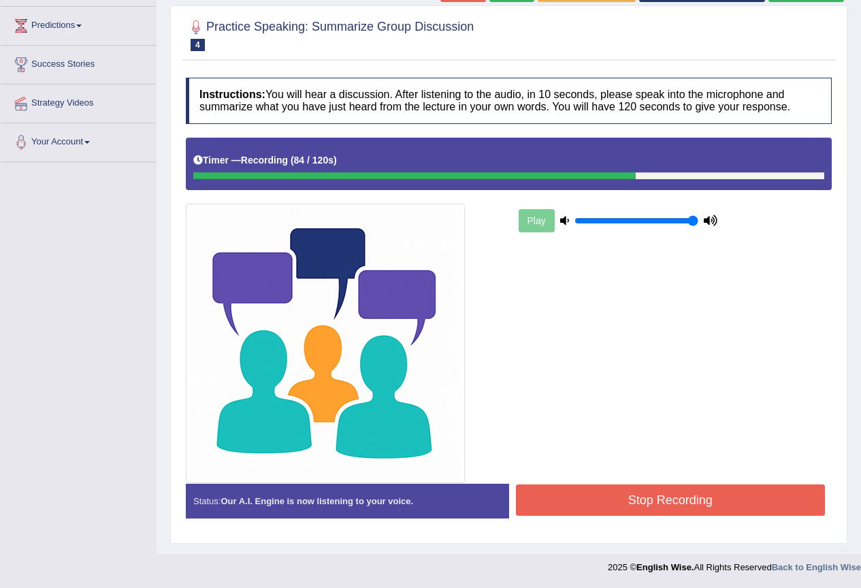
scroll to position [183, 0]
click at [533, 491] on button "Stop Recording" at bounding box center [671, 499] width 310 height 31
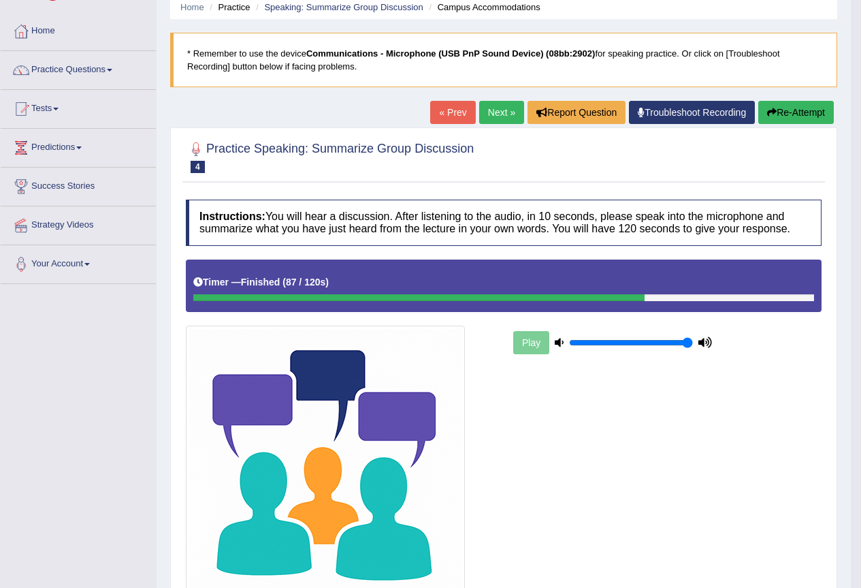
scroll to position [0, 0]
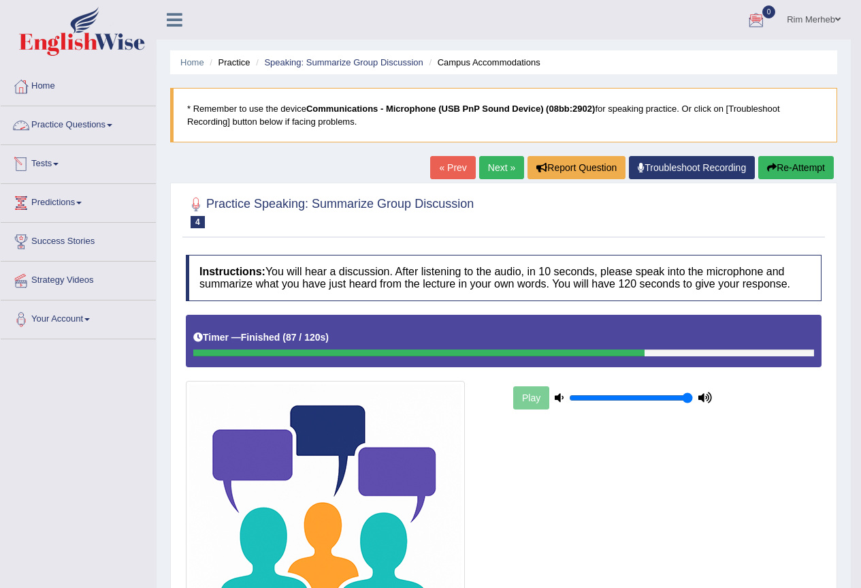
click at [71, 122] on link "Practice Questions" at bounding box center [78, 123] width 155 height 34
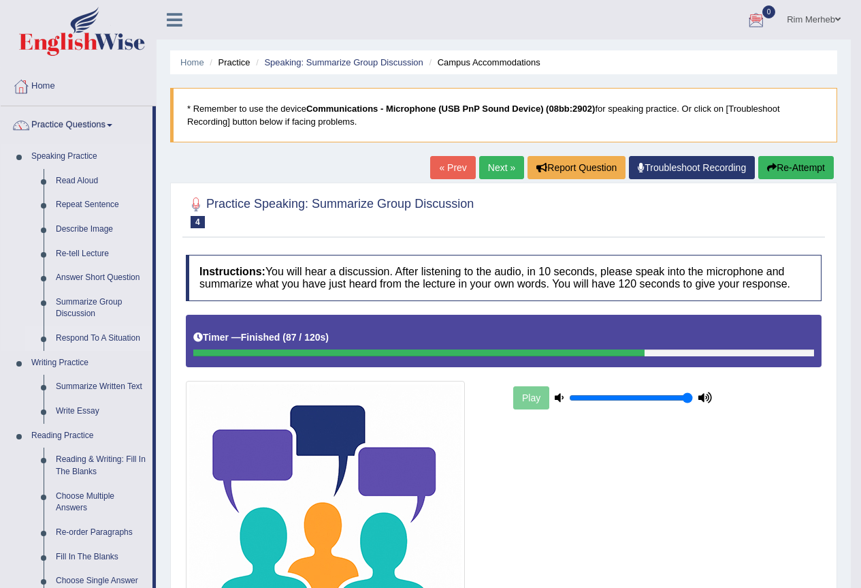
click at [86, 351] on link "Respond To A Situation" at bounding box center [101, 338] width 103 height 25
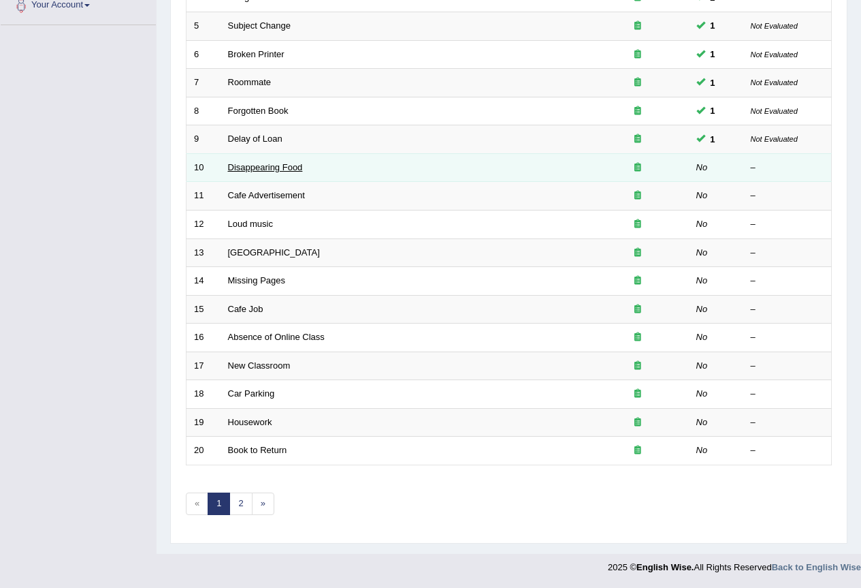
scroll to position [341, 0]
click at [268, 162] on link "Disappearing Food" at bounding box center [265, 167] width 75 height 10
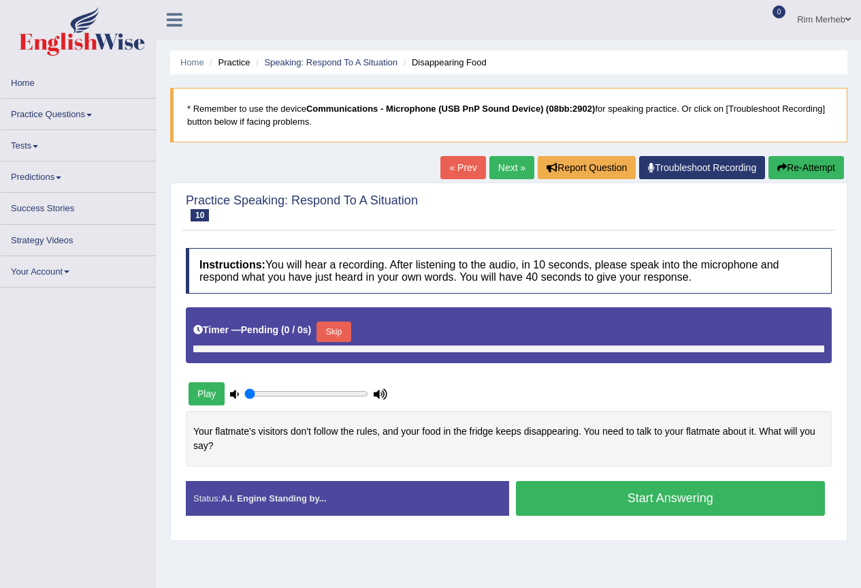
type input "1"
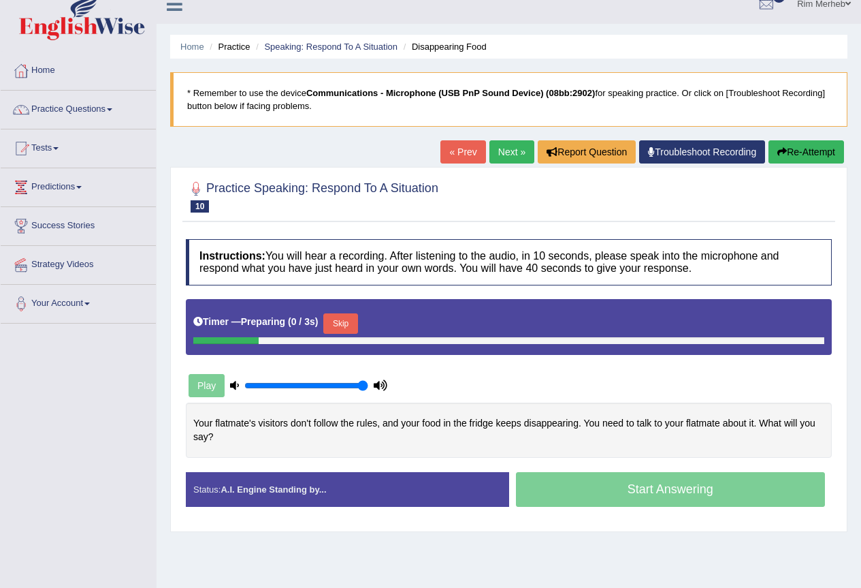
scroll to position [128, 0]
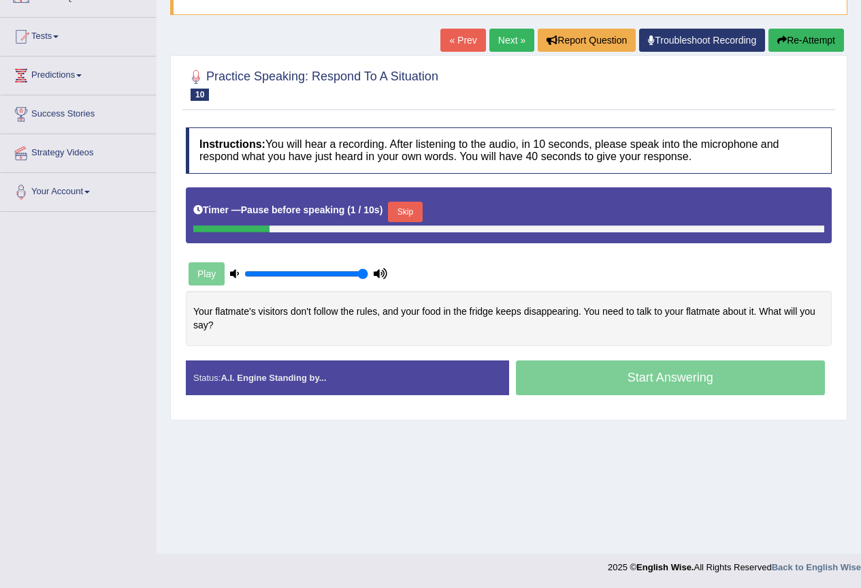
click at [396, 210] on button "Skip" at bounding box center [405, 212] width 34 height 20
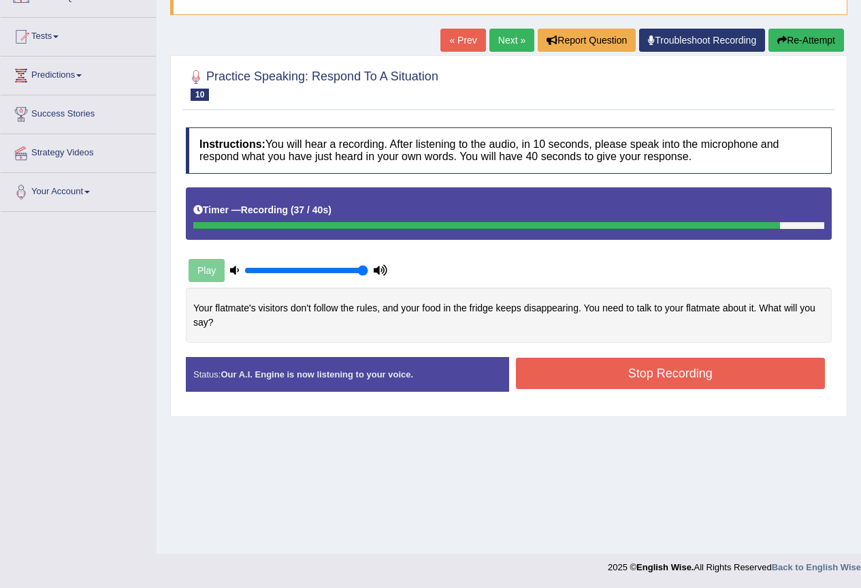
click at [580, 367] on button "Stop Recording" at bounding box center [671, 373] width 310 height 31
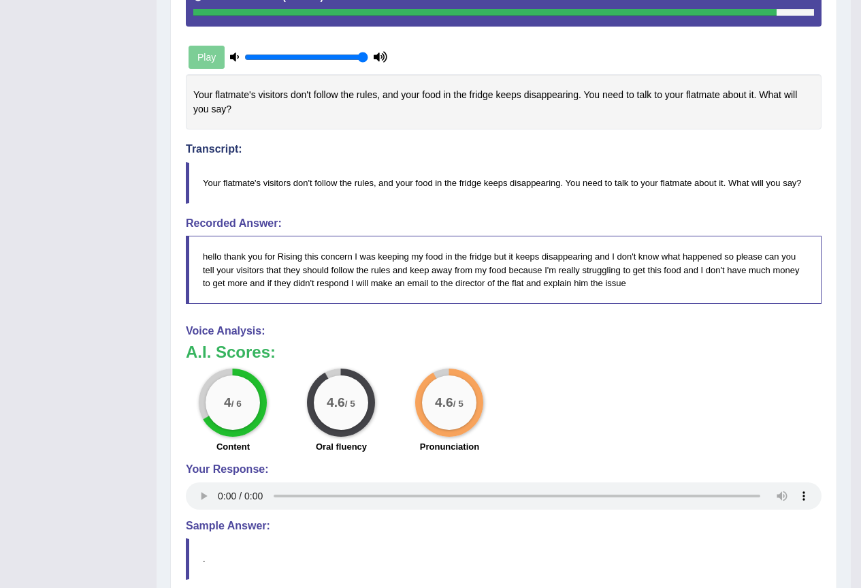
scroll to position [0, 0]
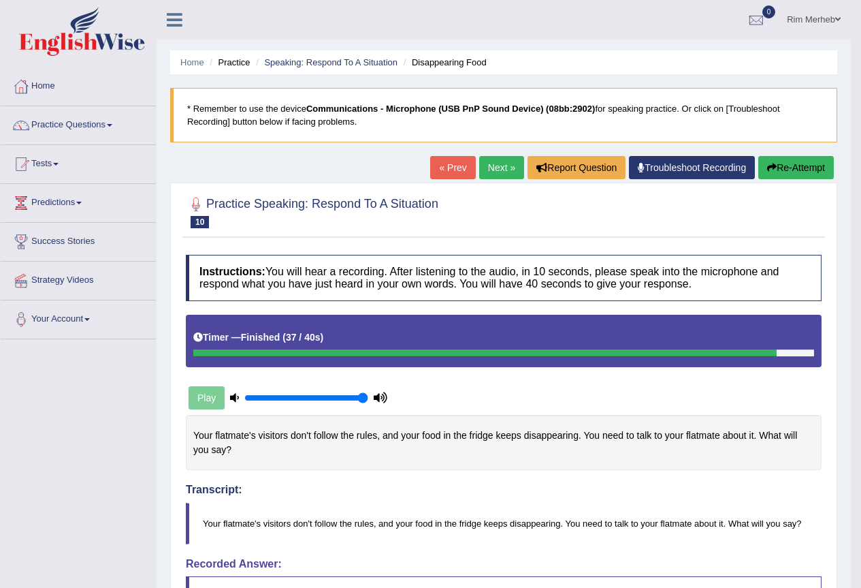
click at [503, 165] on link "Next »" at bounding box center [501, 167] width 45 height 23
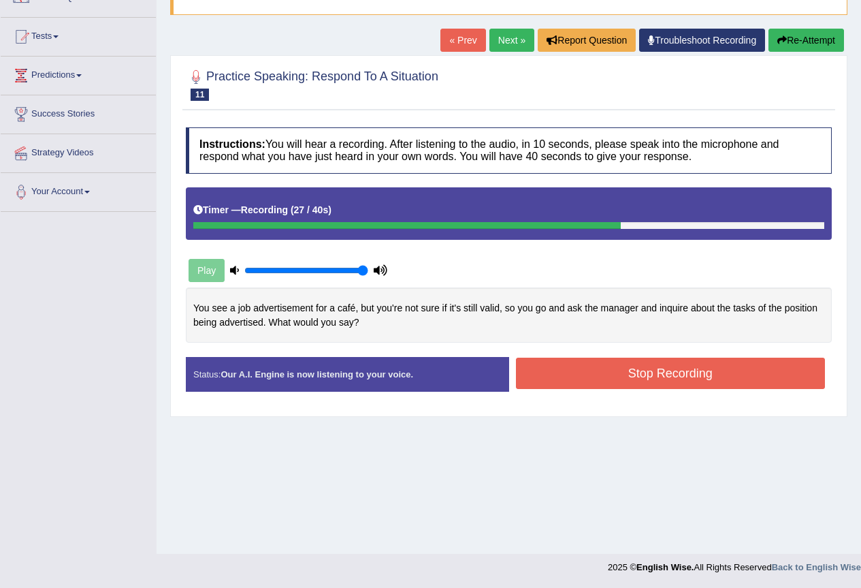
click at [591, 374] on button "Stop Recording" at bounding box center [671, 373] width 310 height 31
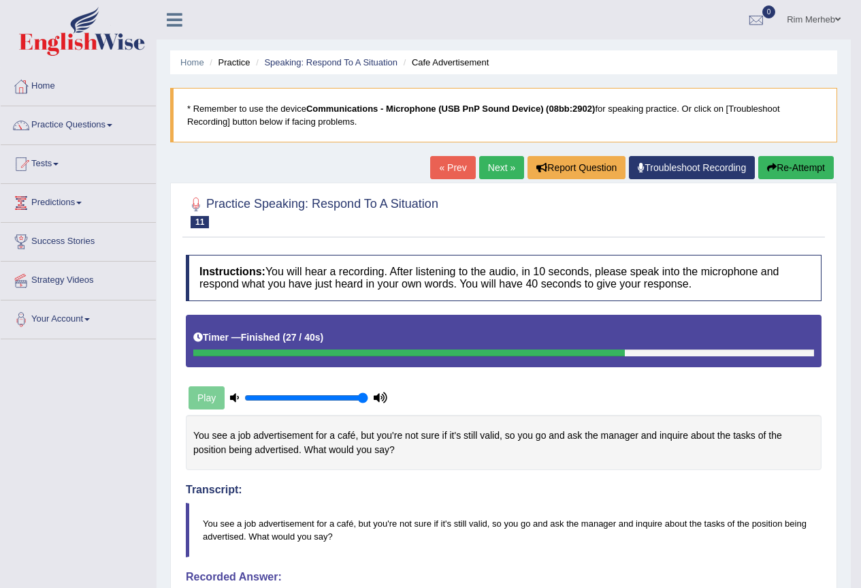
click at [483, 162] on link "Next »" at bounding box center [501, 167] width 45 height 23
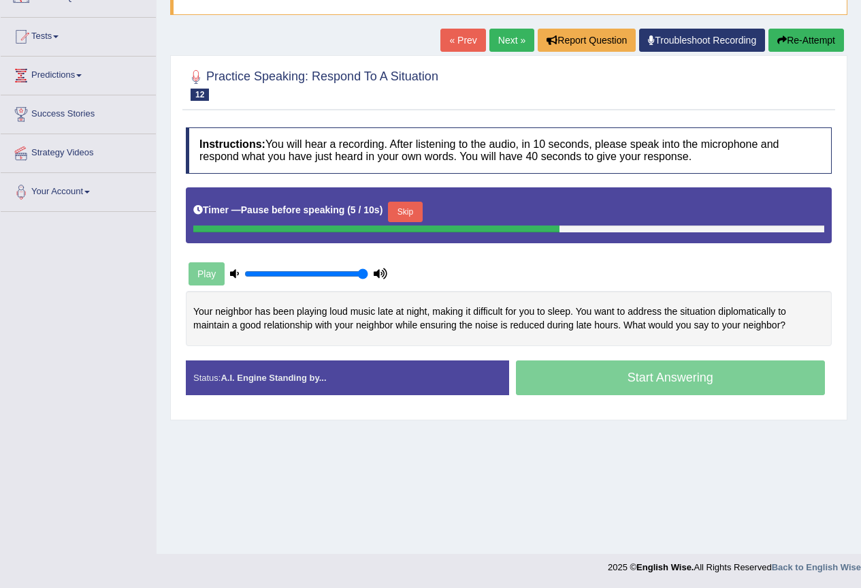
click at [422, 212] on button "Skip" at bounding box center [405, 212] width 34 height 20
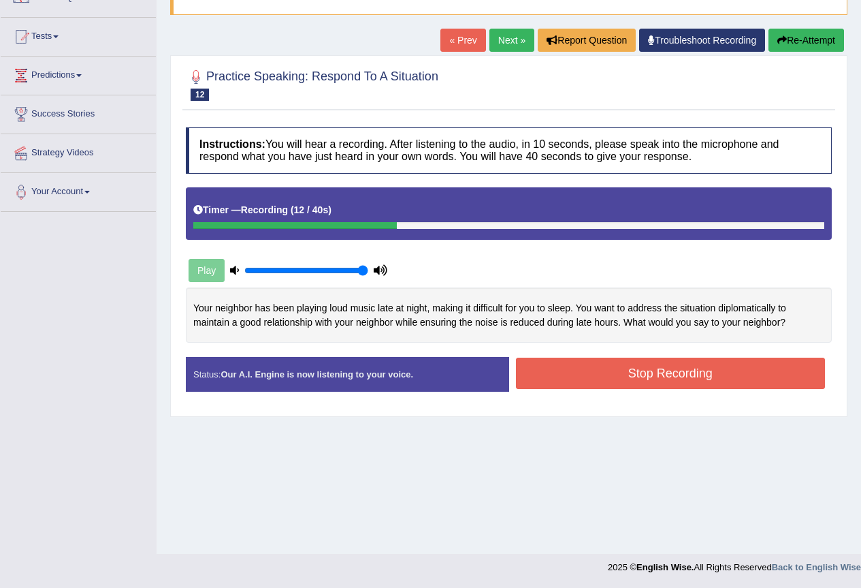
click at [793, 36] on button "Re-Attempt" at bounding box center [807, 40] width 76 height 23
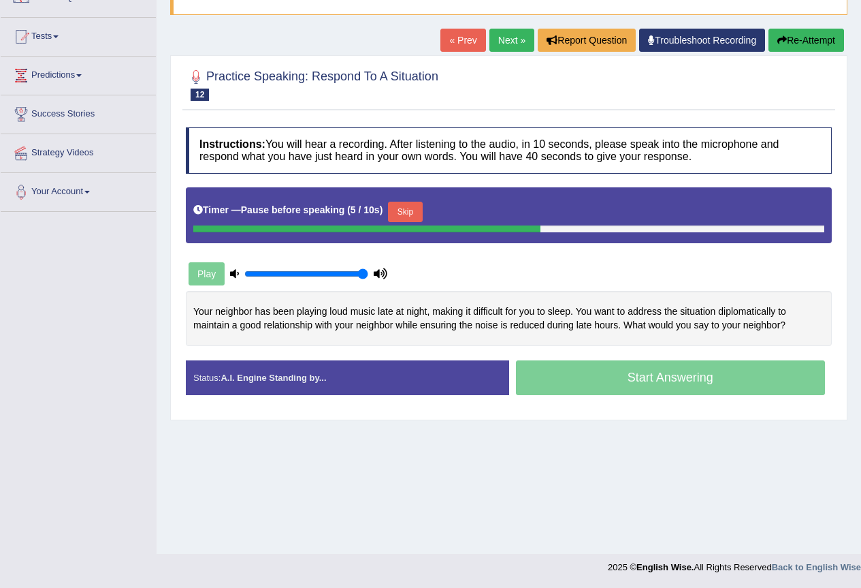
click at [421, 214] on button "Skip" at bounding box center [405, 212] width 34 height 20
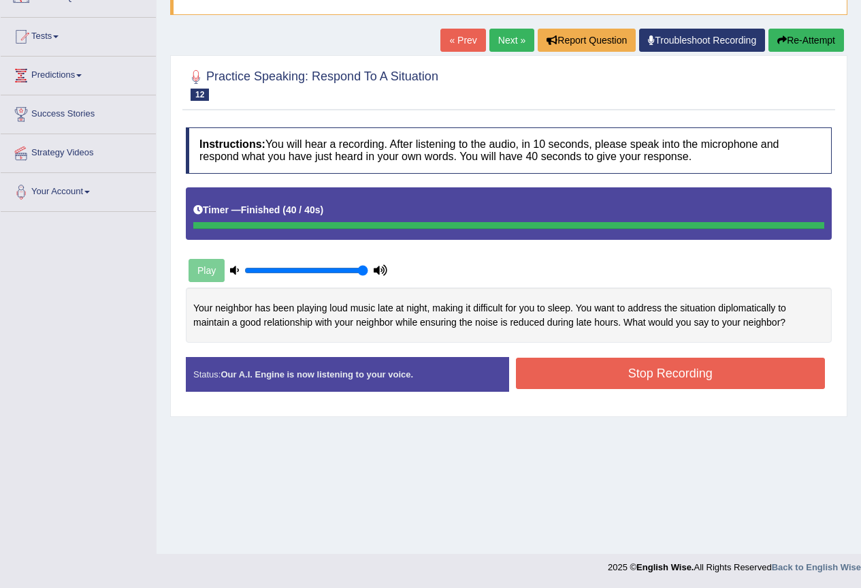
click at [548, 371] on div "Instructions: You will hear a recording. After listening to the audio, in 10 se…" at bounding box center [509, 265] width 653 height 289
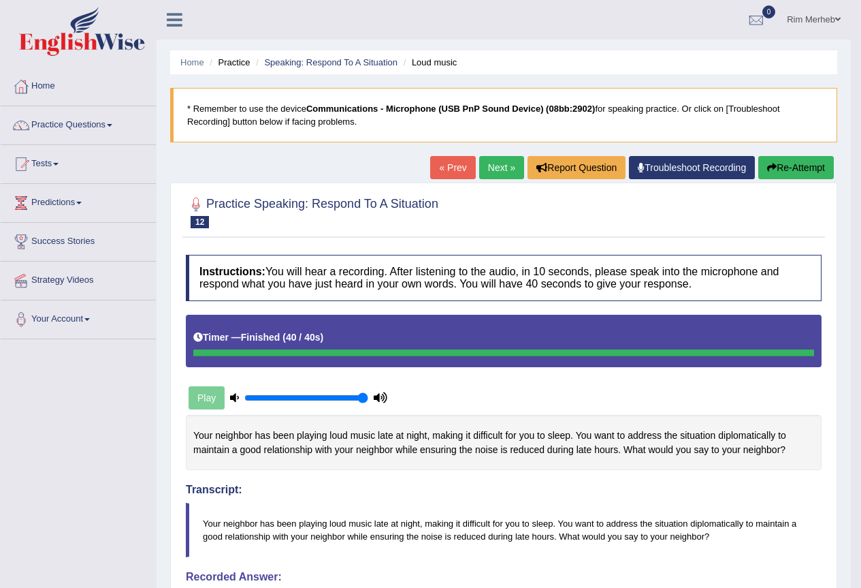
click at [492, 161] on link "Next »" at bounding box center [501, 167] width 45 height 23
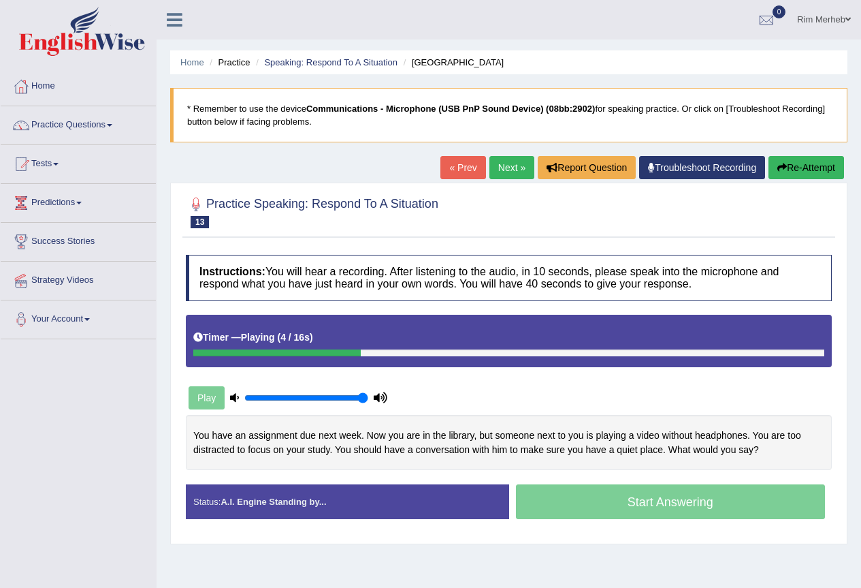
drag, startPoint x: 368, startPoint y: 403, endPoint x: 378, endPoint y: 403, distance: 10.2
click at [368, 403] on input "range" at bounding box center [306, 397] width 124 height 11
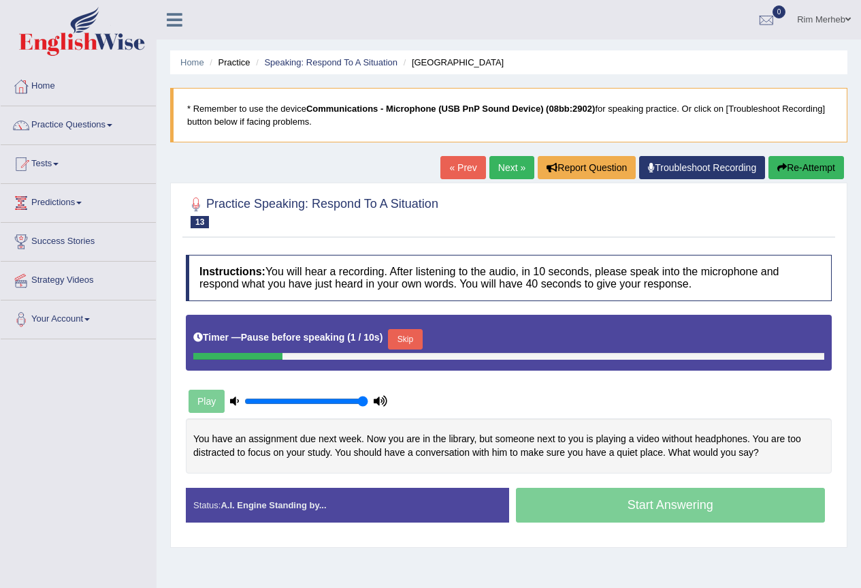
click at [402, 349] on button "Skip" at bounding box center [405, 339] width 34 height 20
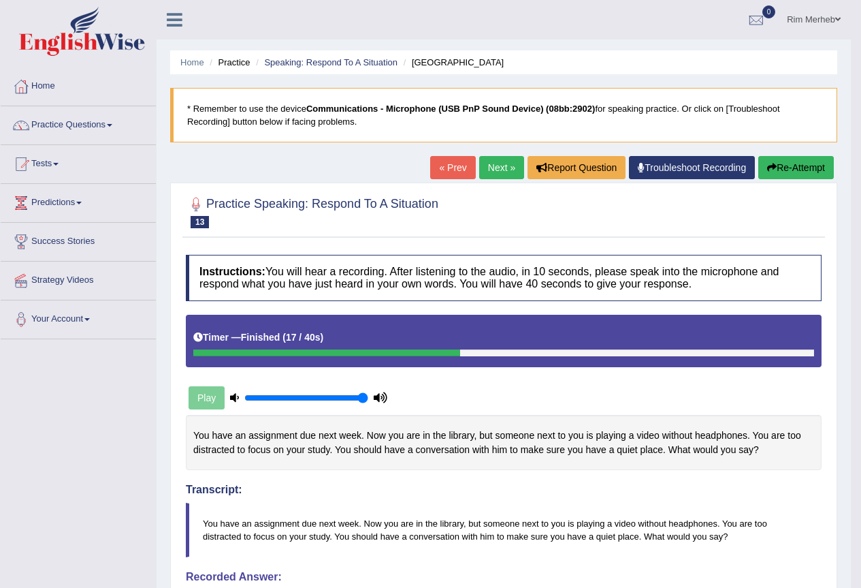
click at [795, 173] on button "Re-Attempt" at bounding box center [797, 167] width 76 height 23
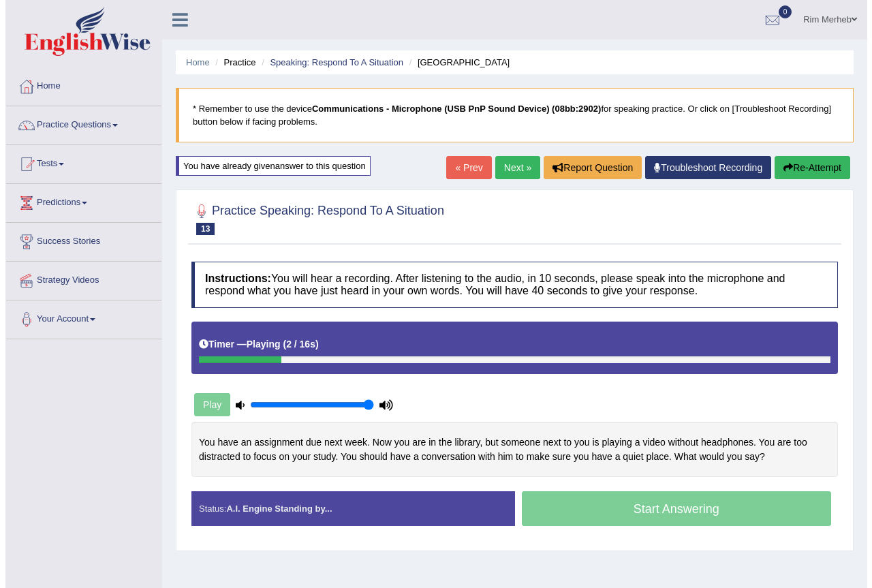
scroll to position [128, 0]
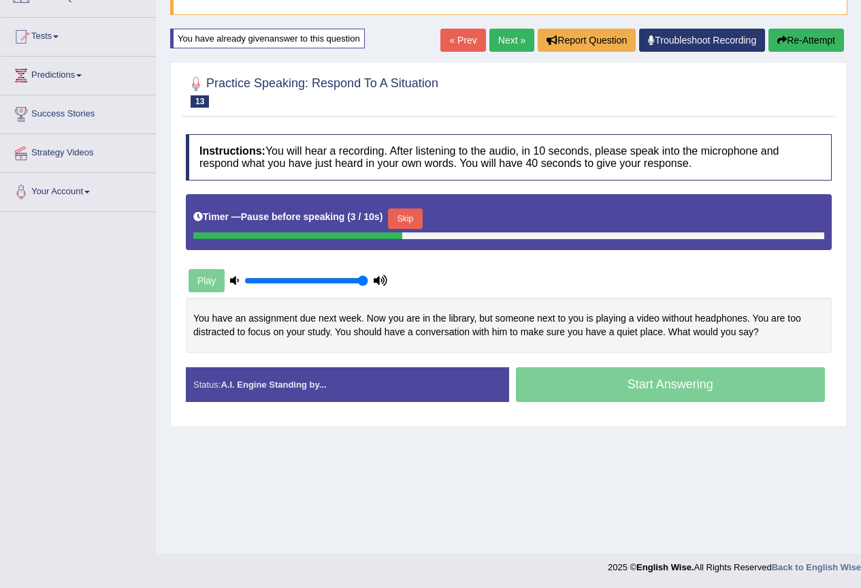
click at [402, 223] on button "Skip" at bounding box center [405, 218] width 34 height 20
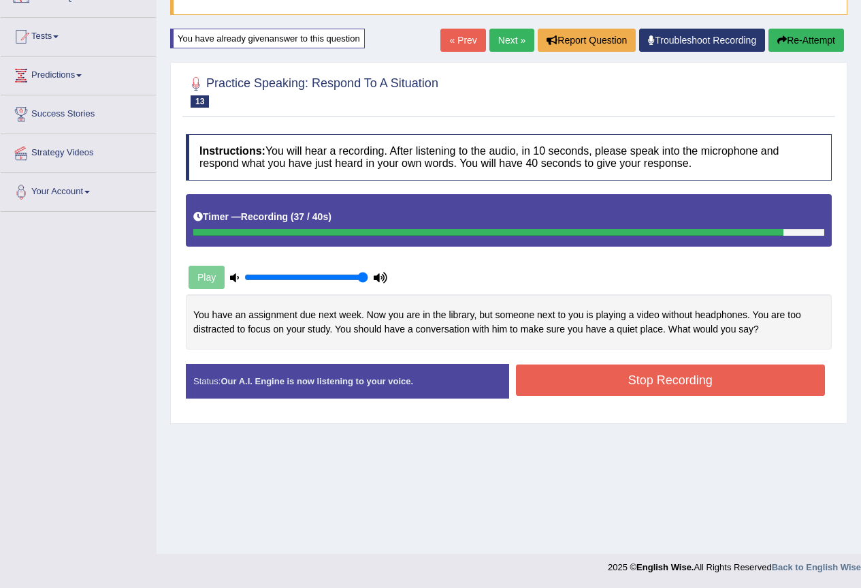
click at [601, 396] on button "Stop Recording" at bounding box center [671, 379] width 310 height 31
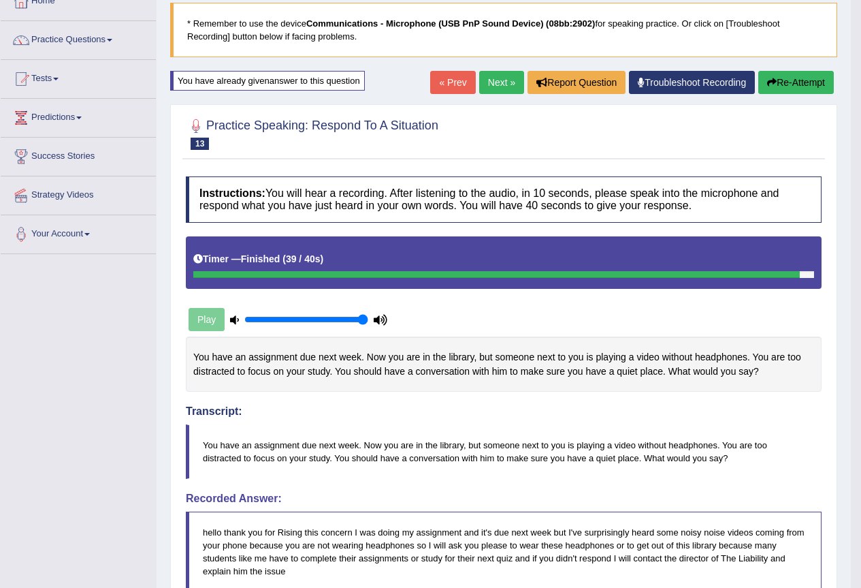
scroll to position [22, 0]
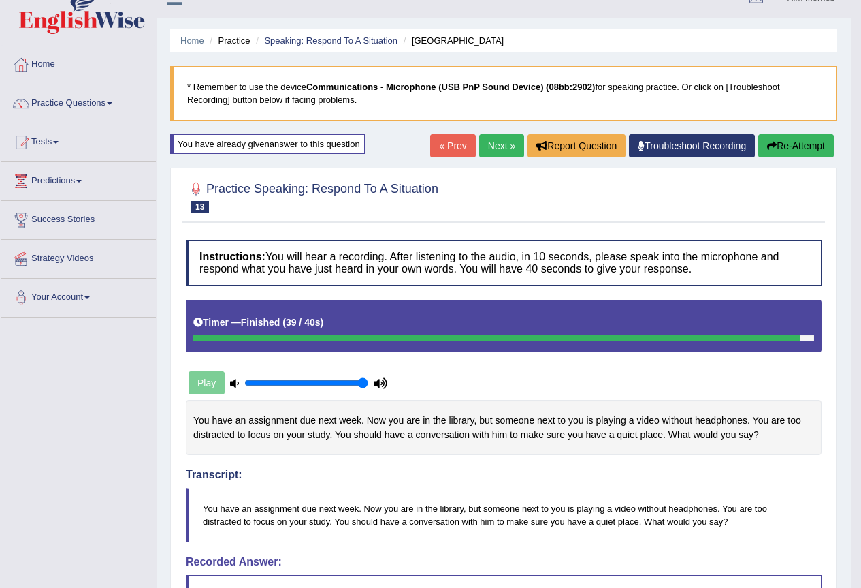
click at [503, 149] on link "Next »" at bounding box center [501, 145] width 45 height 23
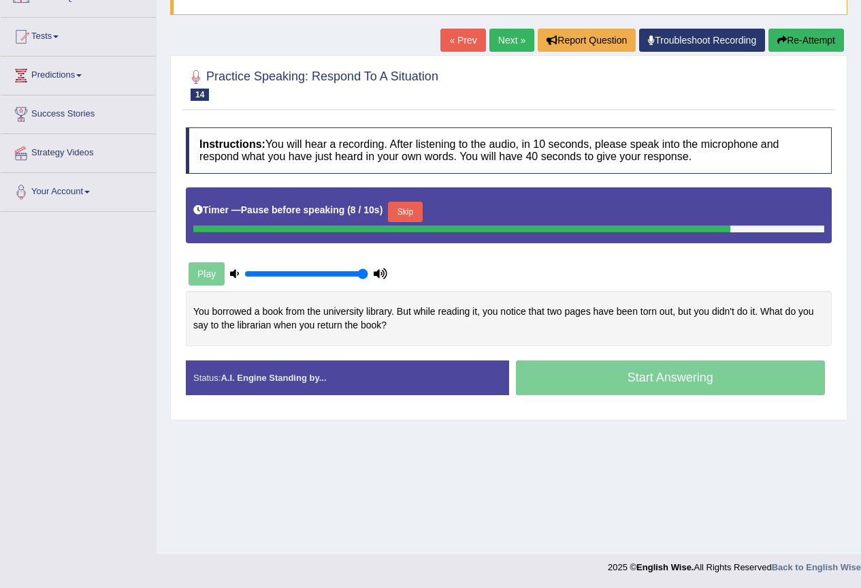
click at [422, 214] on button "Skip" at bounding box center [405, 212] width 34 height 20
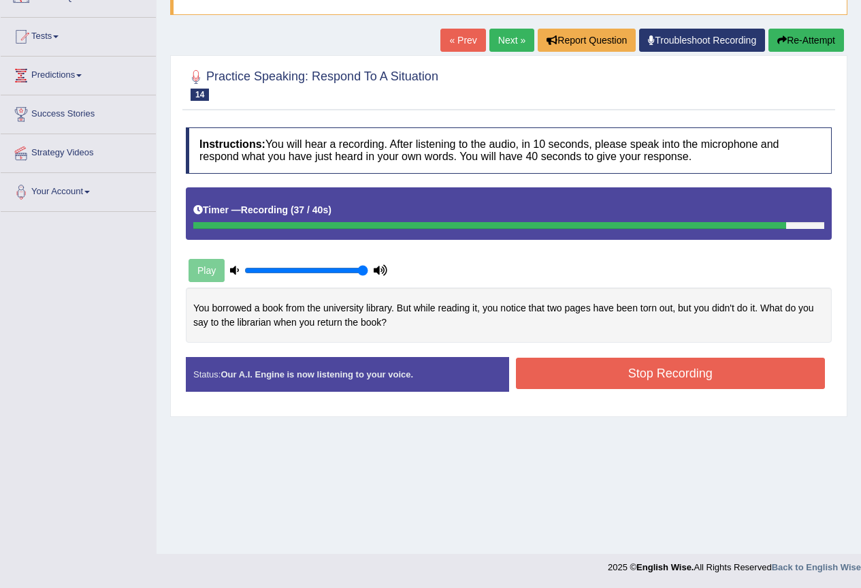
click at [617, 365] on button "Stop Recording" at bounding box center [671, 373] width 310 height 31
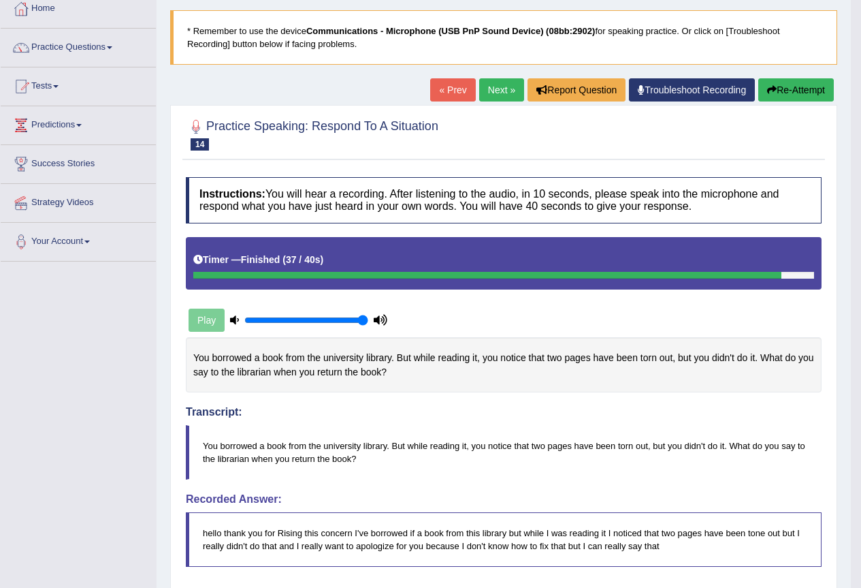
scroll to position [54, 0]
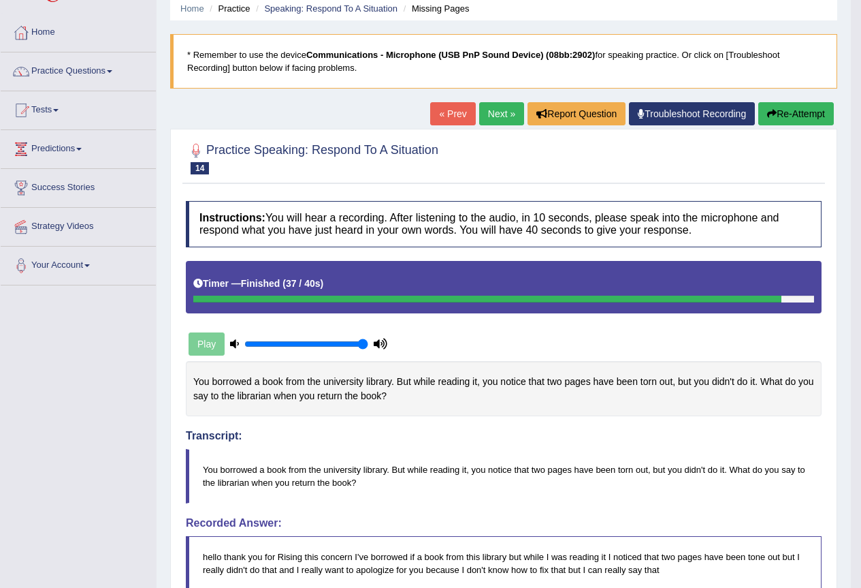
click at [500, 121] on link "Next »" at bounding box center [501, 113] width 45 height 23
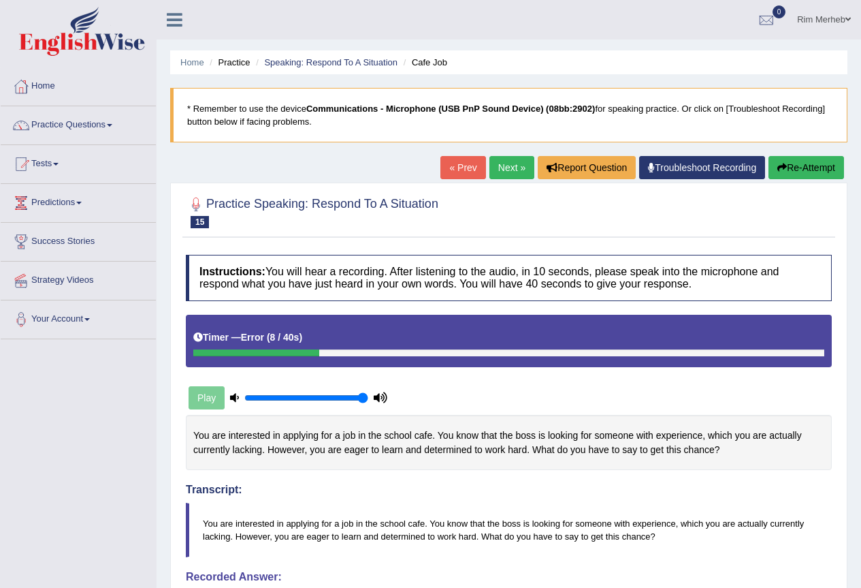
click at [807, 159] on button "Re-Attempt" at bounding box center [807, 167] width 76 height 23
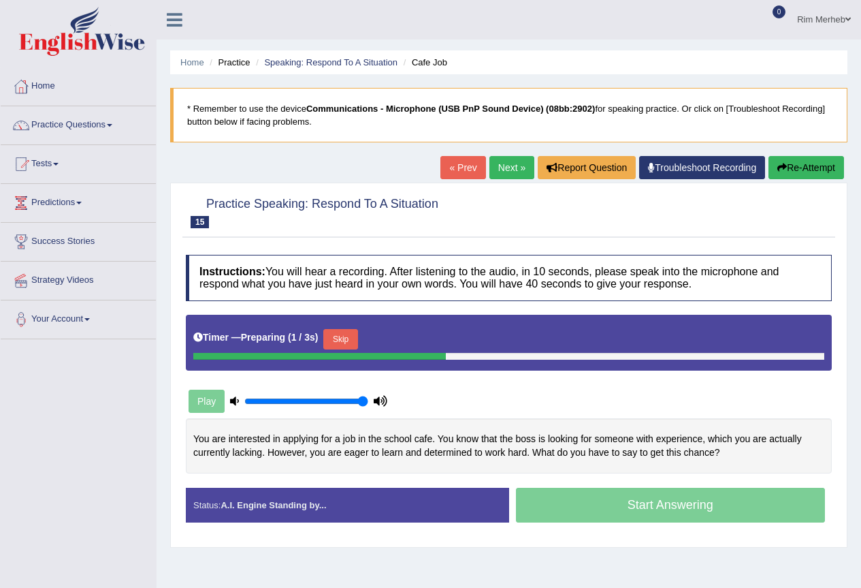
drag, startPoint x: 356, startPoint y: 333, endPoint x: 351, endPoint y: 340, distance: 8.3
click at [351, 340] on button "Skip" at bounding box center [340, 339] width 34 height 20
click at [402, 347] on button "Skip" at bounding box center [405, 339] width 34 height 20
click at [334, 340] on button "Skip" at bounding box center [340, 339] width 34 height 20
click at [420, 347] on button "Skip" at bounding box center [405, 339] width 34 height 20
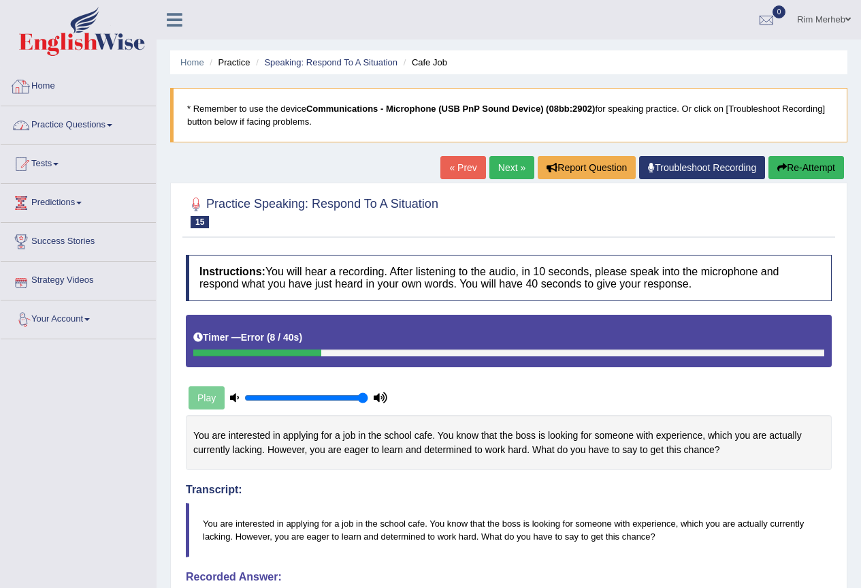
click at [47, 134] on link "Practice Questions" at bounding box center [78, 123] width 155 height 34
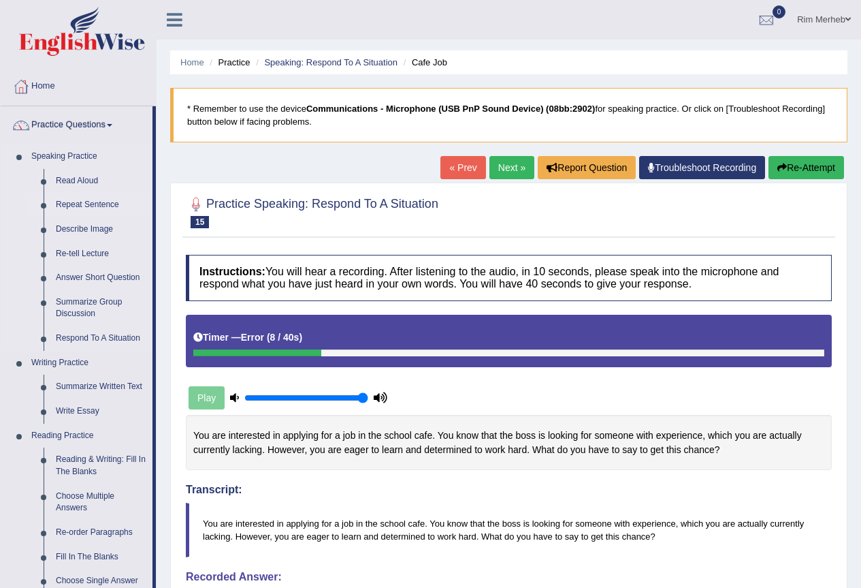
click at [108, 210] on link "Repeat Sentence" at bounding box center [101, 205] width 103 height 25
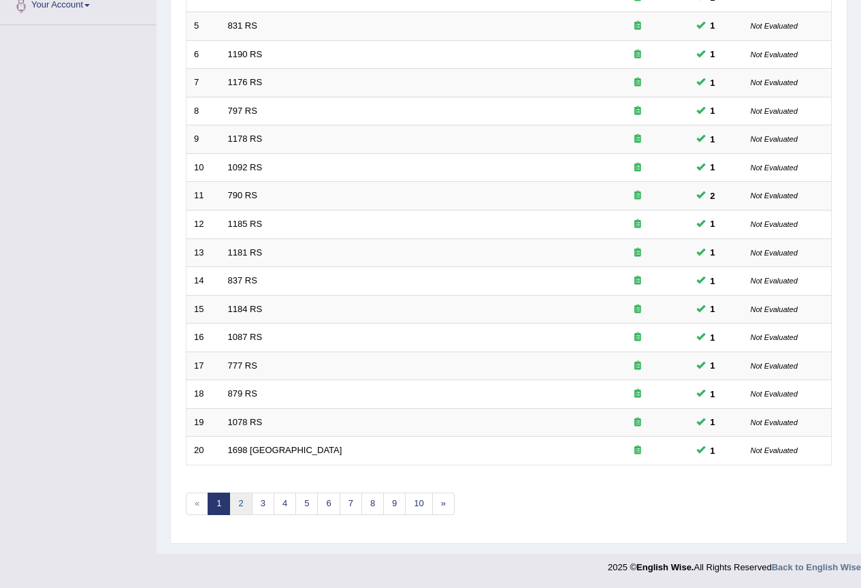
click at [236, 504] on link "2" at bounding box center [240, 503] width 22 height 22
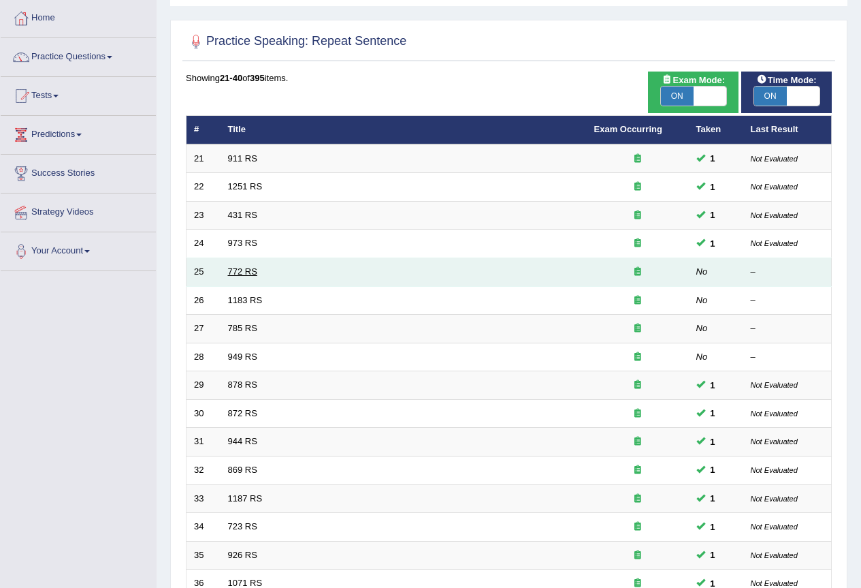
click at [229, 276] on link "772 RS" at bounding box center [242, 271] width 29 height 10
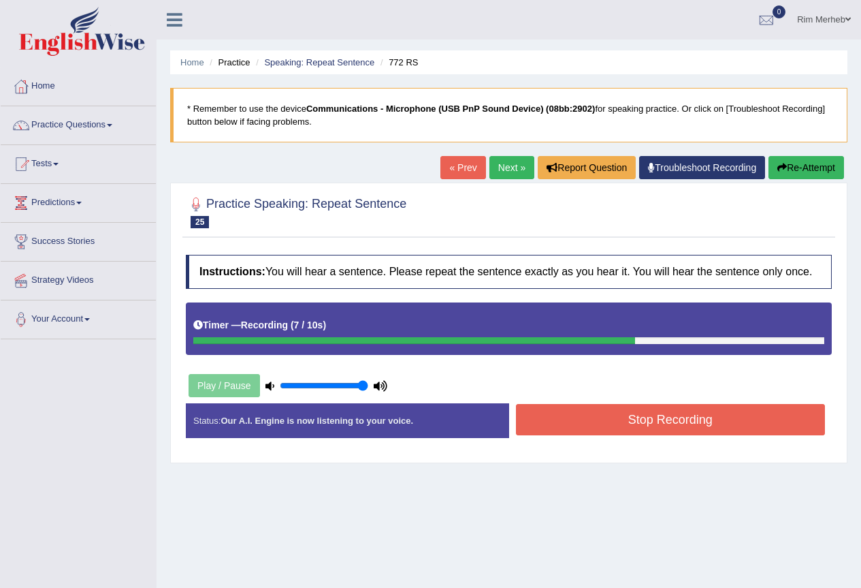
click at [542, 424] on button "Stop Recording" at bounding box center [671, 419] width 310 height 31
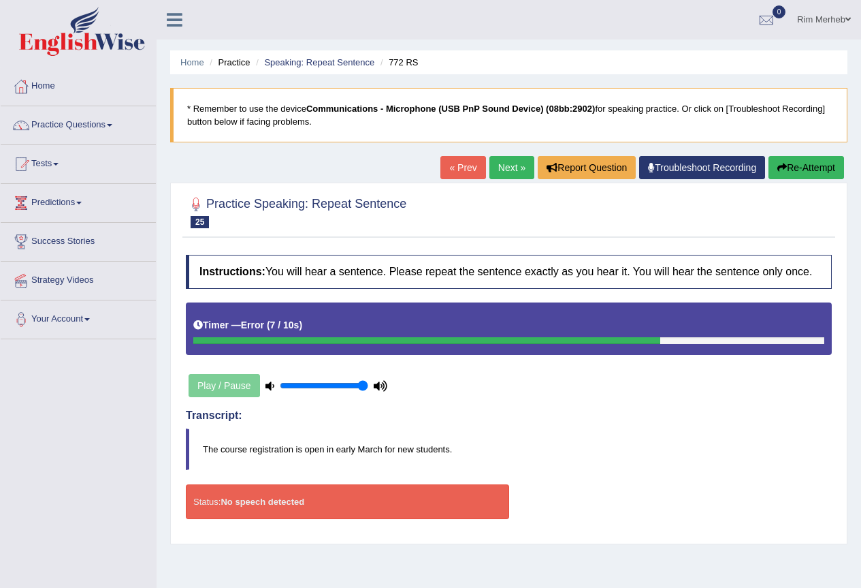
click at [793, 179] on button "Re-Attempt" at bounding box center [807, 167] width 76 height 23
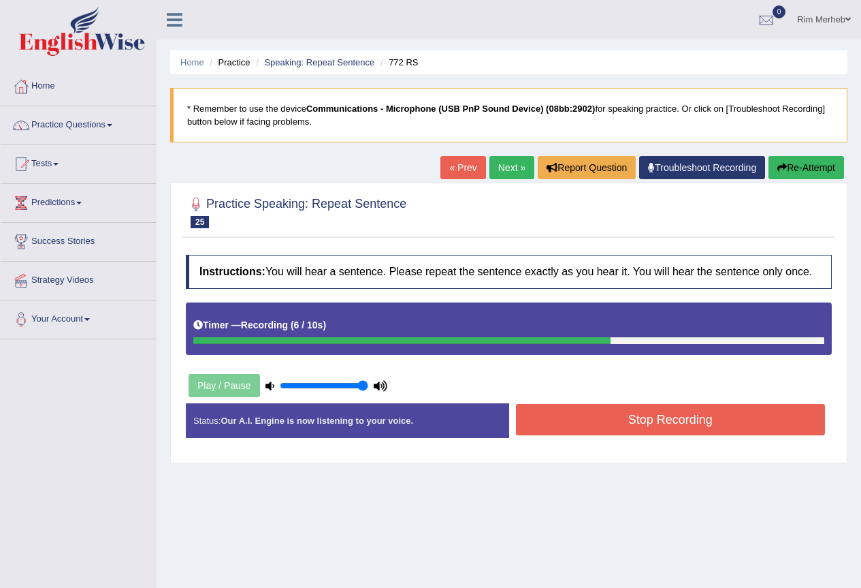
click at [663, 426] on button "Stop Recording" at bounding box center [671, 419] width 310 height 31
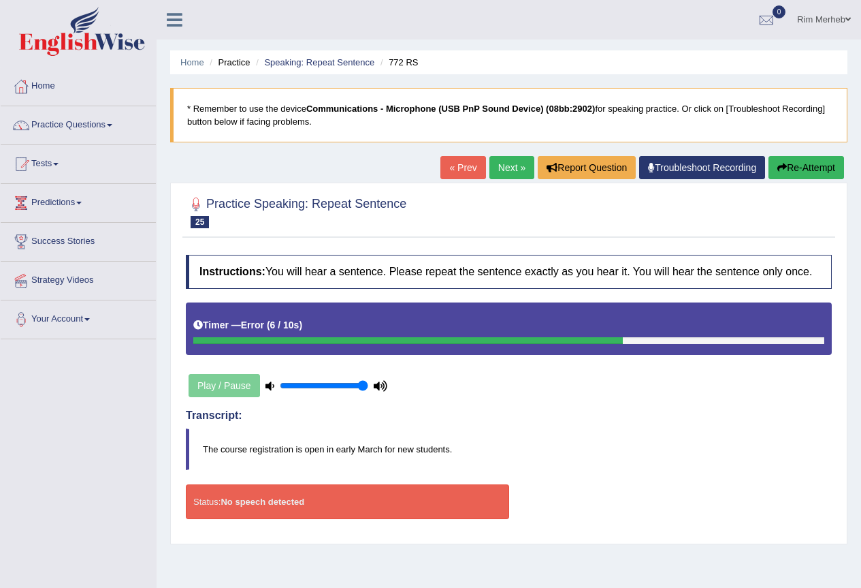
click at [819, 161] on button "Re-Attempt" at bounding box center [807, 167] width 76 height 23
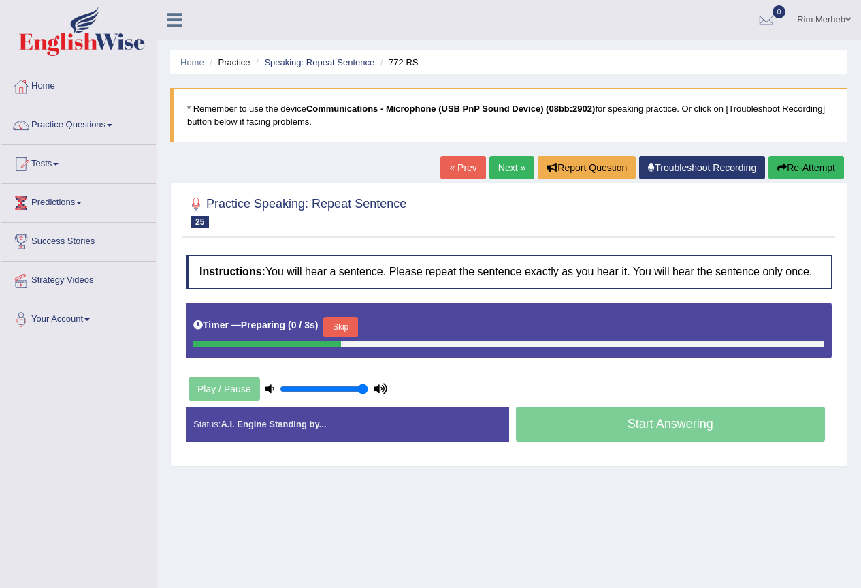
click at [346, 330] on button "Skip" at bounding box center [340, 327] width 34 height 20
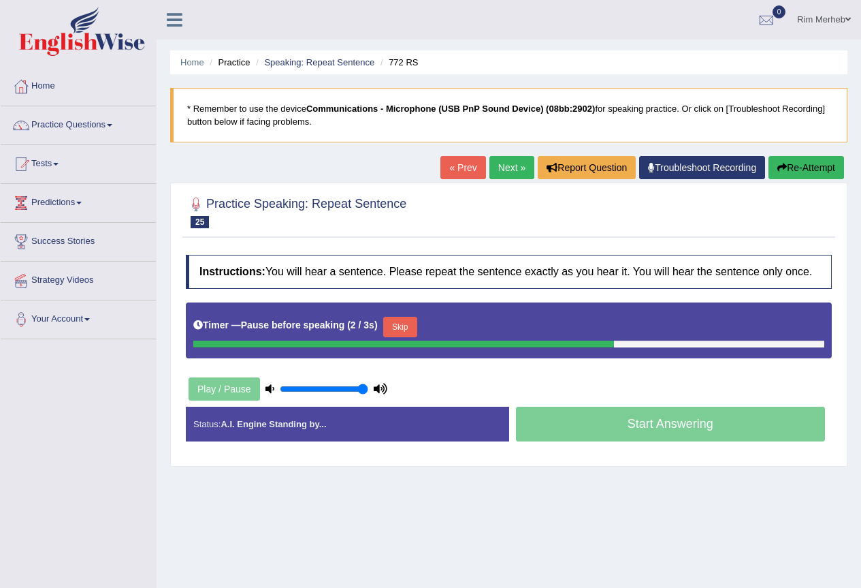
click at [410, 332] on button "Skip" at bounding box center [400, 327] width 34 height 20
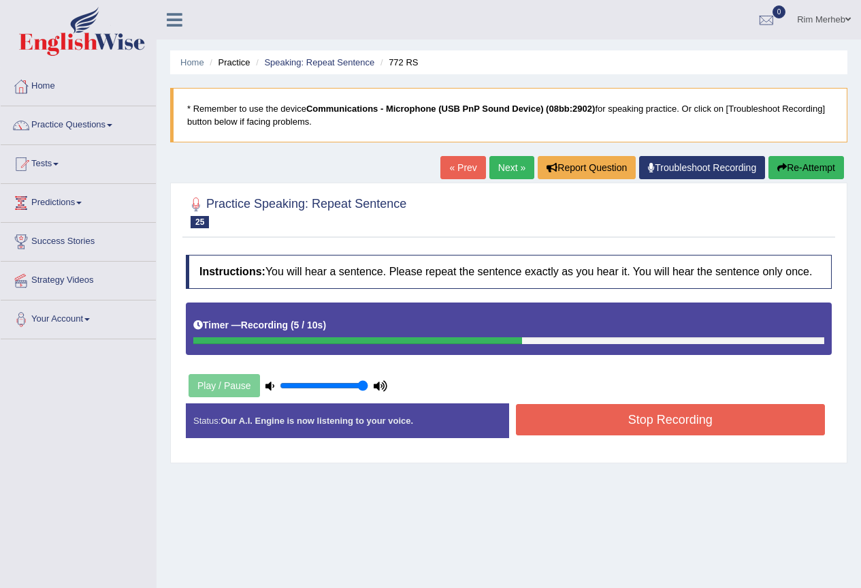
click at [659, 424] on button "Stop Recording" at bounding box center [671, 419] width 310 height 31
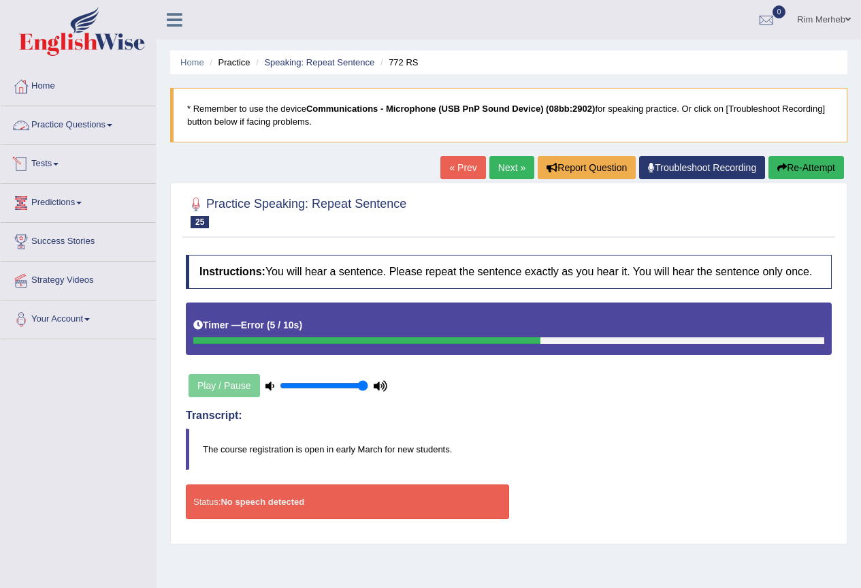
click at [22, 122] on div at bounding box center [21, 125] width 20 height 20
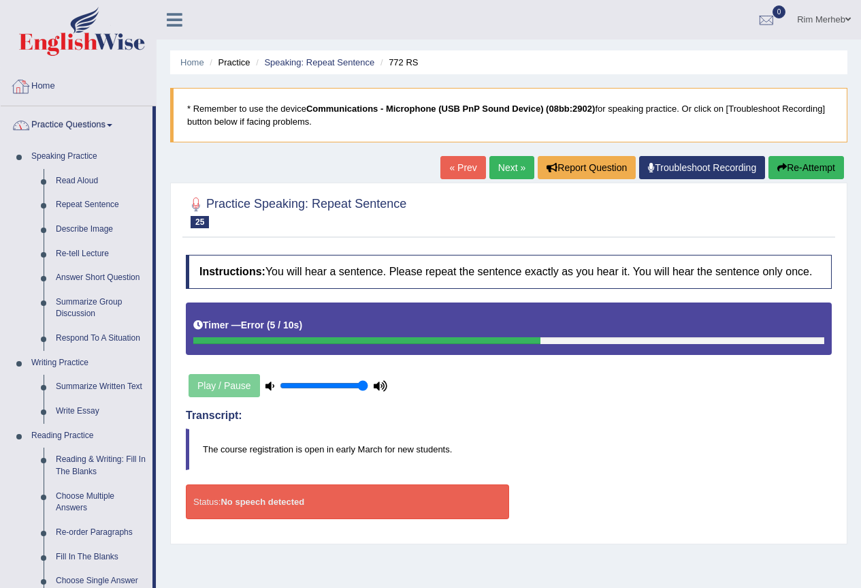
click at [54, 89] on link "Home" at bounding box center [78, 84] width 155 height 34
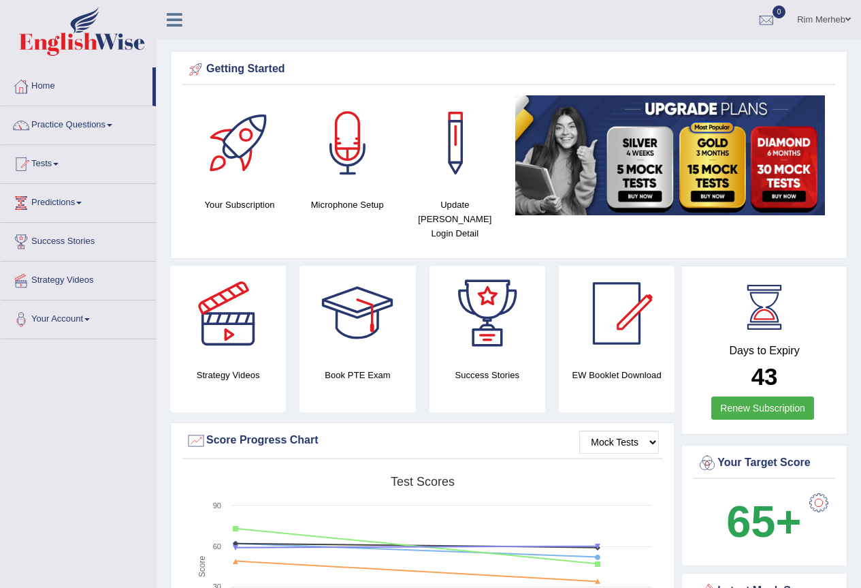
click at [134, 138] on li "Practice Questions Speaking Practice Read Aloud Repeat Sentence Describe Image …" at bounding box center [78, 125] width 155 height 39
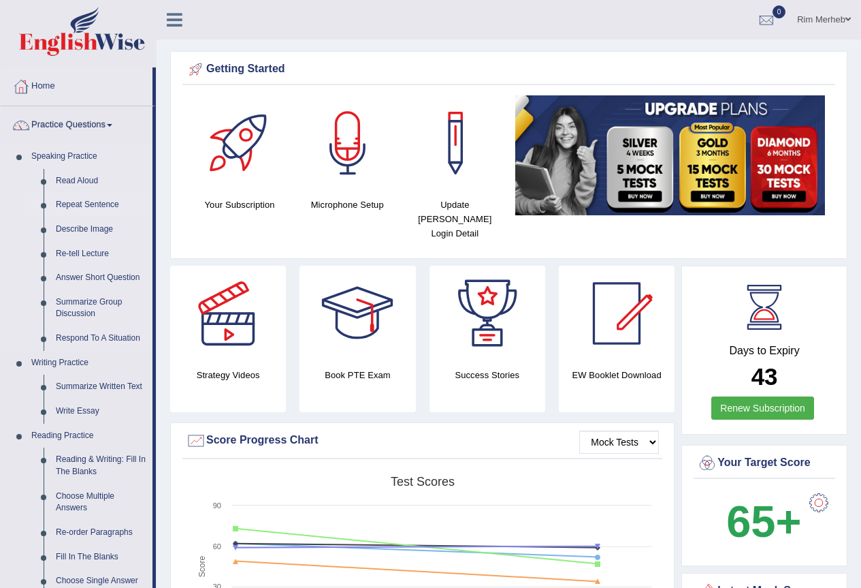
click at [89, 211] on link "Repeat Sentence" at bounding box center [101, 205] width 103 height 25
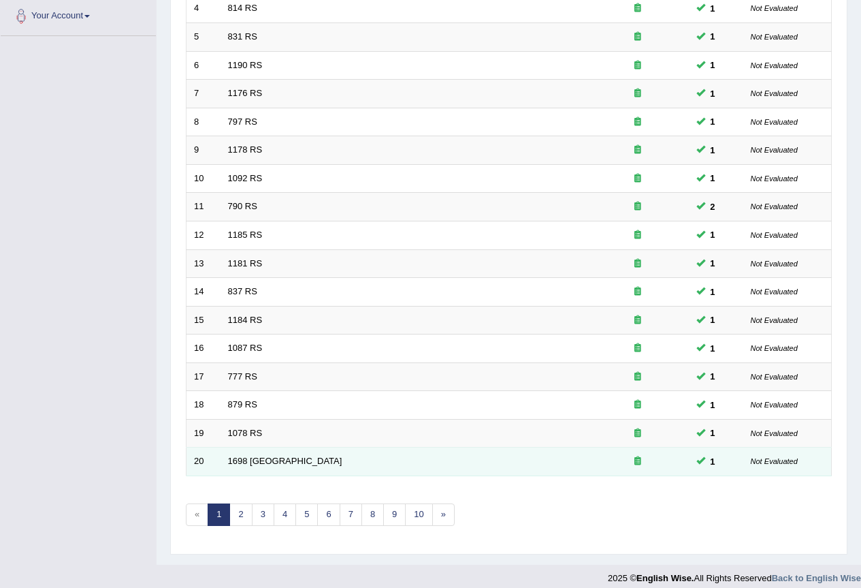
scroll to position [341, 0]
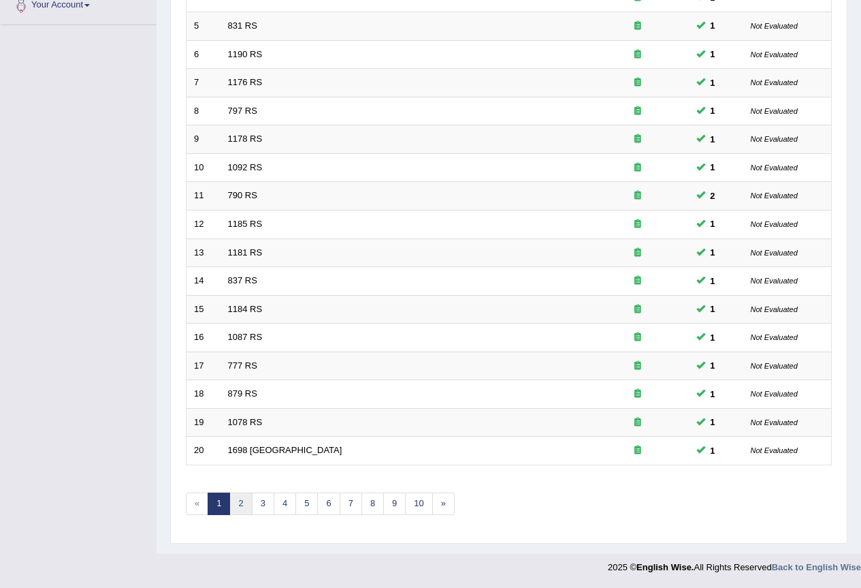
click at [239, 507] on link "2" at bounding box center [240, 503] width 22 height 22
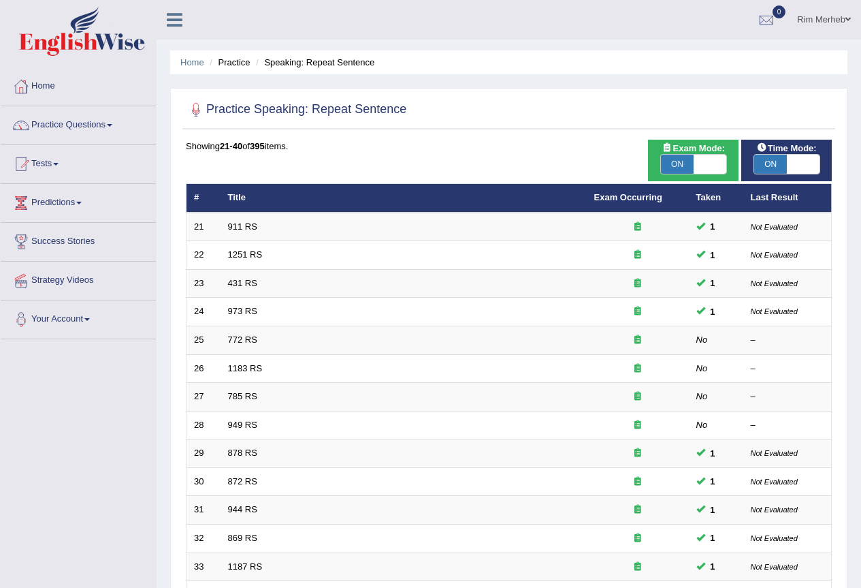
click at [244, 345] on link "772 RS" at bounding box center [242, 339] width 29 height 10
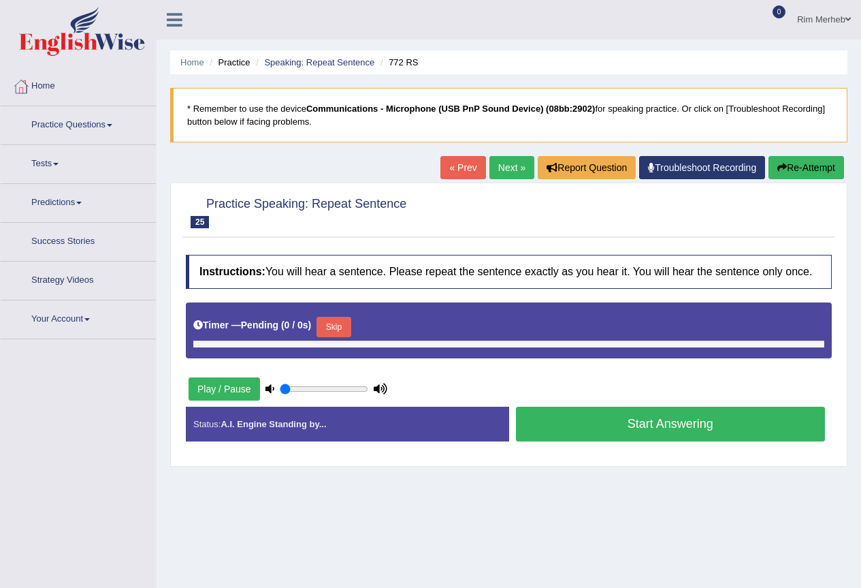
type input "1"
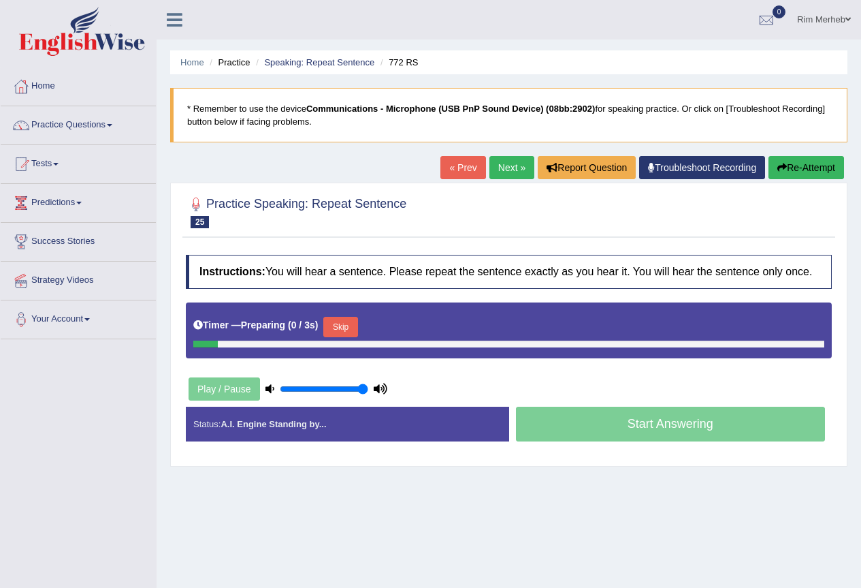
click at [334, 324] on button "Skip" at bounding box center [340, 327] width 34 height 20
click at [409, 331] on button "Skip" at bounding box center [400, 327] width 34 height 20
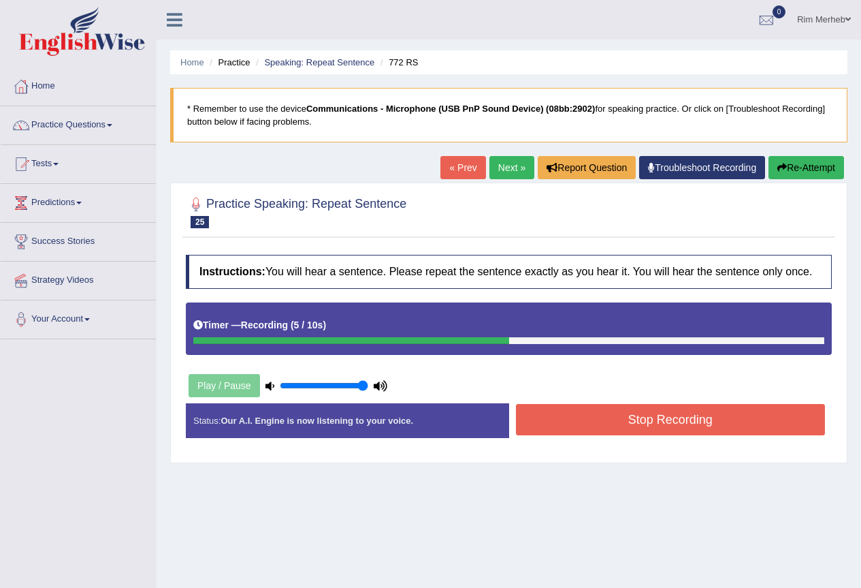
click at [547, 415] on button "Stop Recording" at bounding box center [671, 419] width 310 height 31
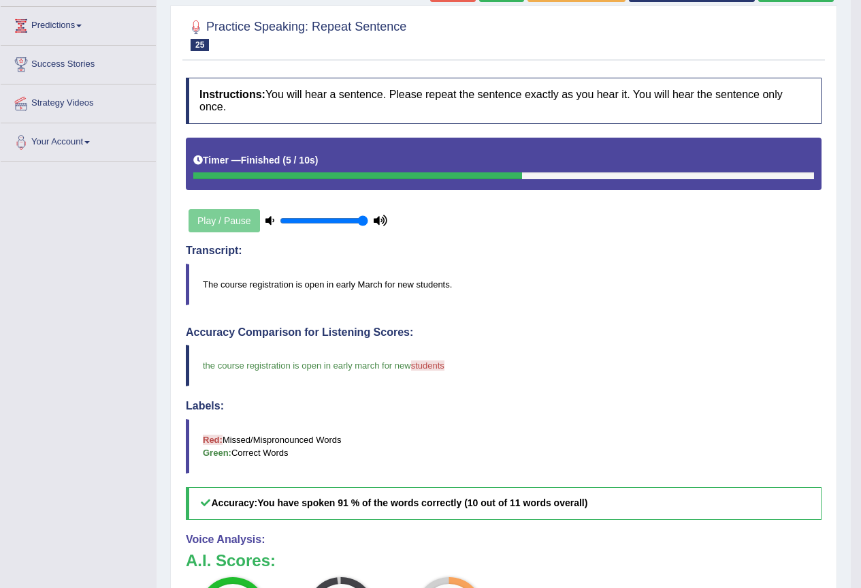
scroll to position [68, 0]
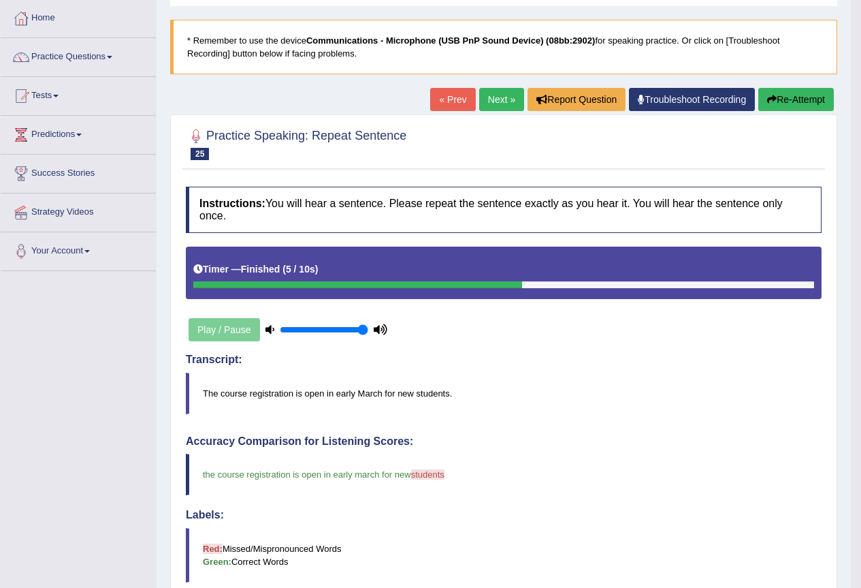
click at [490, 111] on link "Next »" at bounding box center [501, 99] width 45 height 23
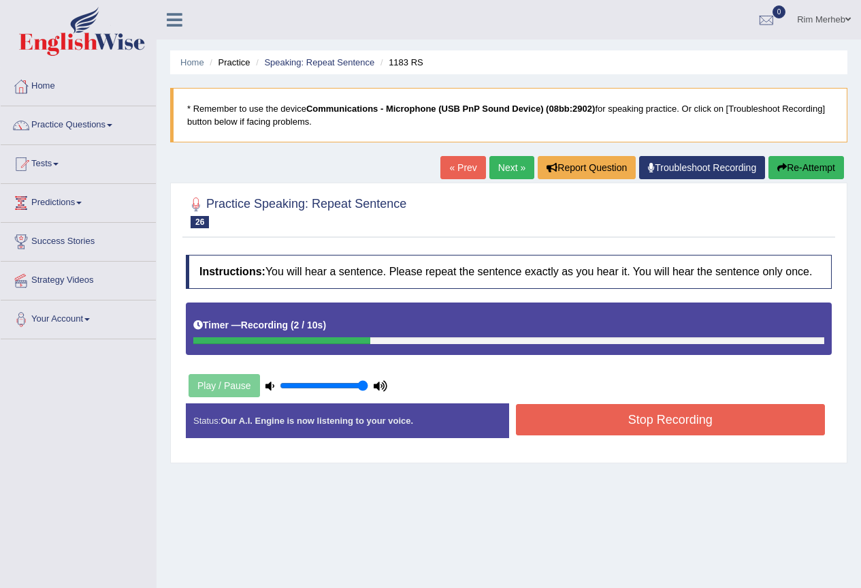
click at [774, 168] on button "Re-Attempt" at bounding box center [807, 167] width 76 height 23
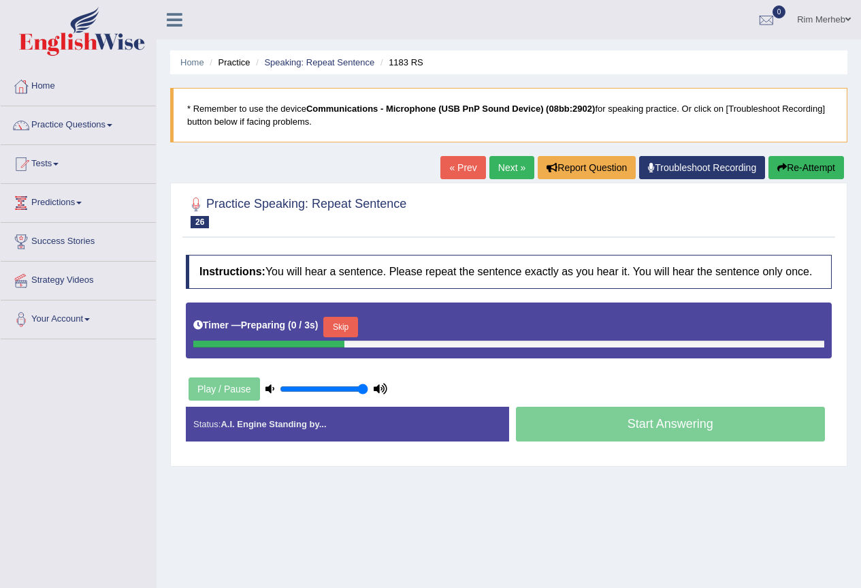
click at [358, 329] on button "Skip" at bounding box center [340, 327] width 34 height 20
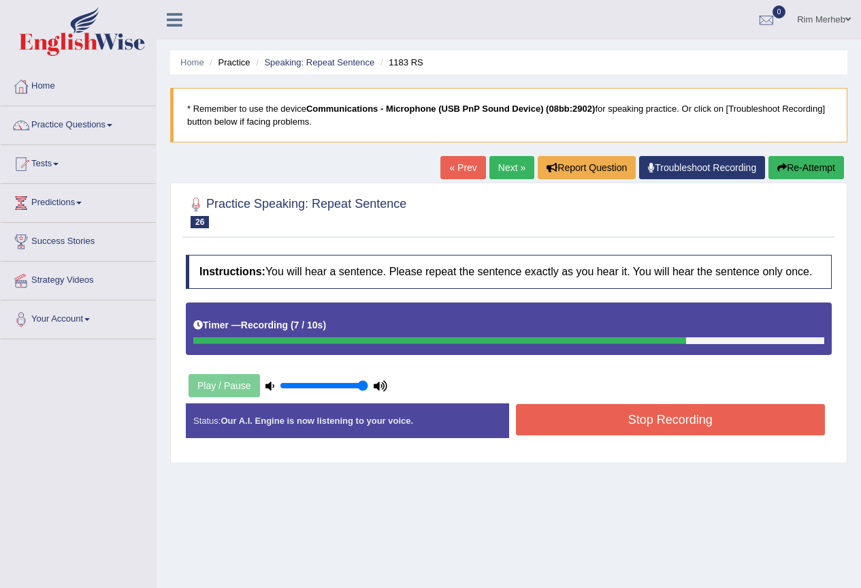
click at [671, 419] on button "Stop Recording" at bounding box center [671, 419] width 310 height 31
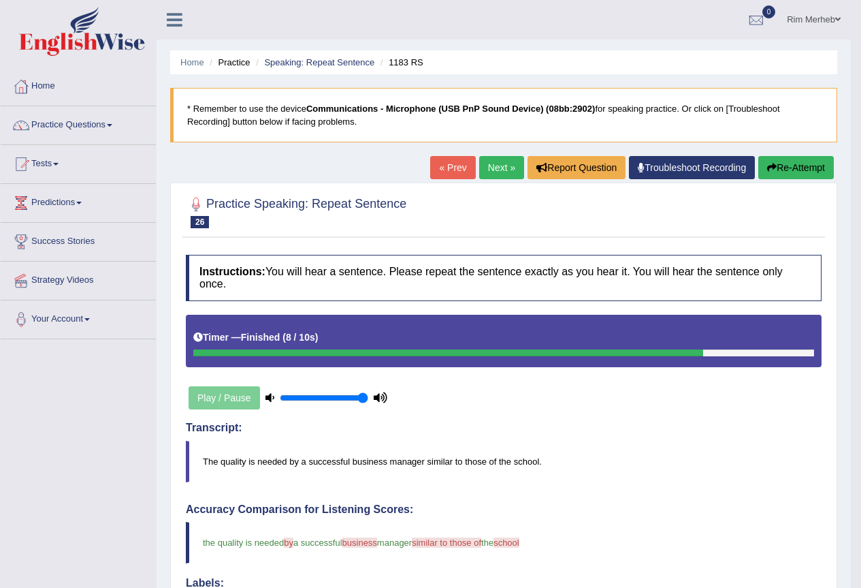
click at [498, 171] on link "Next »" at bounding box center [501, 167] width 45 height 23
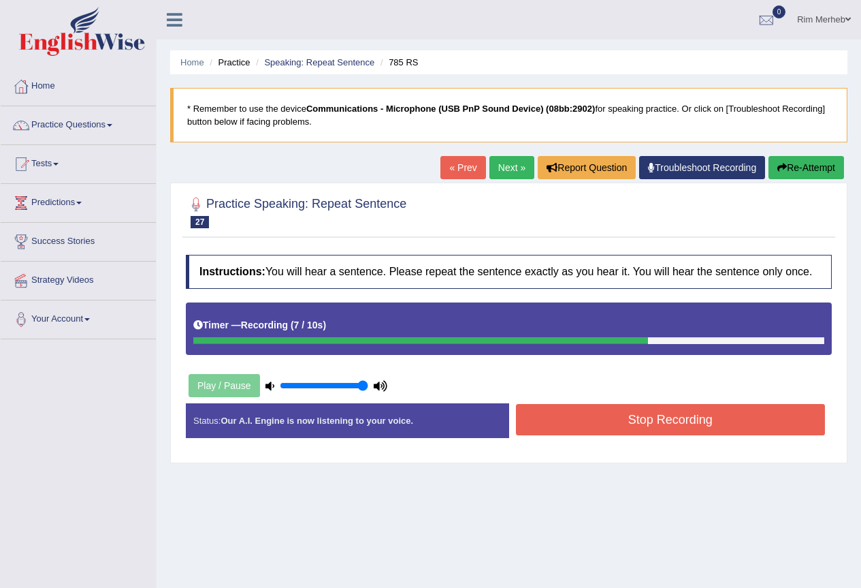
click at [604, 426] on button "Stop Recording" at bounding box center [671, 419] width 310 height 31
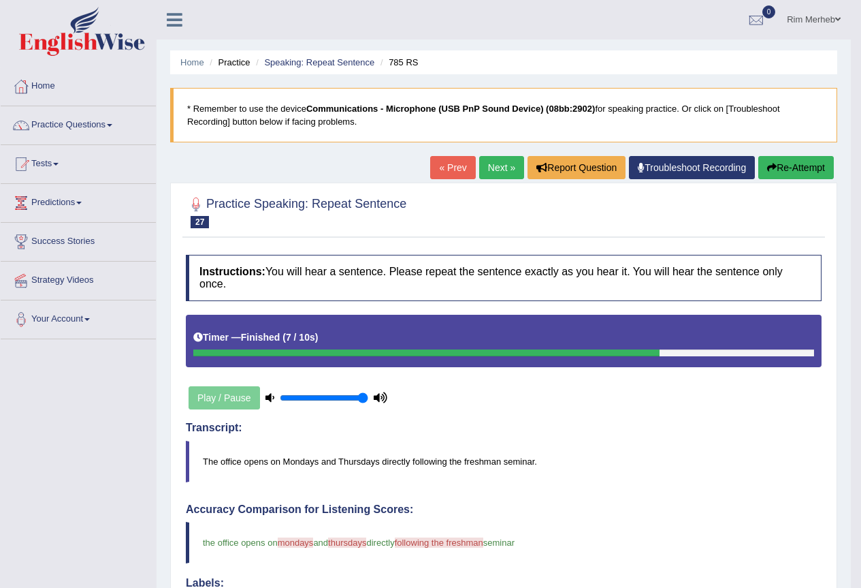
click at [507, 176] on link "Next »" at bounding box center [501, 167] width 45 height 23
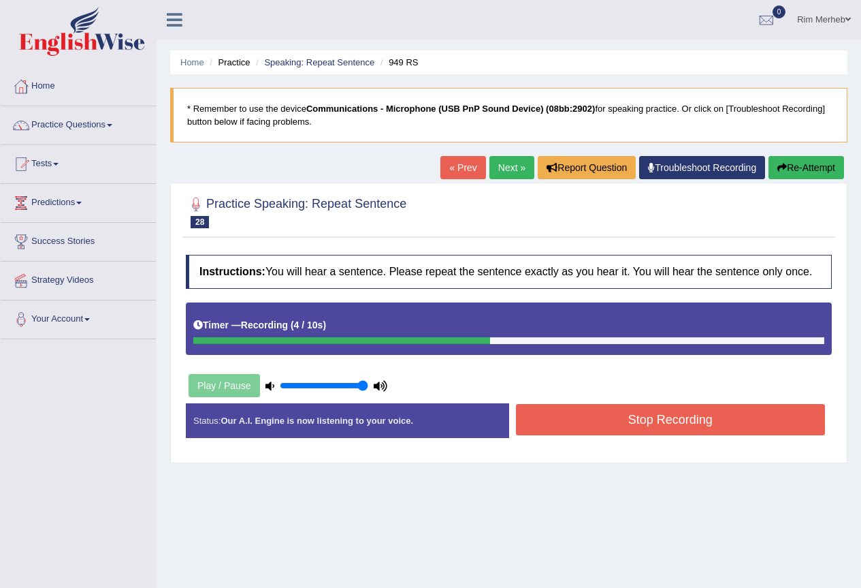
click at [678, 422] on button "Stop Recording" at bounding box center [671, 419] width 310 height 31
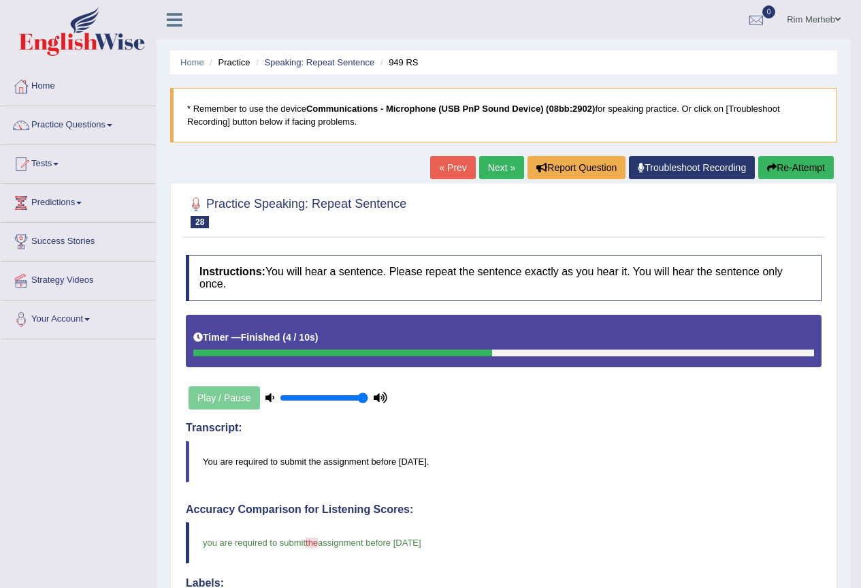
click at [487, 164] on link "Next »" at bounding box center [501, 167] width 45 height 23
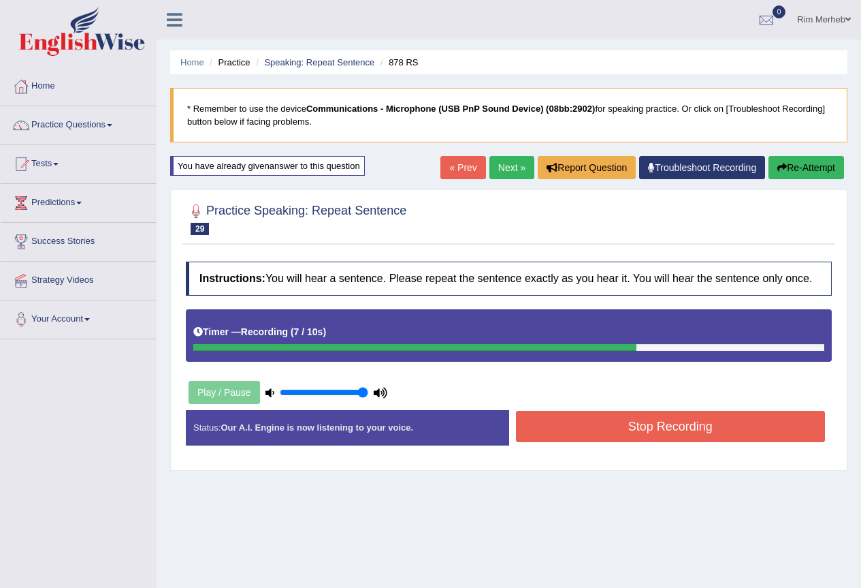
click at [567, 437] on button "Stop Recording" at bounding box center [671, 426] width 310 height 31
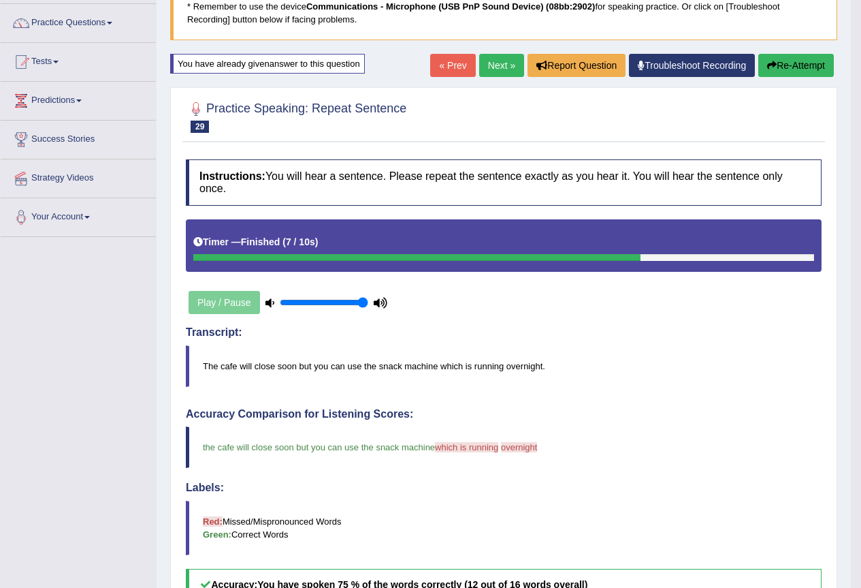
scroll to position [25, 0]
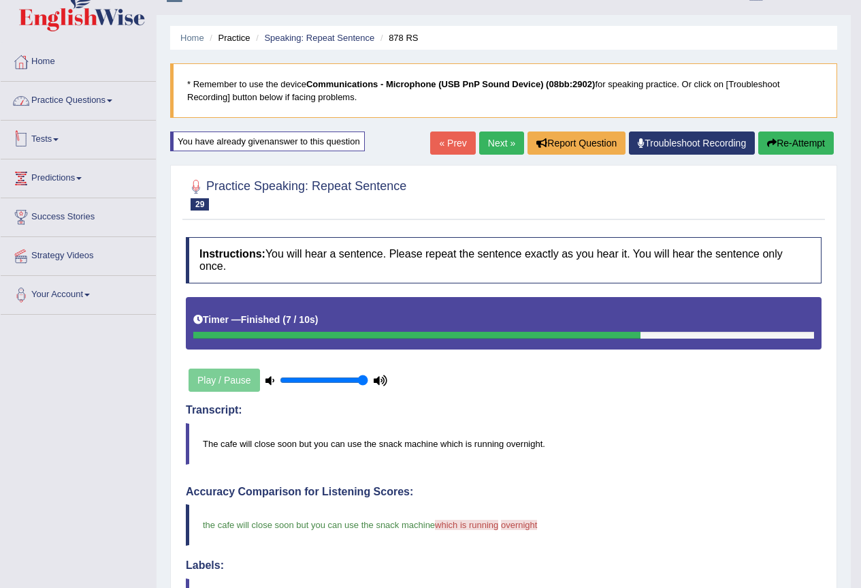
click at [99, 102] on link "Practice Questions" at bounding box center [78, 99] width 155 height 34
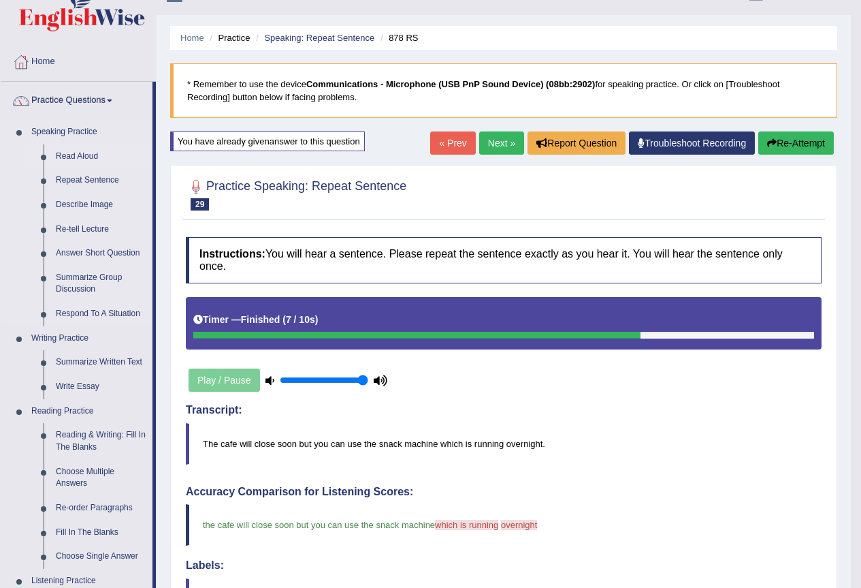
click at [97, 169] on link "Read Aloud" at bounding box center [101, 156] width 103 height 25
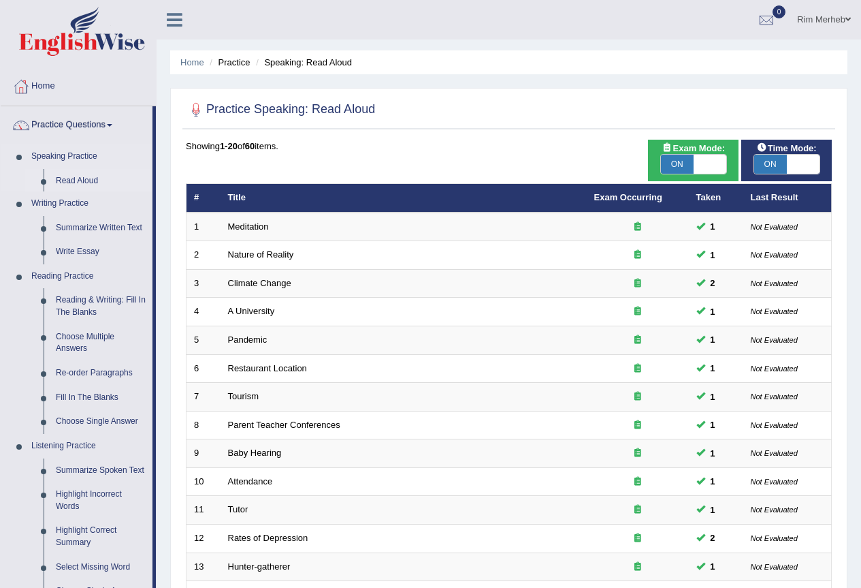
click at [82, 187] on ul "Speaking Practice Read Aloud Repeat Sentence Describe Image Re-tell Lecture Ans…" at bounding box center [77, 428] width 152 height 568
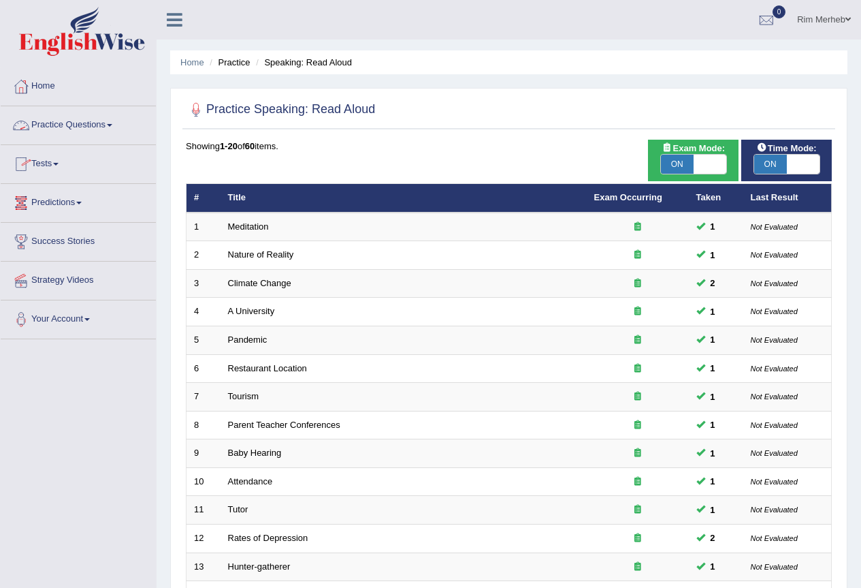
click at [97, 131] on link "Practice Questions" at bounding box center [78, 123] width 155 height 34
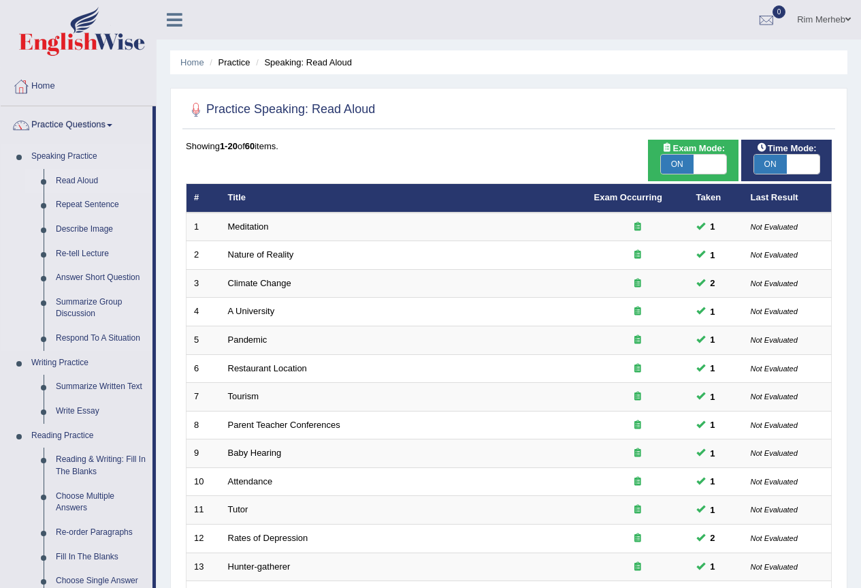
click at [88, 178] on link "Read Aloud" at bounding box center [101, 181] width 103 height 25
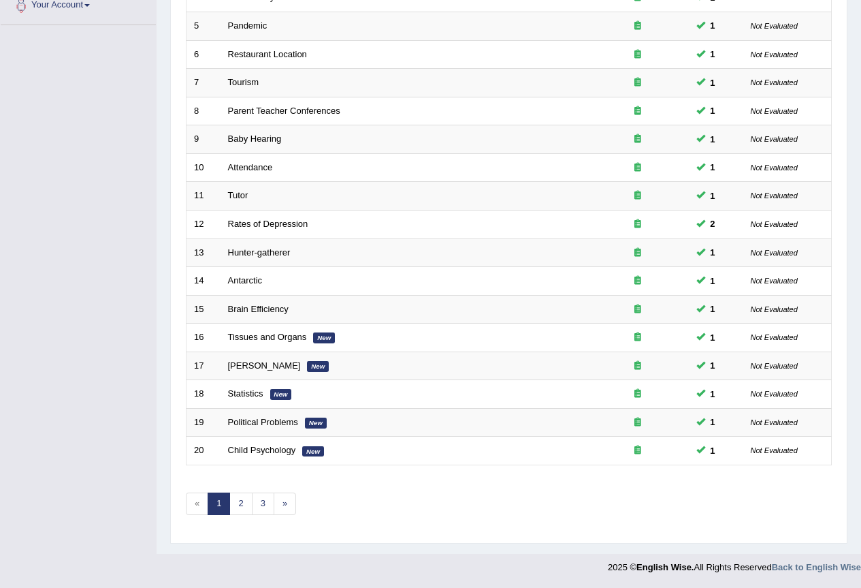
scroll to position [341, 0]
click at [250, 505] on link "2" at bounding box center [240, 503] width 22 height 22
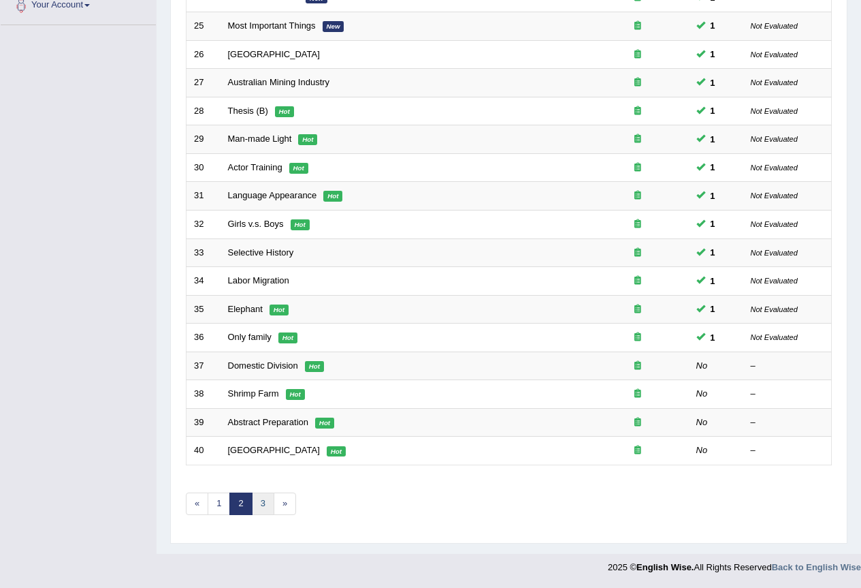
click at [265, 503] on link "3" at bounding box center [263, 503] width 22 height 22
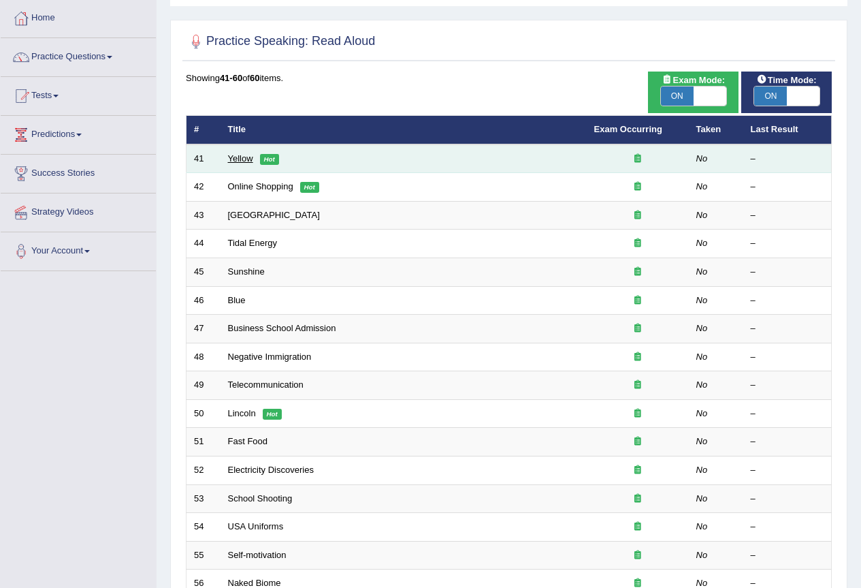
click at [243, 163] on link "Yellow" at bounding box center [240, 158] width 25 height 10
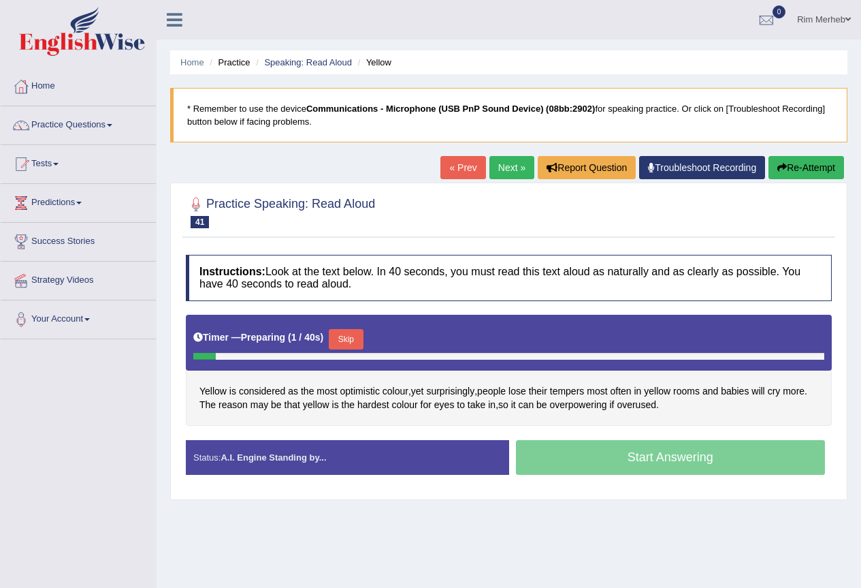
click at [353, 343] on button "Skip" at bounding box center [346, 339] width 34 height 20
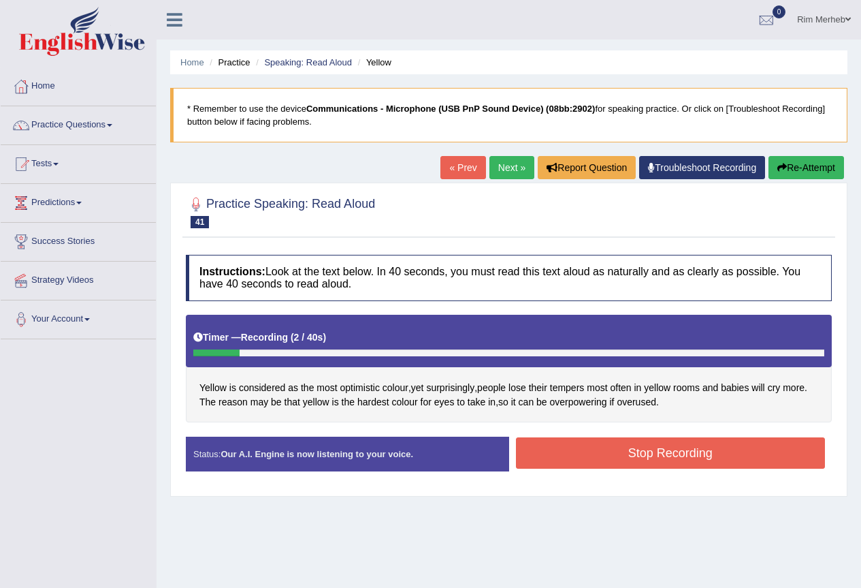
click at [804, 161] on button "Re-Attempt" at bounding box center [807, 167] width 76 height 23
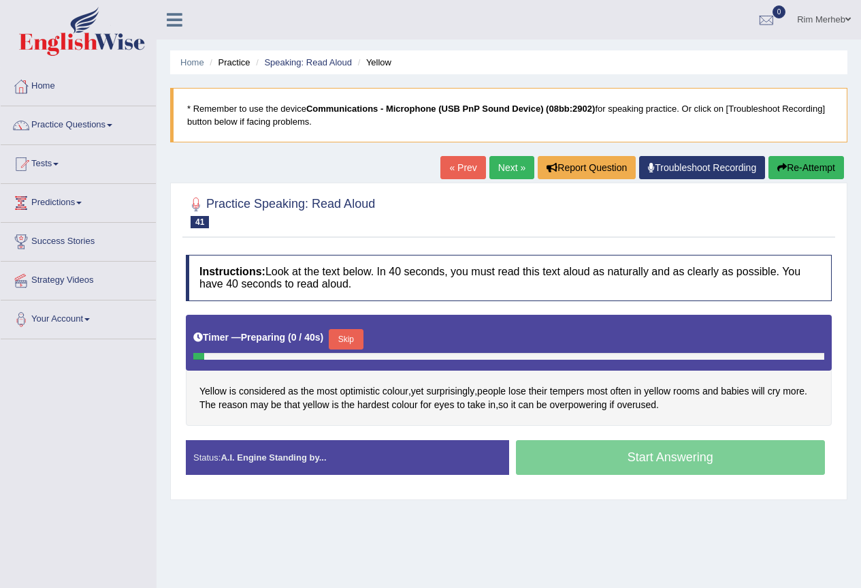
click at [354, 334] on button "Skip" at bounding box center [346, 339] width 34 height 20
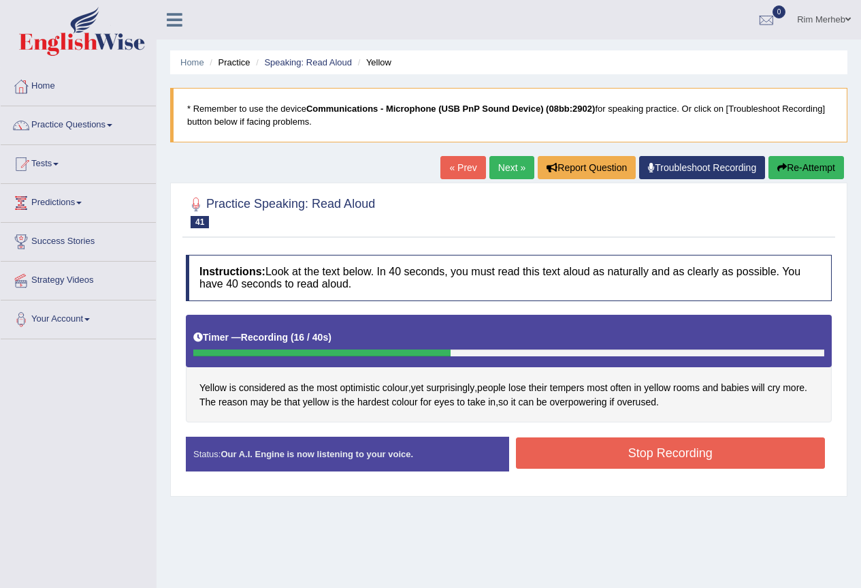
click at [666, 458] on button "Stop Recording" at bounding box center [671, 452] width 310 height 31
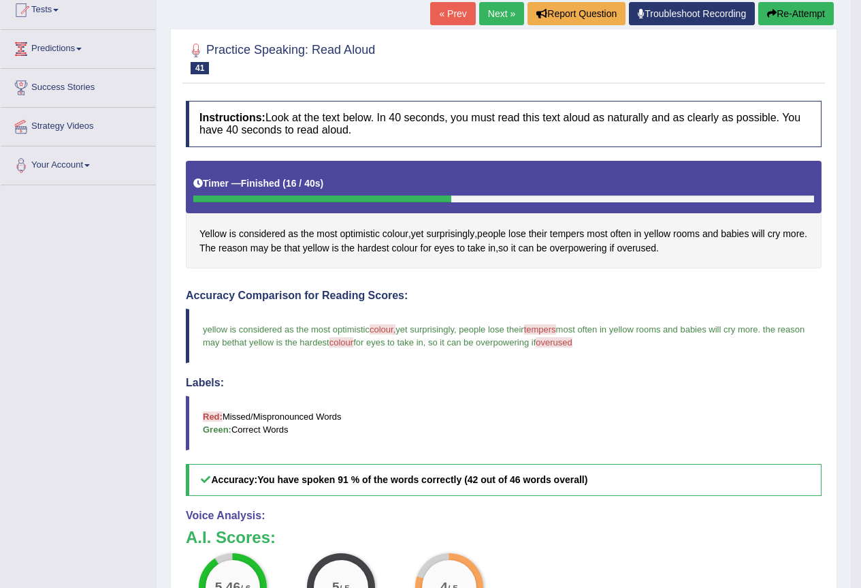
scroll to position [27, 0]
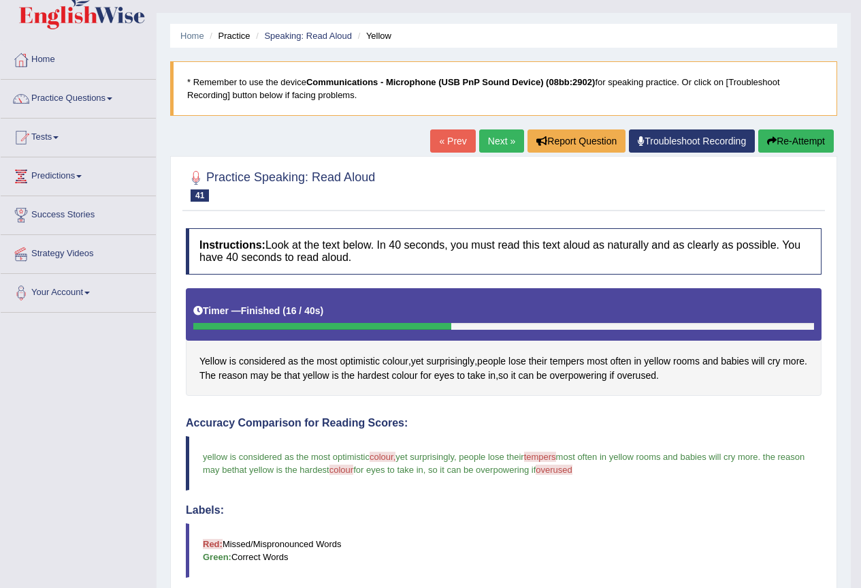
click at [491, 148] on link "Next »" at bounding box center [501, 140] width 45 height 23
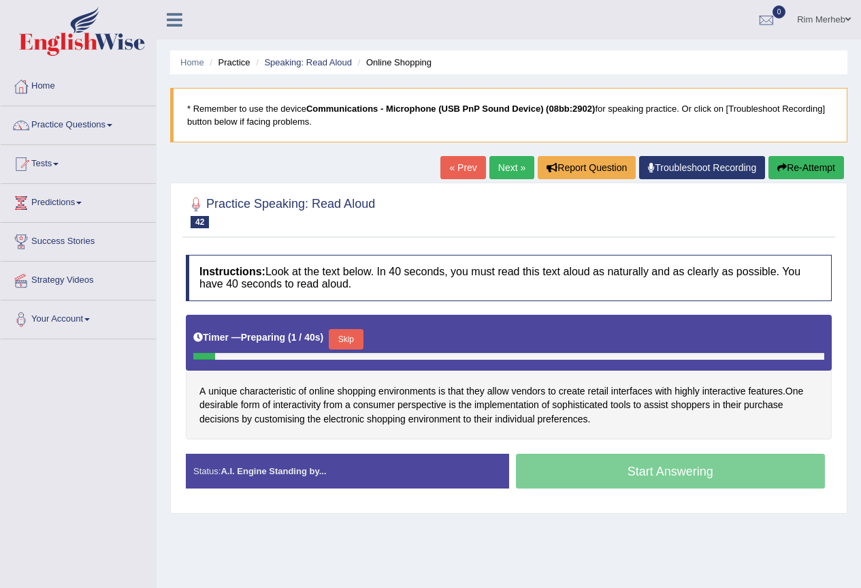
click at [355, 330] on div "Timer — Preparing ( 1 / 40s ) Skip" at bounding box center [508, 339] width 631 height 27
click at [355, 338] on button "Skip" at bounding box center [346, 339] width 34 height 20
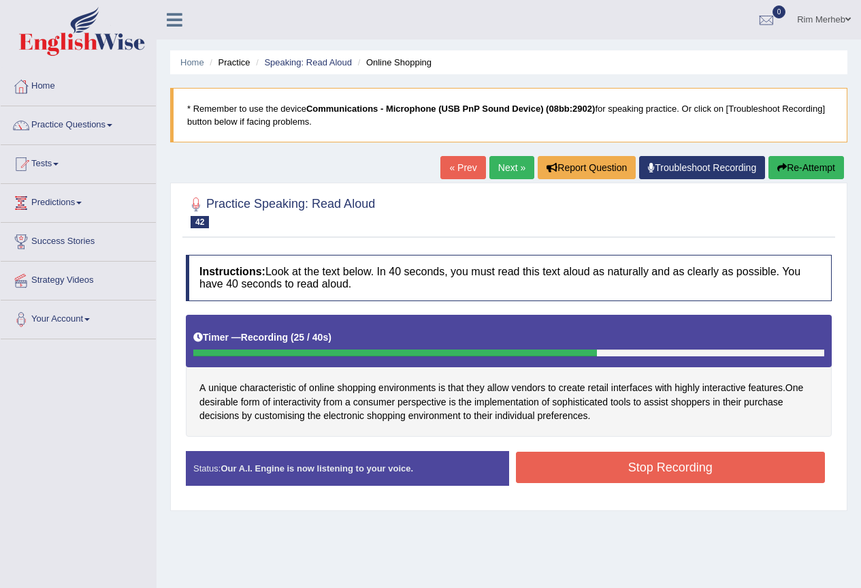
click at [569, 456] on button "Stop Recording" at bounding box center [671, 466] width 310 height 31
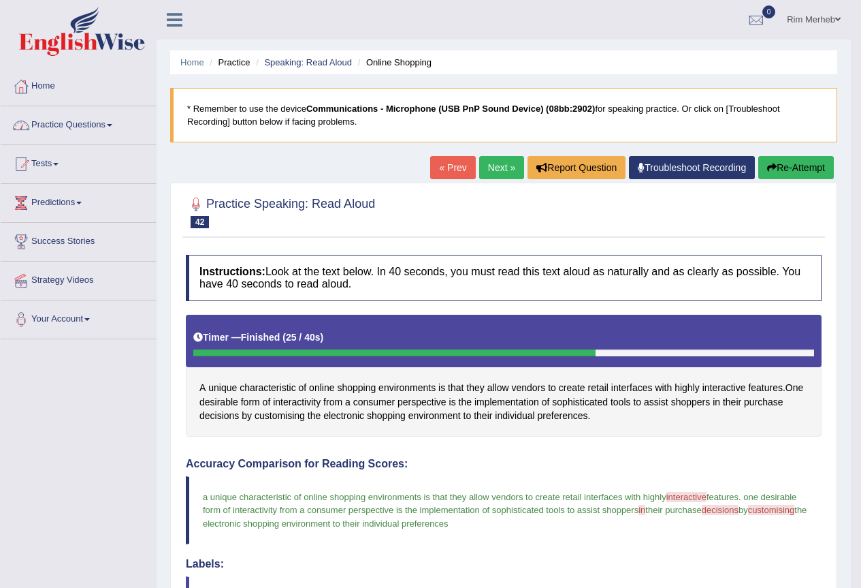
click at [96, 133] on link "Practice Questions" at bounding box center [78, 123] width 155 height 34
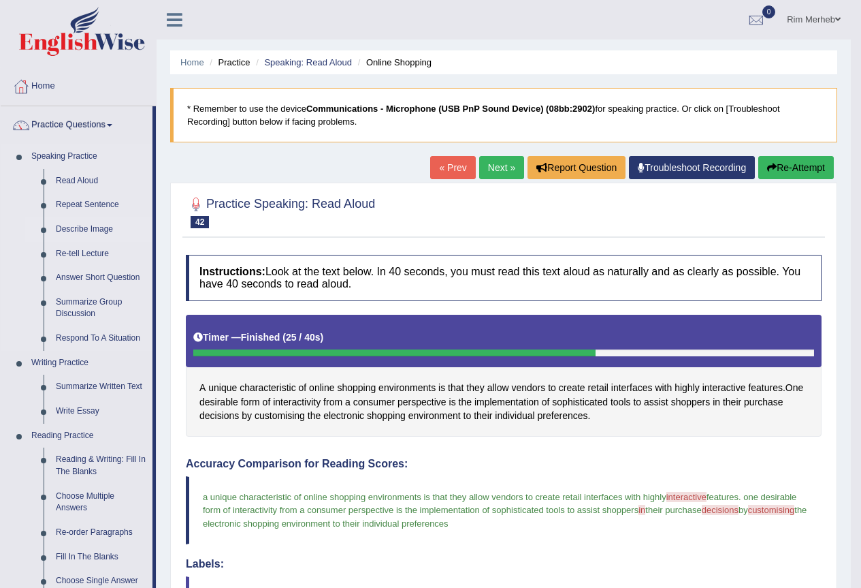
click at [57, 229] on link "Describe Image" at bounding box center [101, 229] width 103 height 25
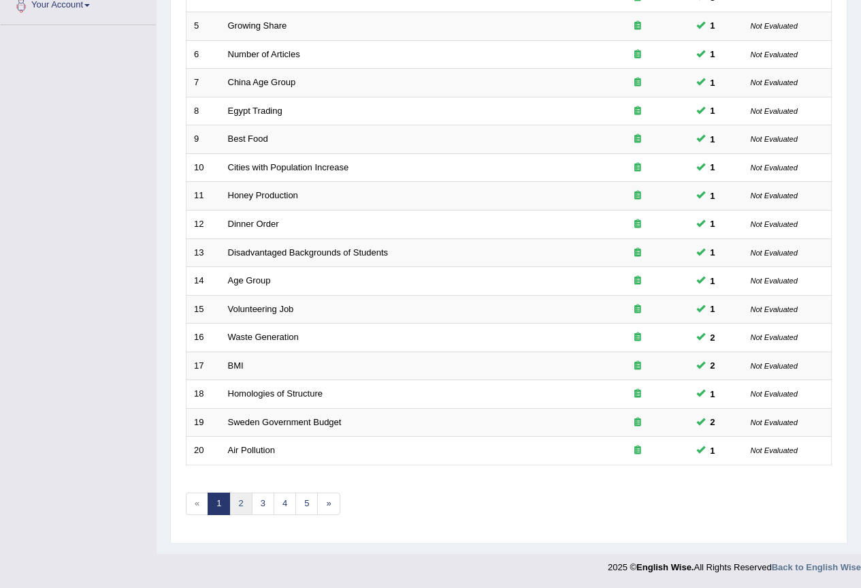
click at [236, 503] on link "2" at bounding box center [240, 503] width 22 height 22
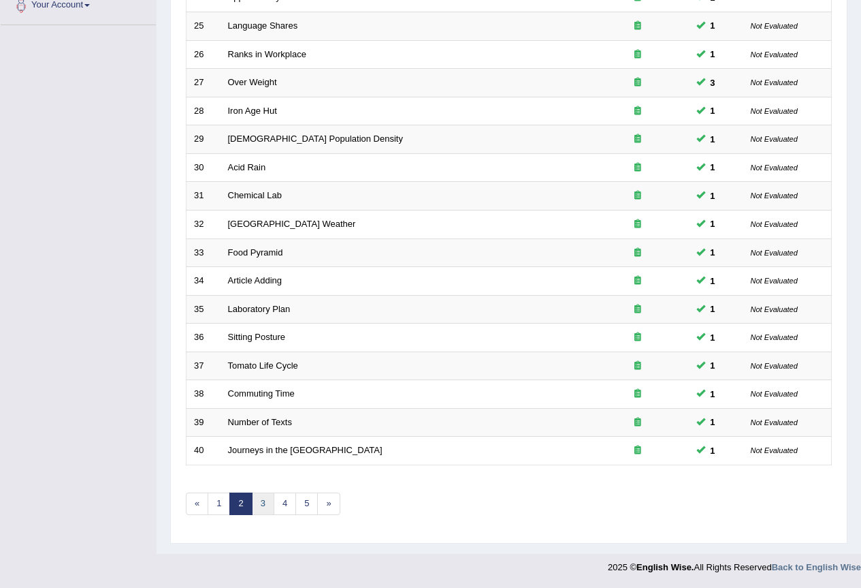
click at [264, 500] on link "3" at bounding box center [263, 503] width 22 height 22
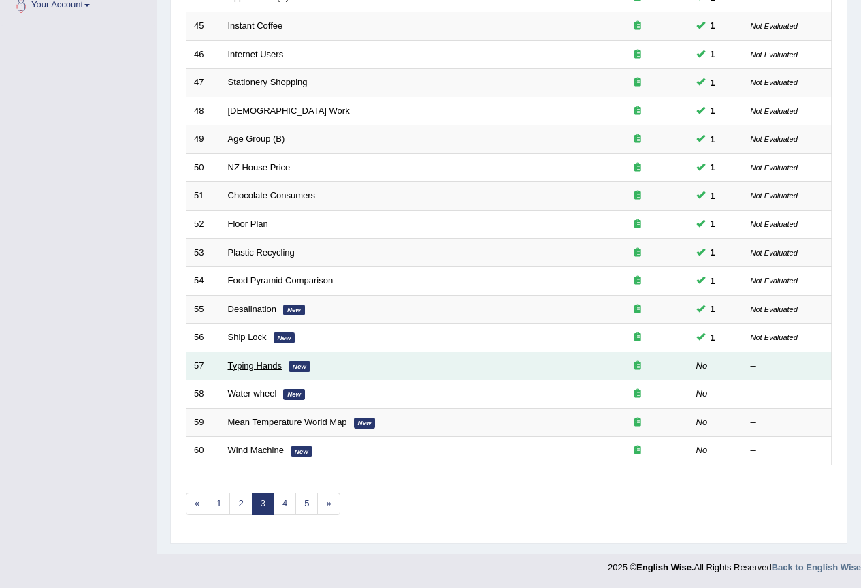
click at [255, 360] on link "Typing Hands" at bounding box center [255, 365] width 54 height 10
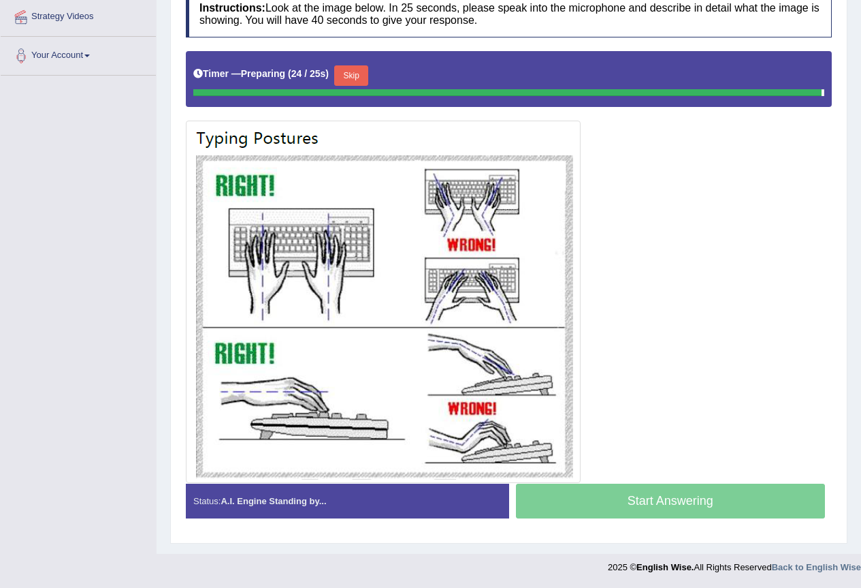
scroll to position [266, 0]
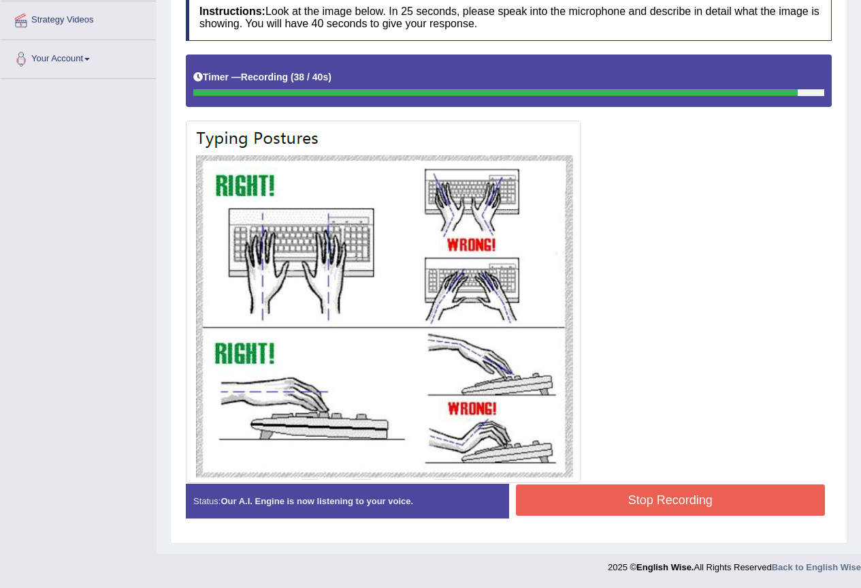
click at [615, 499] on button "Stop Recording" at bounding box center [671, 499] width 310 height 31
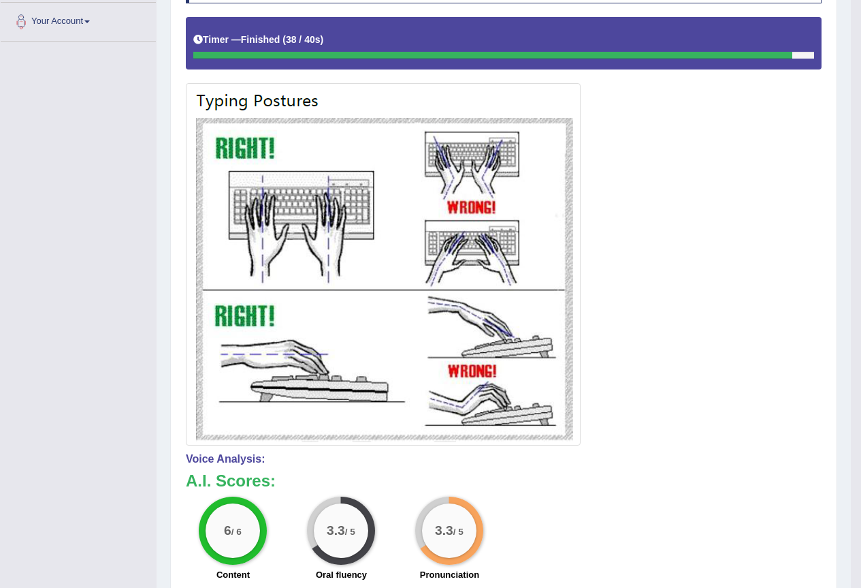
scroll to position [135, 0]
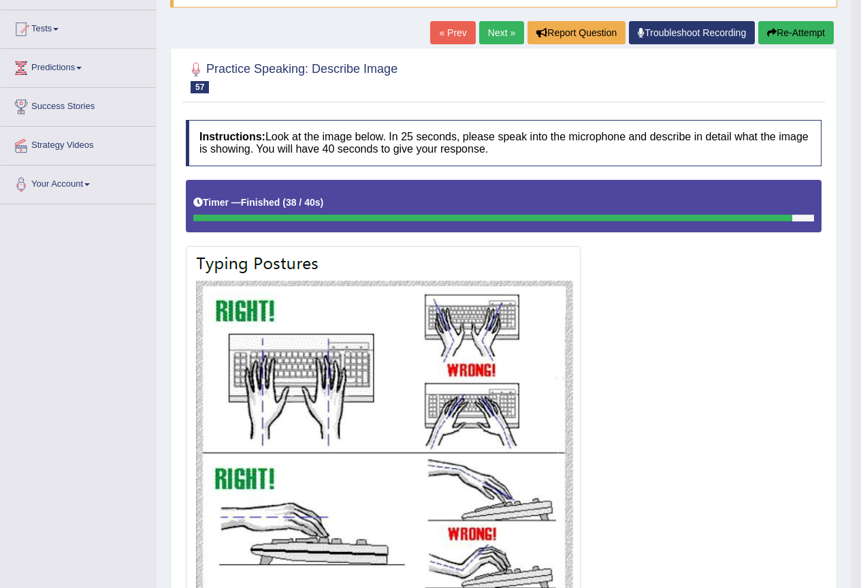
click at [497, 26] on link "Next »" at bounding box center [501, 32] width 45 height 23
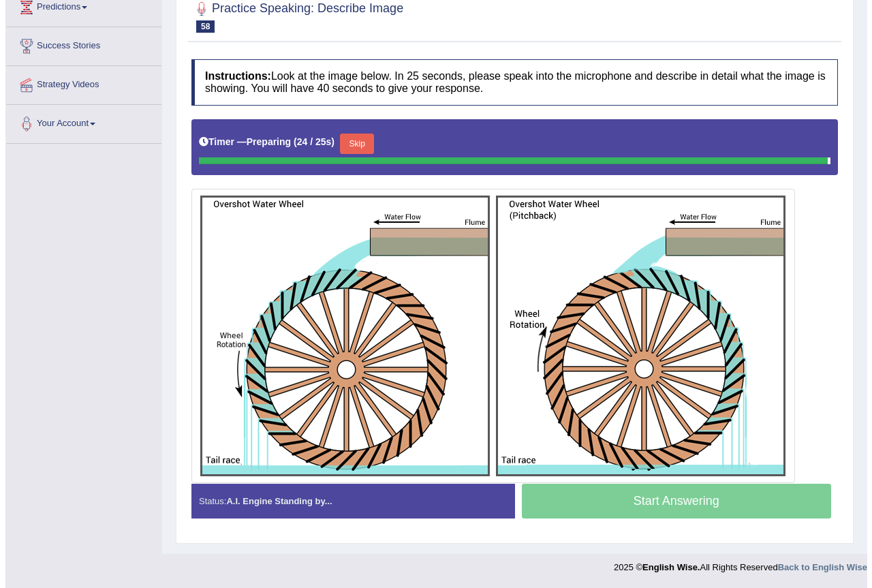
scroll to position [197, 0]
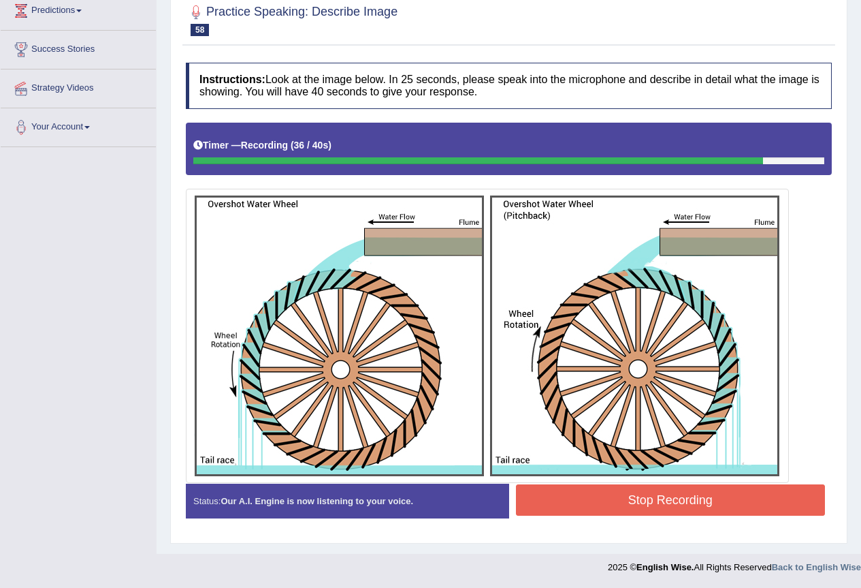
click at [550, 483] on div "Start Answering" at bounding box center [670, 483] width 323 height 1
click at [555, 498] on button "Stop Recording" at bounding box center [671, 499] width 310 height 31
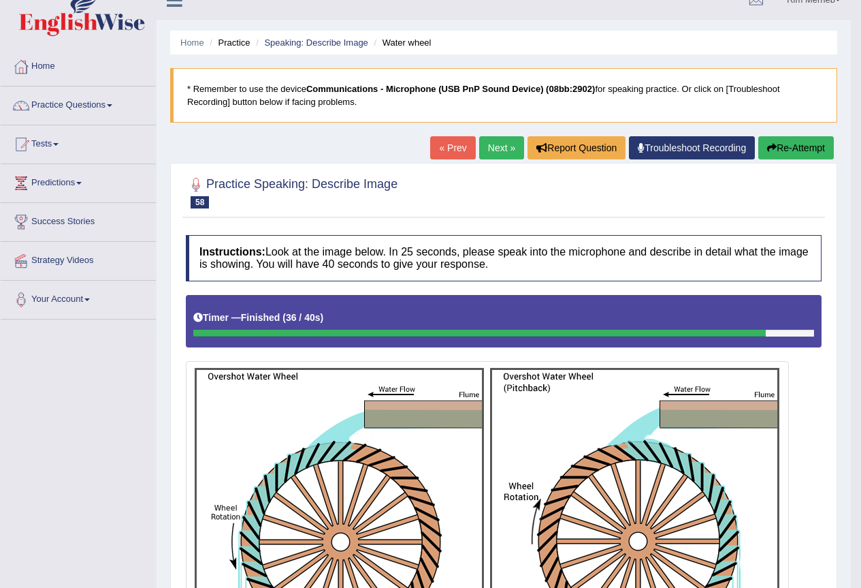
scroll to position [0, 0]
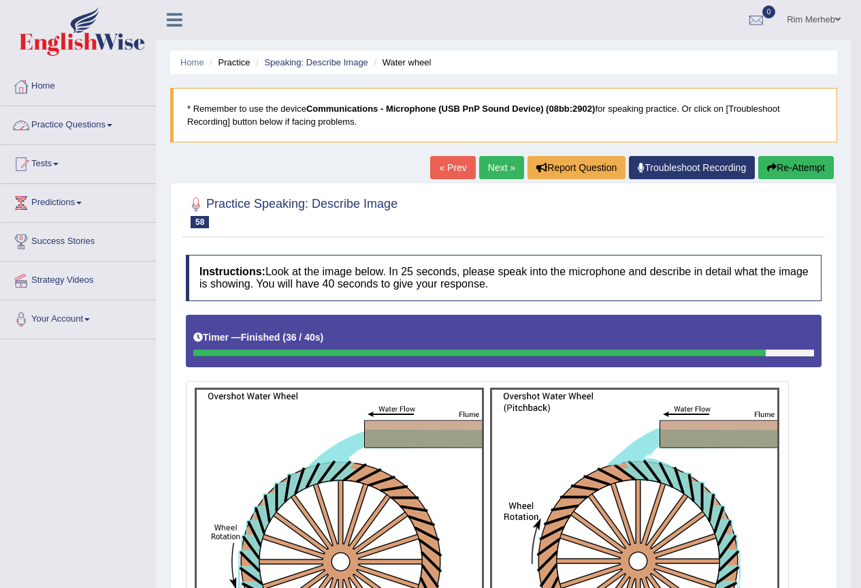
click at [126, 130] on link "Practice Questions" at bounding box center [78, 123] width 155 height 34
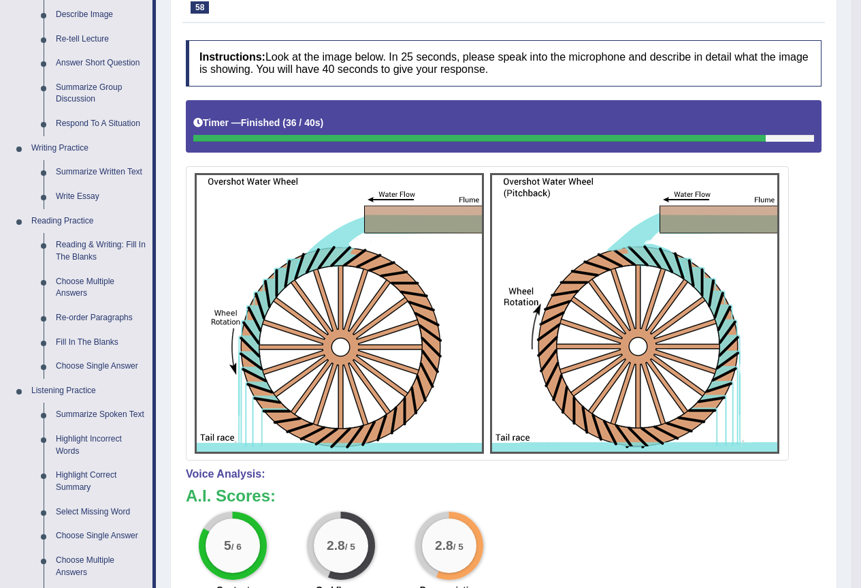
scroll to position [85, 0]
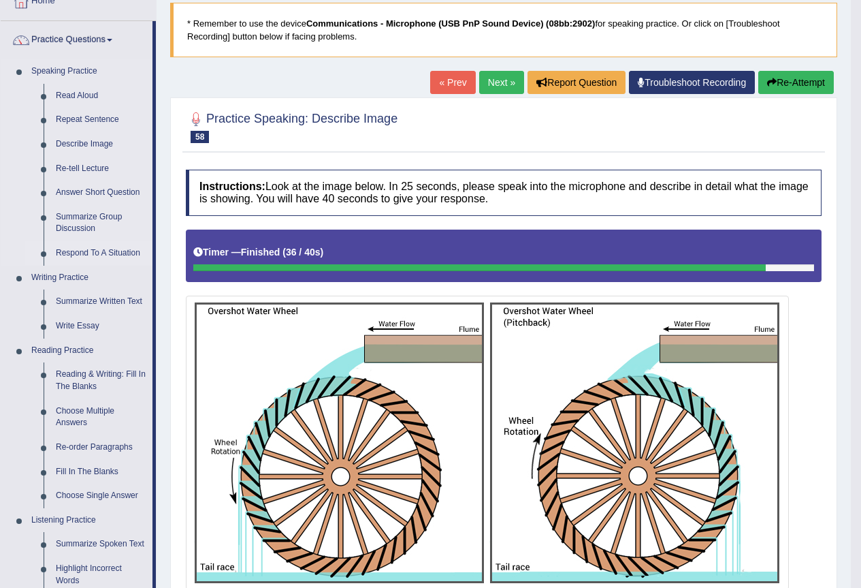
click at [78, 266] on link "Respond To A Situation" at bounding box center [101, 253] width 103 height 25
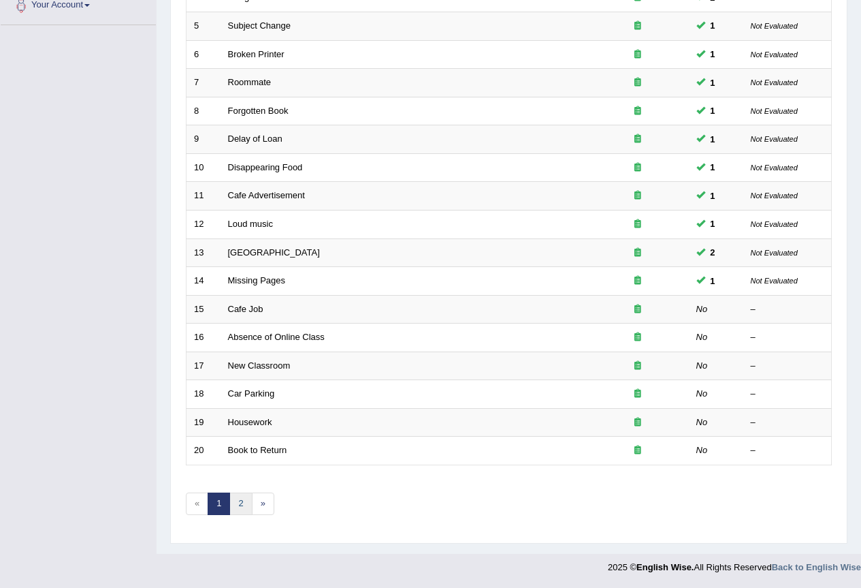
click at [243, 507] on link "2" at bounding box center [240, 503] width 22 height 22
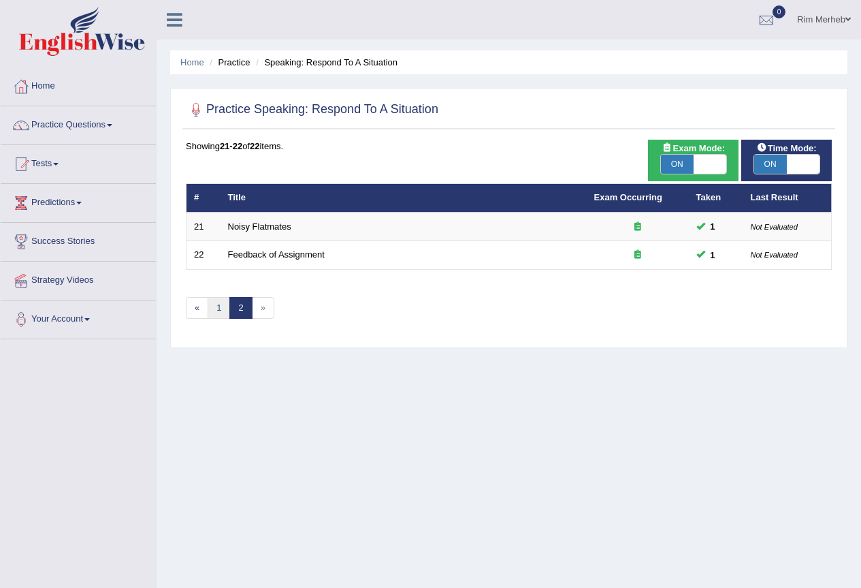
click at [217, 319] on link "1" at bounding box center [219, 308] width 22 height 22
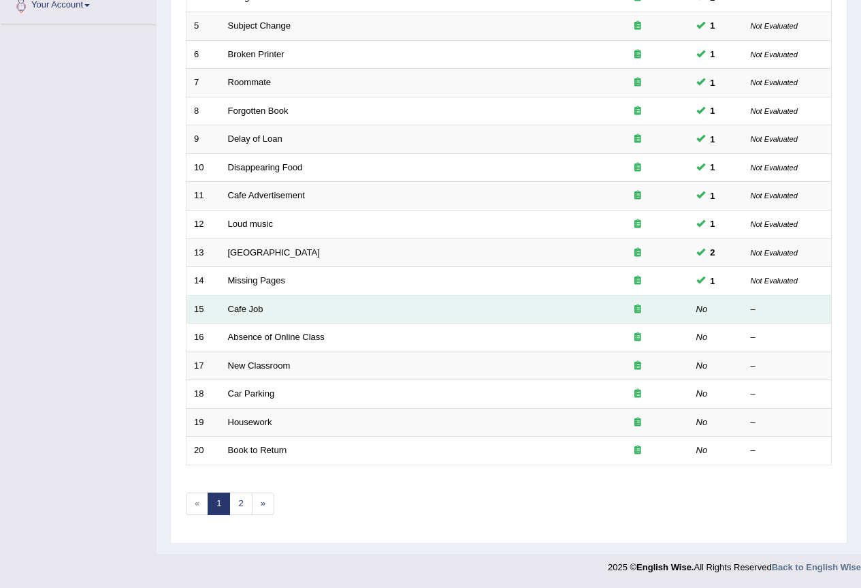
scroll to position [341, 0]
click at [251, 304] on link "Cafe Job" at bounding box center [245, 309] width 35 height 10
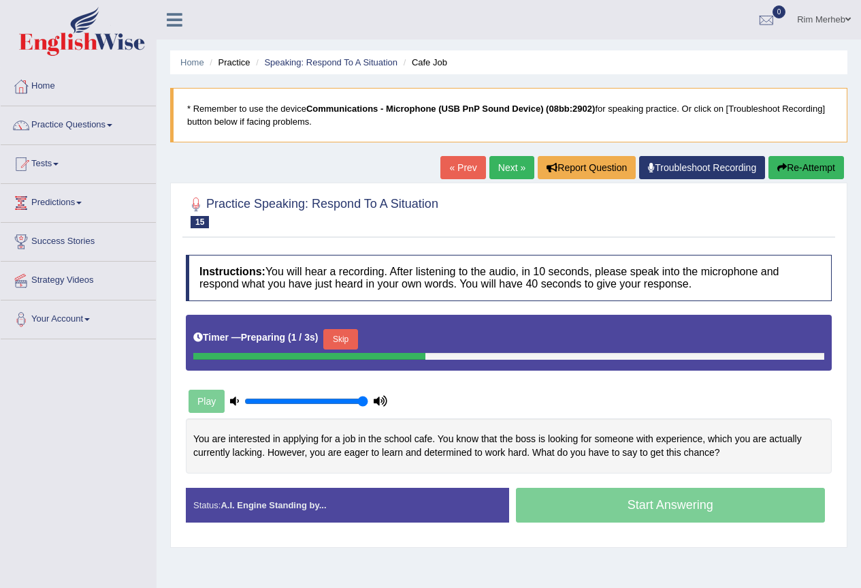
click at [334, 345] on button "Skip" at bounding box center [340, 339] width 34 height 20
click at [422, 343] on button "Skip" at bounding box center [405, 339] width 34 height 20
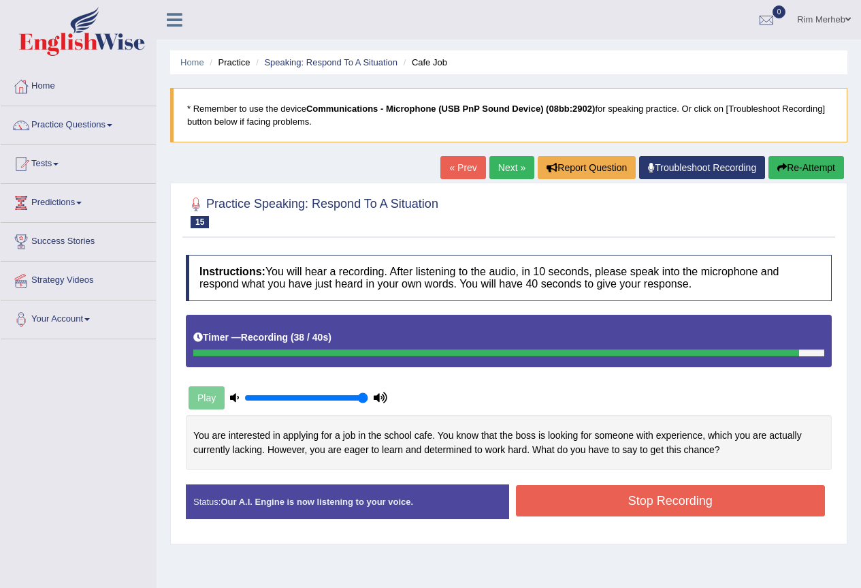
click at [545, 499] on button "Stop Recording" at bounding box center [671, 500] width 310 height 31
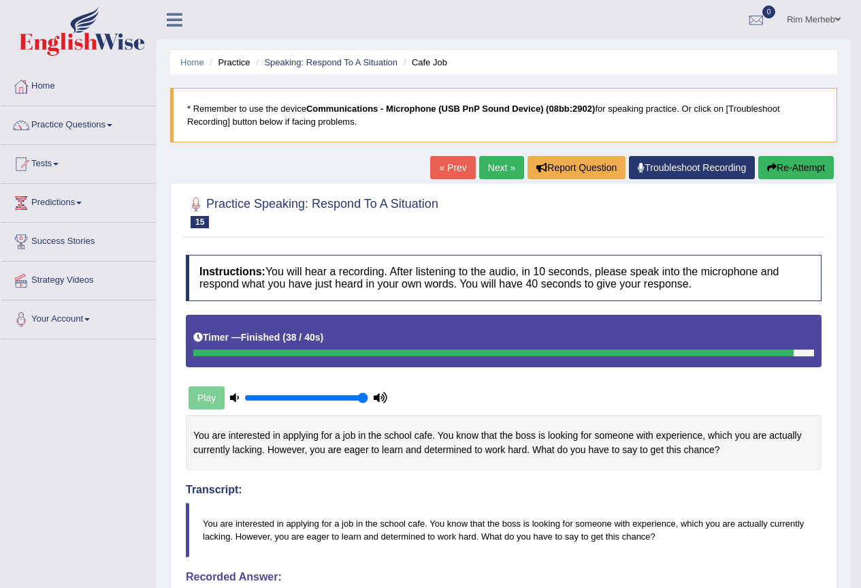
click at [501, 174] on link "Next »" at bounding box center [501, 167] width 45 height 23
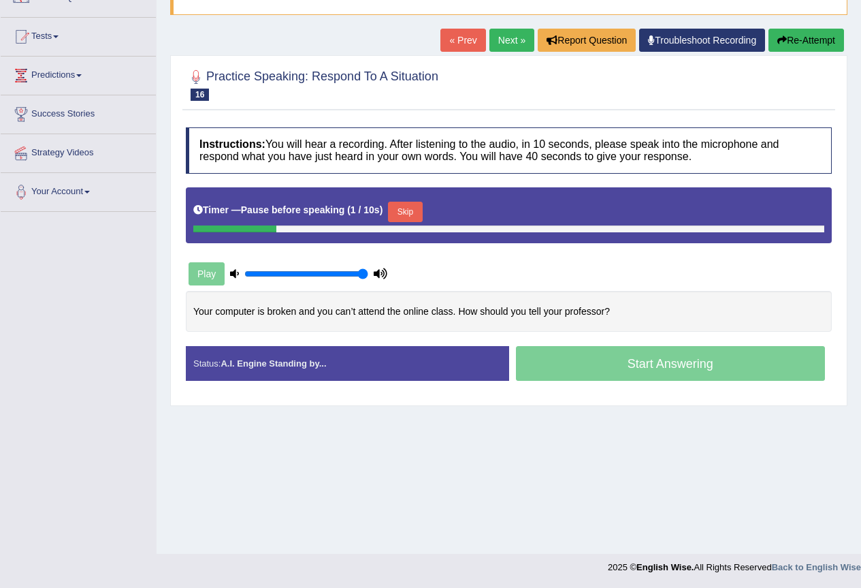
click at [417, 207] on button "Skip" at bounding box center [405, 212] width 34 height 20
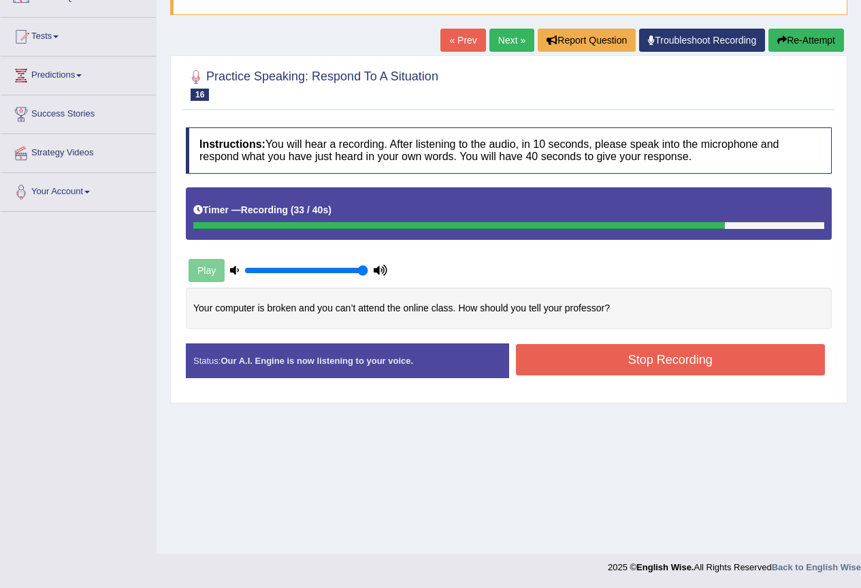
click at [557, 357] on button "Stop Recording" at bounding box center [671, 359] width 310 height 31
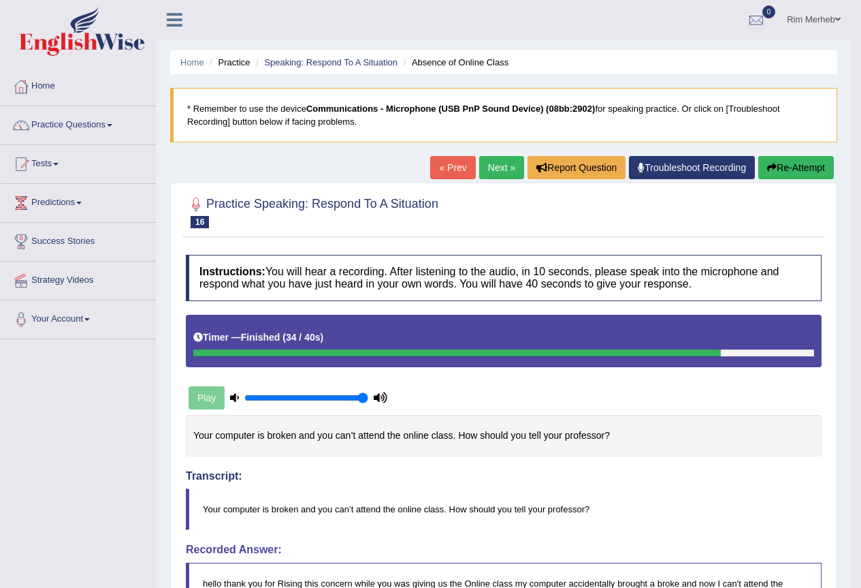
click at [486, 168] on link "Next »" at bounding box center [501, 167] width 45 height 23
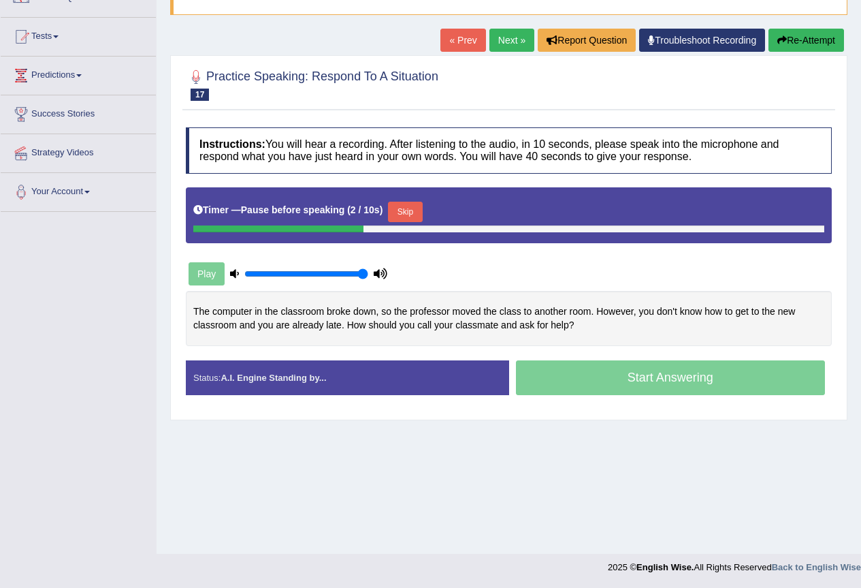
click at [411, 216] on button "Skip" at bounding box center [405, 212] width 34 height 20
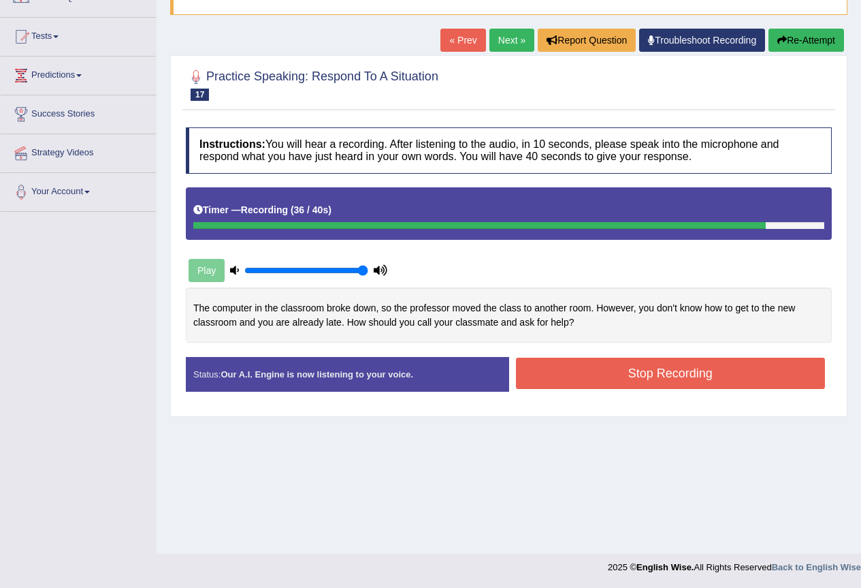
click at [565, 378] on button "Stop Recording" at bounding box center [671, 373] width 310 height 31
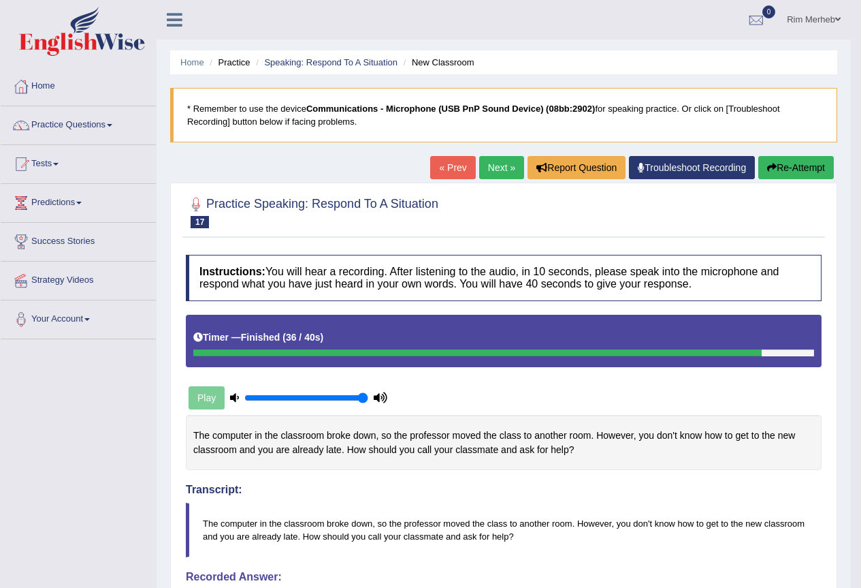
click at [494, 164] on link "Next »" at bounding box center [501, 167] width 45 height 23
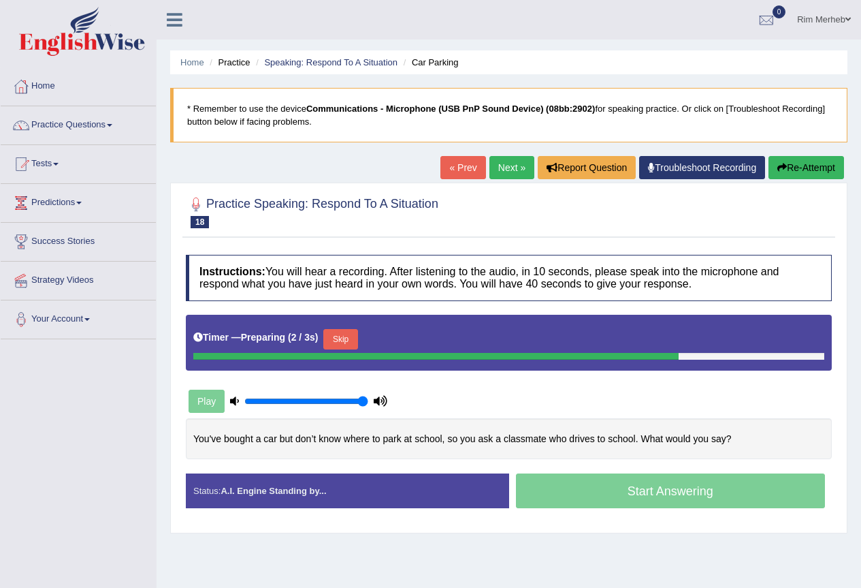
click at [358, 344] on button "Skip" at bounding box center [340, 339] width 34 height 20
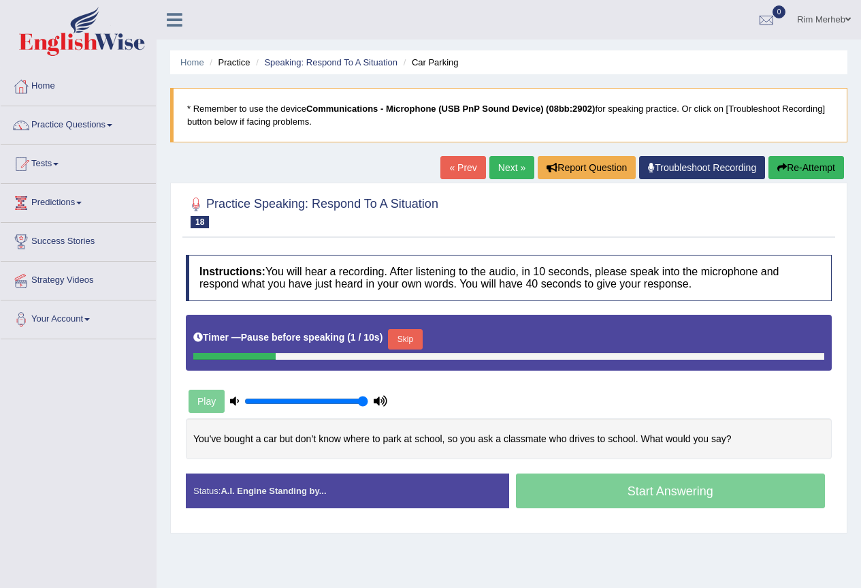
click at [422, 338] on button "Skip" at bounding box center [405, 339] width 34 height 20
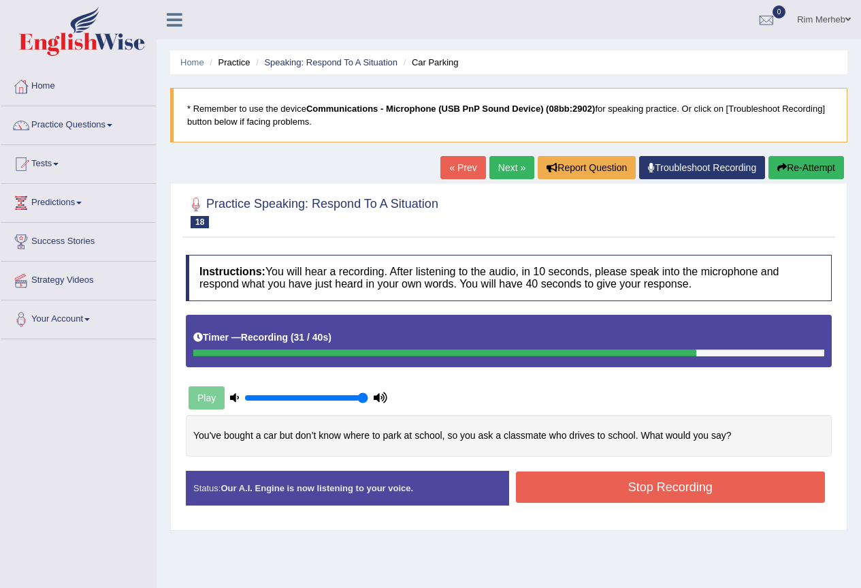
click at [635, 487] on button "Stop Recording" at bounding box center [671, 486] width 310 height 31
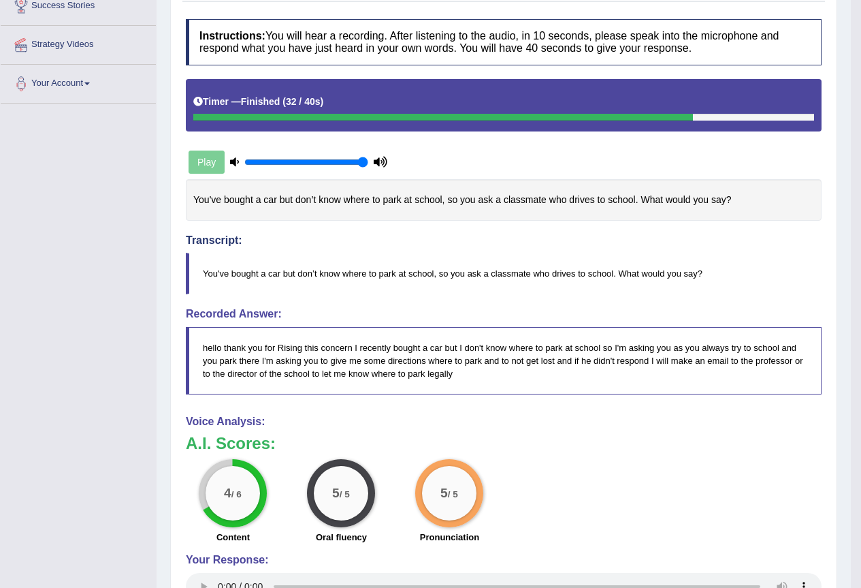
scroll to position [448, 0]
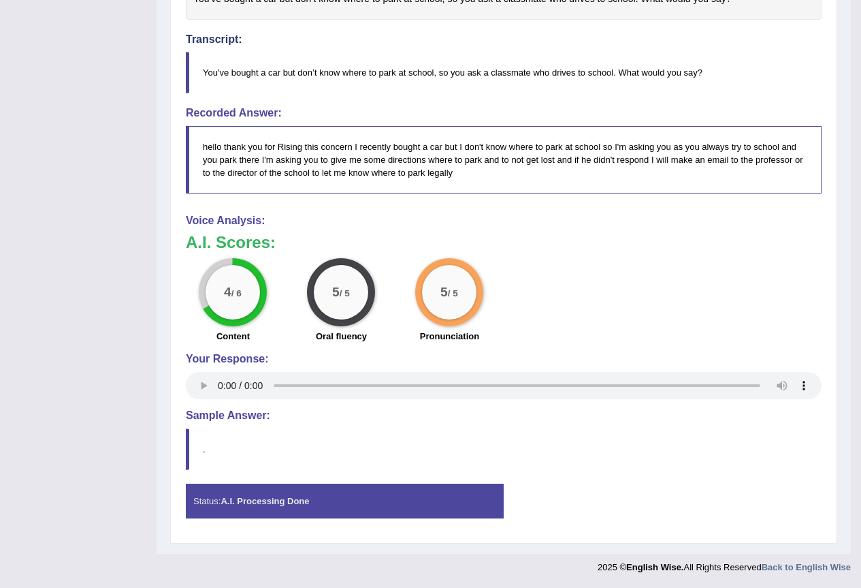
drag, startPoint x: 264, startPoint y: 441, endPoint x: 256, endPoint y: 438, distance: 8.9
click at [263, 441] on blockquote "." at bounding box center [504, 449] width 636 height 42
click at [276, 490] on div "Status: A.I. Processing Done" at bounding box center [345, 500] width 318 height 35
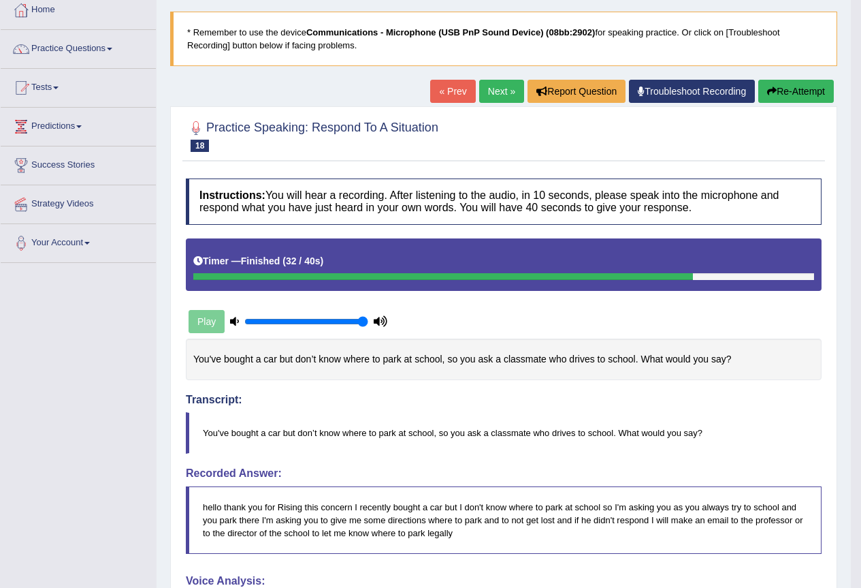
scroll to position [39, 0]
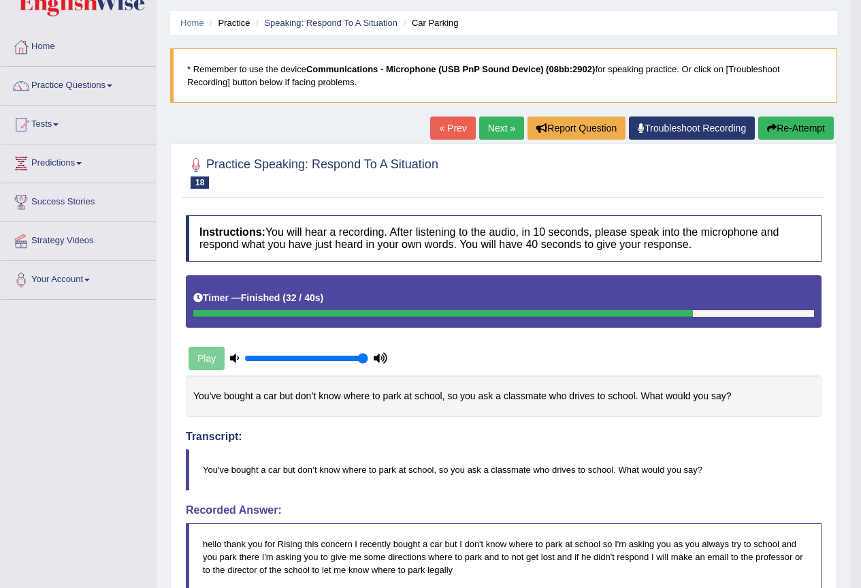
click at [507, 129] on link "Next »" at bounding box center [501, 127] width 45 height 23
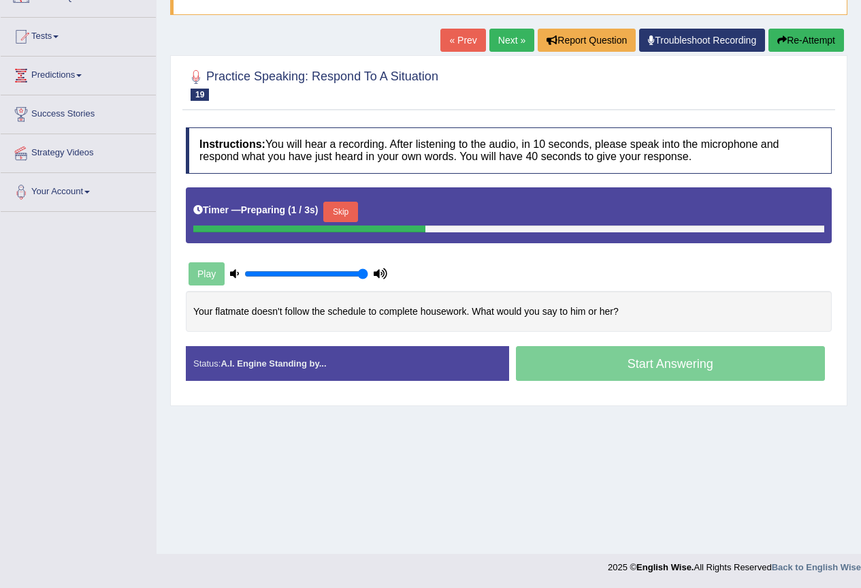
scroll to position [128, 0]
click at [396, 216] on button "Skip" at bounding box center [405, 212] width 34 height 20
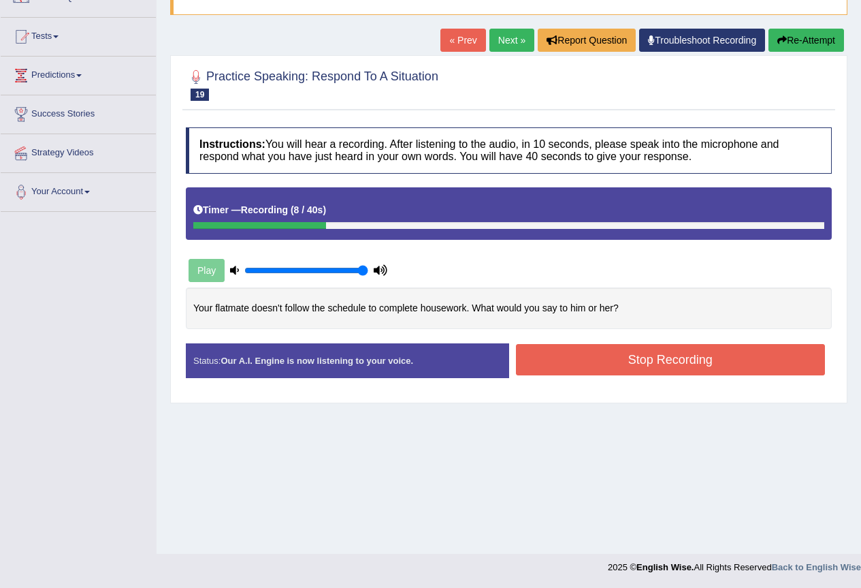
click at [772, 47] on button "Re-Attempt" at bounding box center [807, 40] width 76 height 23
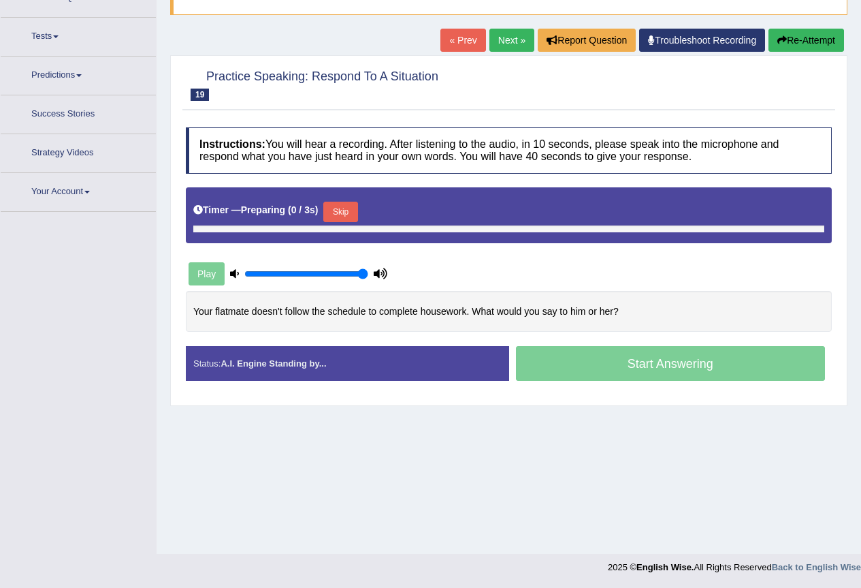
drag, startPoint x: 353, startPoint y: 215, endPoint x: 300, endPoint y: 232, distance: 55.8
click at [353, 215] on button "Skip" at bounding box center [340, 212] width 34 height 20
click at [399, 209] on button "Skip" at bounding box center [405, 212] width 34 height 20
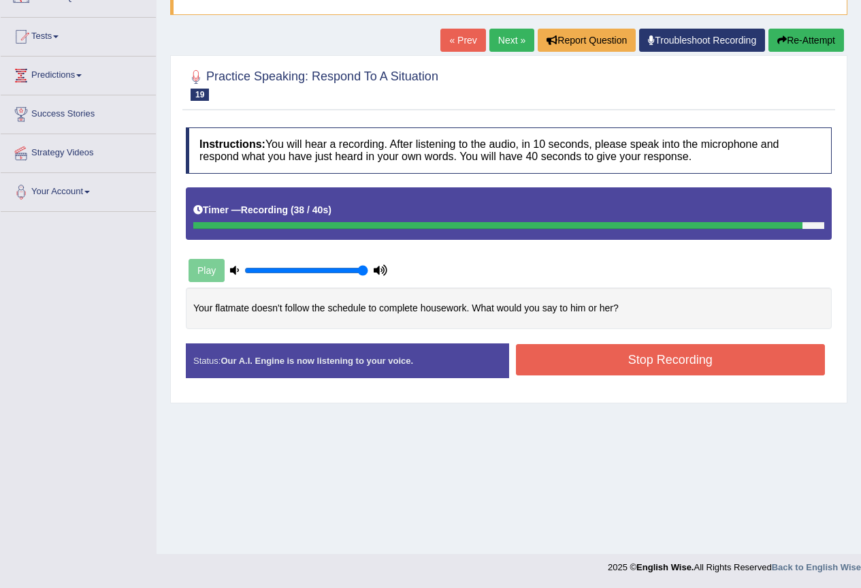
click at [635, 358] on button "Stop Recording" at bounding box center [671, 359] width 310 height 31
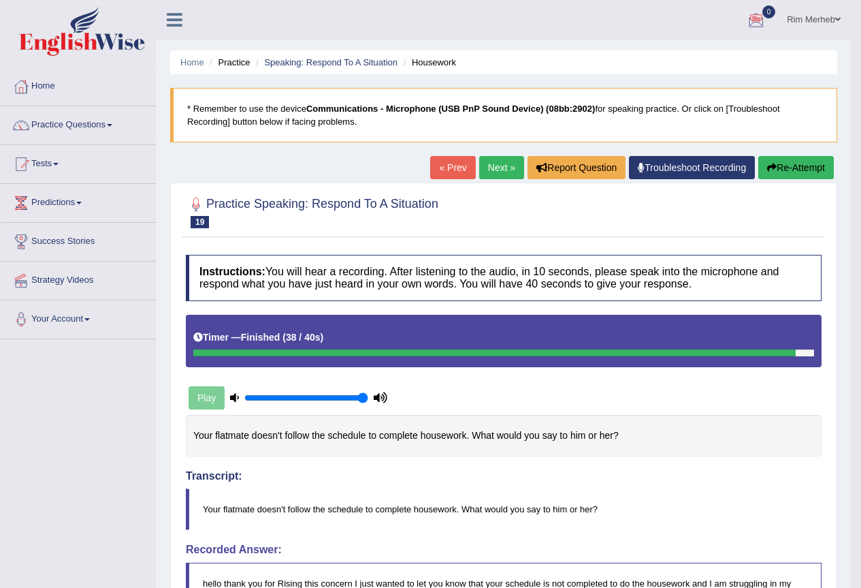
click at [759, 12] on div at bounding box center [756, 20] width 20 height 20
click at [757, 13] on div at bounding box center [756, 20] width 20 height 20
click at [751, 12] on div at bounding box center [756, 20] width 20 height 20
click at [785, 18] on link "Rim Merheb" at bounding box center [814, 17] width 74 height 35
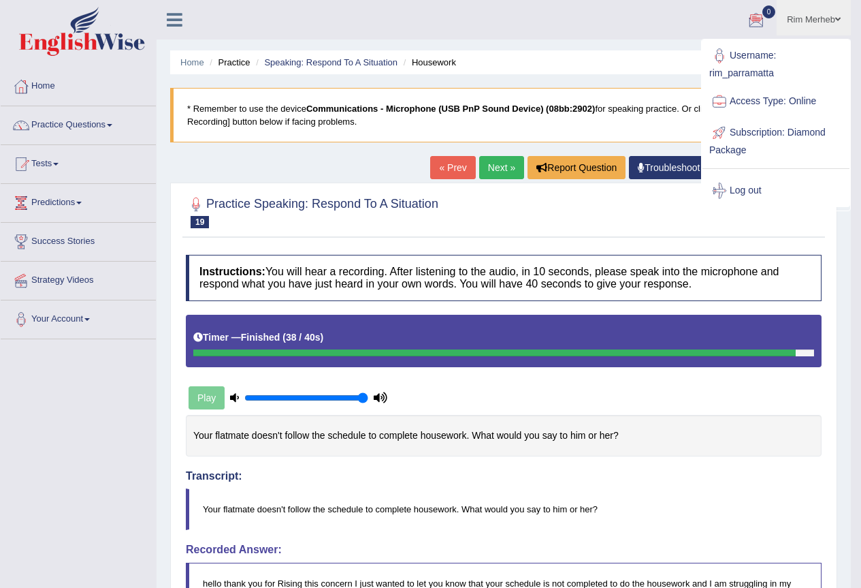
click at [785, 18] on link "Rim Merheb" at bounding box center [814, 17] width 74 height 35
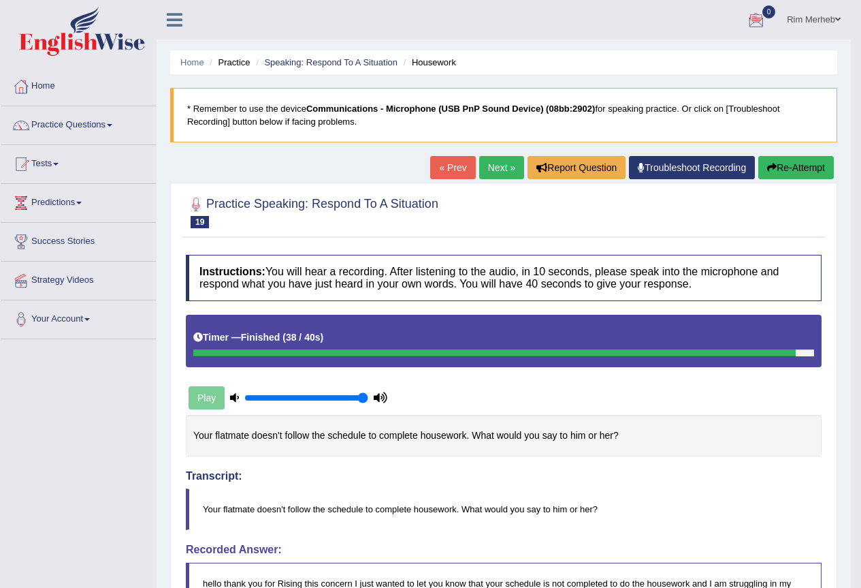
click at [703, 35] on ul "Rim Merheb Toggle navigation Username: rim_parramatta Access Type: Online Subsc…" at bounding box center [608, 19] width 486 height 39
click at [797, 24] on link "Rim Merheb" at bounding box center [814, 17] width 74 height 35
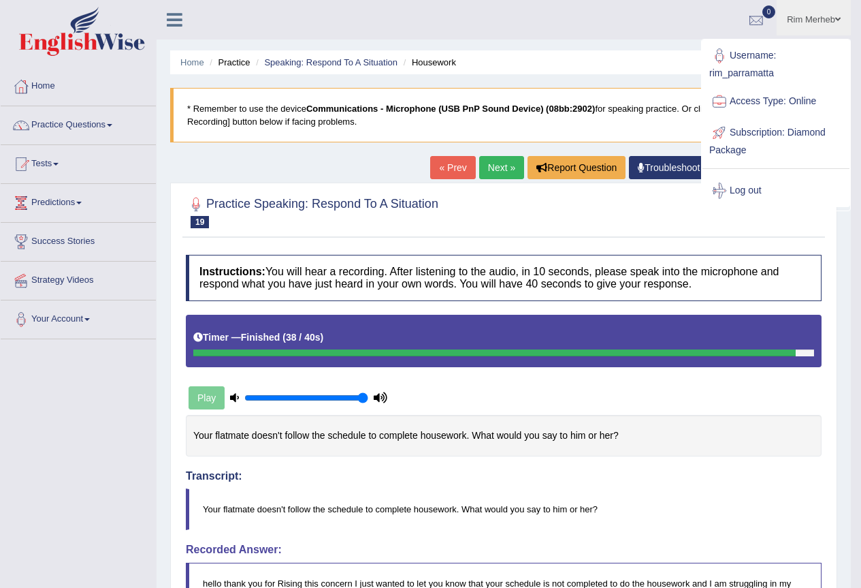
click at [717, 20] on ul "Rim Merheb Toggle navigation Username: rim_parramatta Access Type: Online Subsc…" at bounding box center [608, 19] width 486 height 39
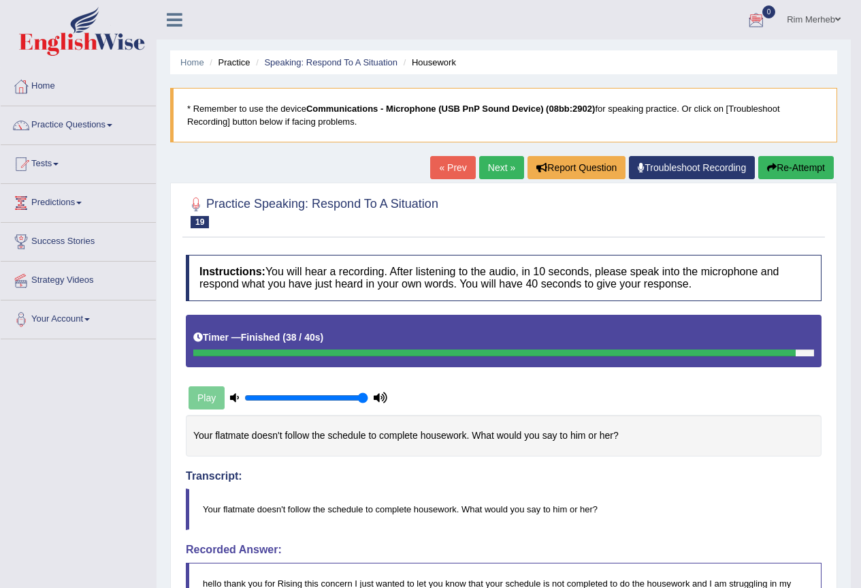
click at [827, 19] on link "Rim Merheb" at bounding box center [814, 17] width 74 height 35
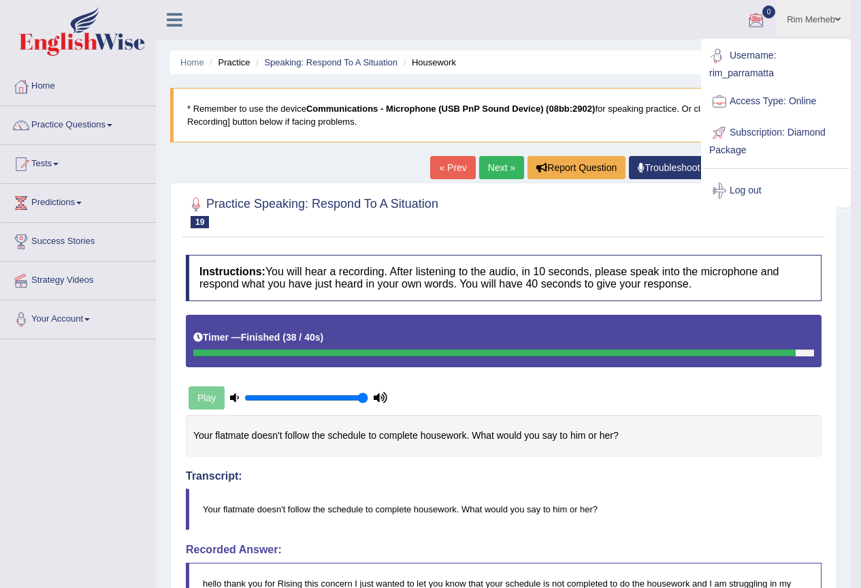
click at [626, 5] on ul "Rim Merheb Toggle navigation Username: rim_parramatta Access Type: Online Subsc…" at bounding box center [608, 19] width 486 height 39
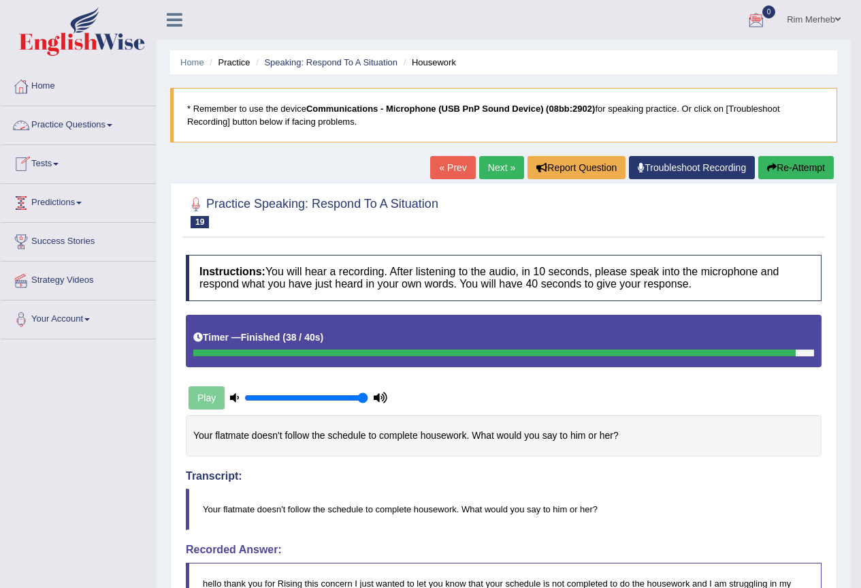
click at [91, 131] on link "Practice Questions" at bounding box center [78, 123] width 155 height 34
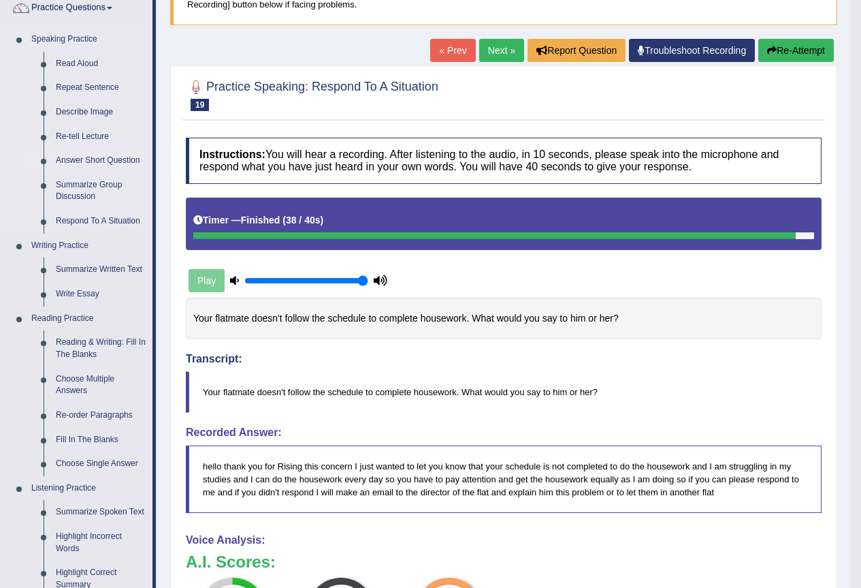
scroll to position [85, 0]
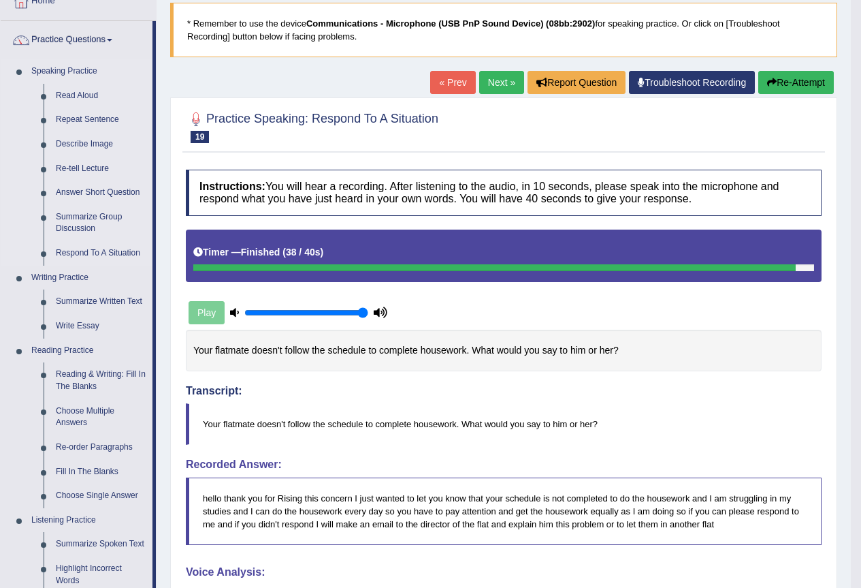
click at [74, 78] on link "Speaking Practice" at bounding box center [88, 71] width 127 height 25
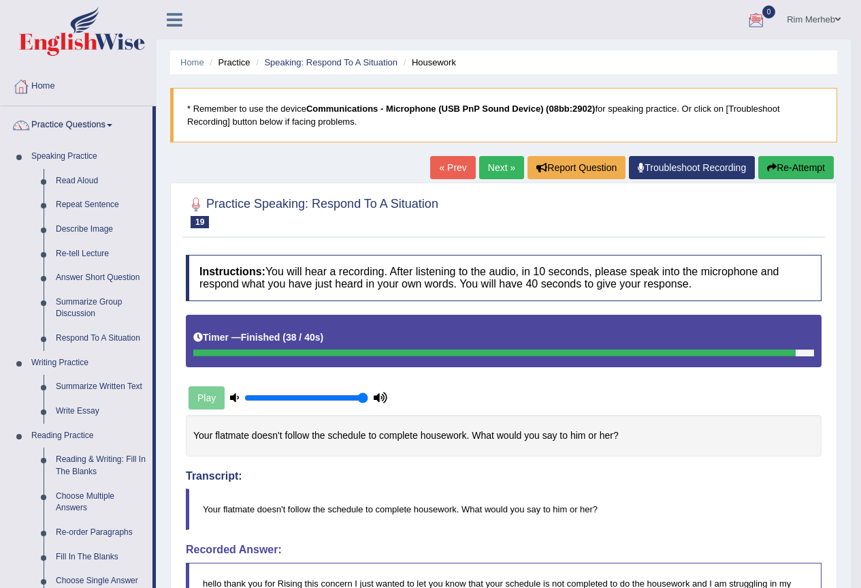
click at [75, 119] on link "Practice Questions" at bounding box center [77, 123] width 152 height 34
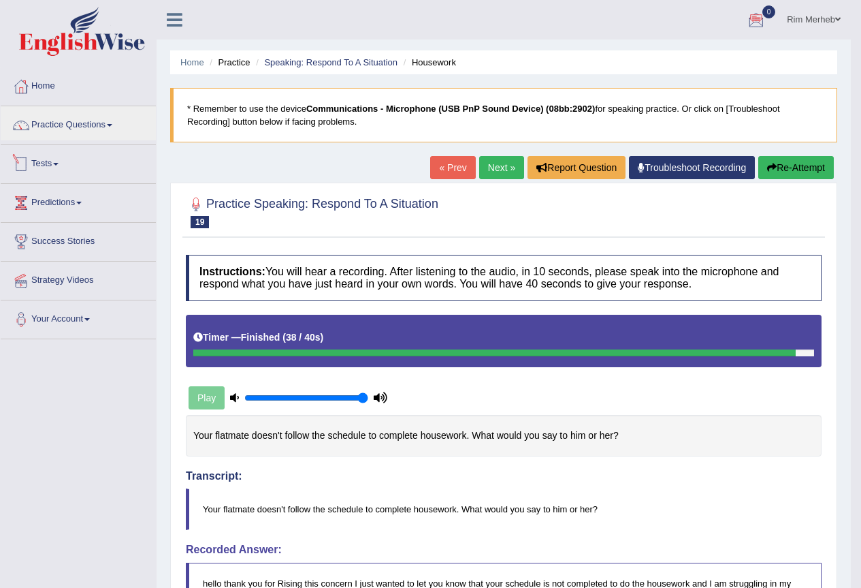
click at [89, 176] on link "Tests" at bounding box center [78, 162] width 155 height 34
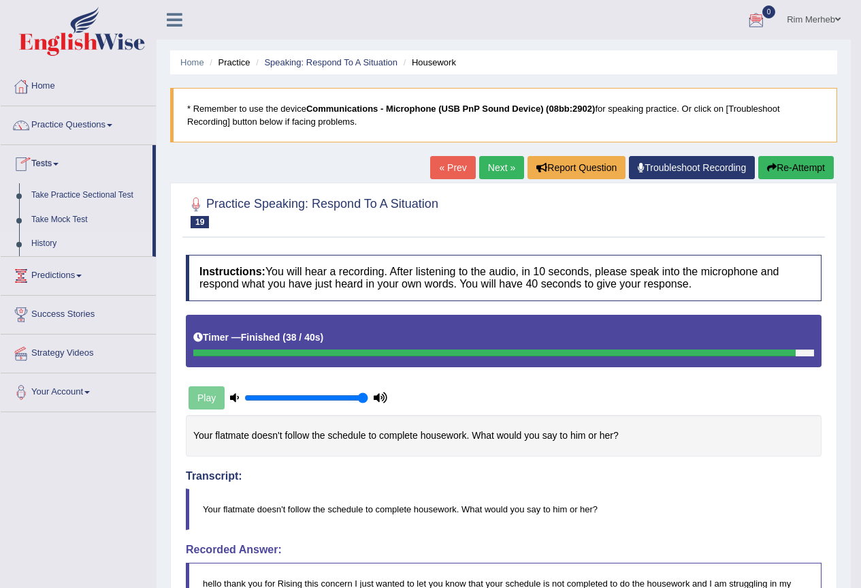
click at [47, 256] on link "History" at bounding box center [88, 244] width 127 height 25
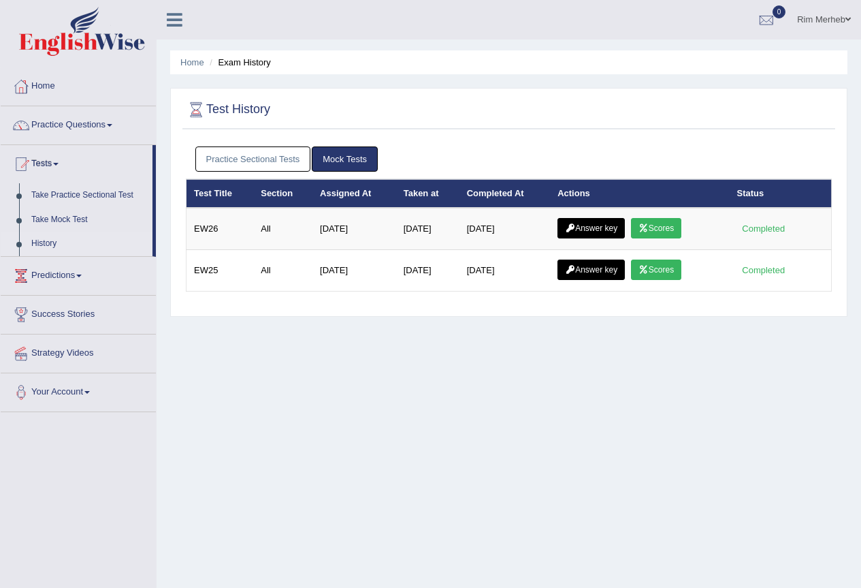
click at [567, 232] on icon at bounding box center [570, 228] width 10 height 8
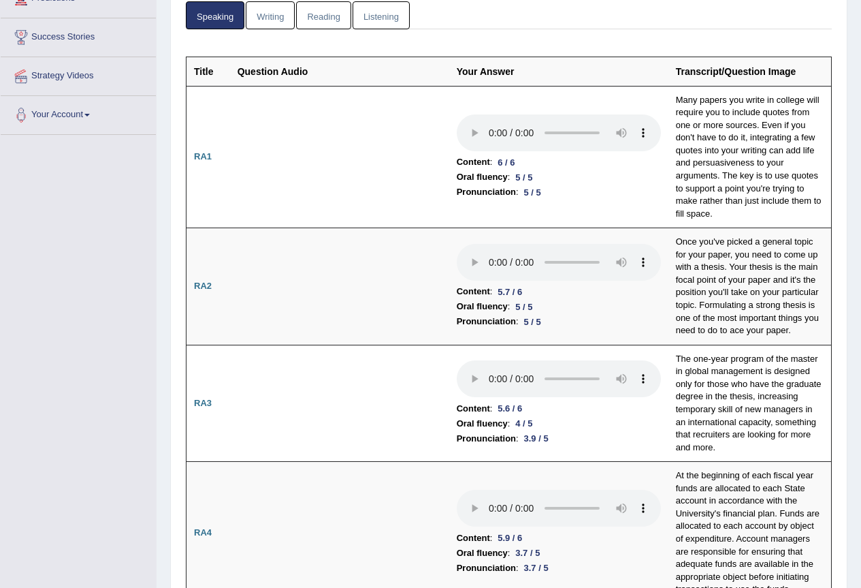
click at [305, 14] on link "Reading" at bounding box center [323, 15] width 54 height 28
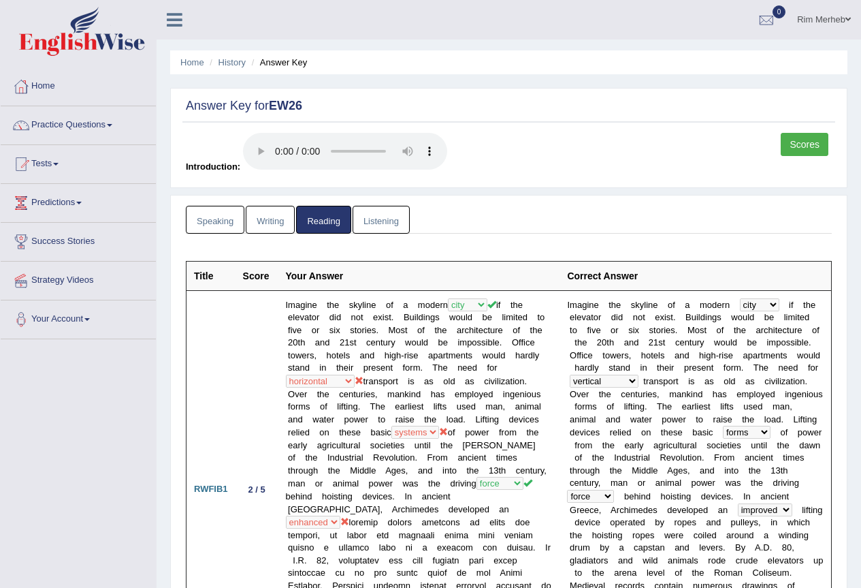
click at [230, 210] on link "Speaking" at bounding box center [215, 220] width 59 height 28
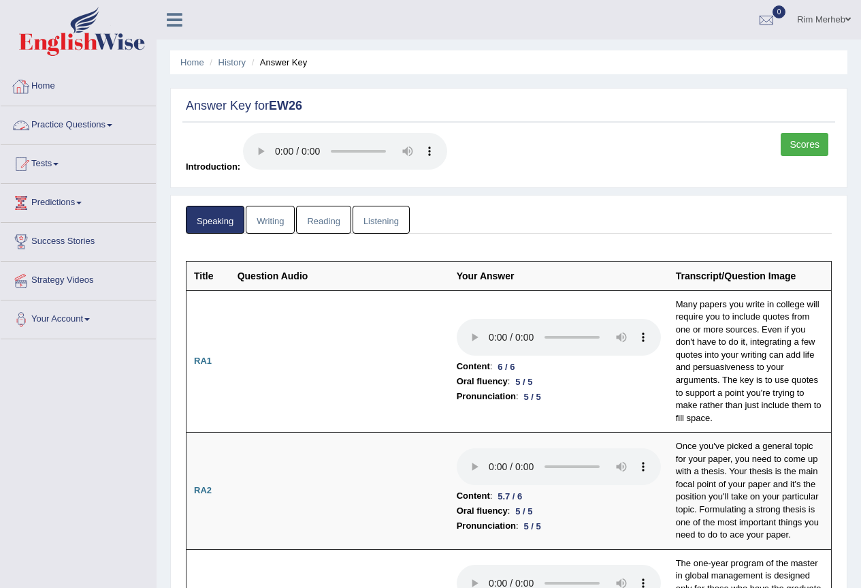
click at [78, 119] on link "Practice Questions" at bounding box center [78, 123] width 155 height 34
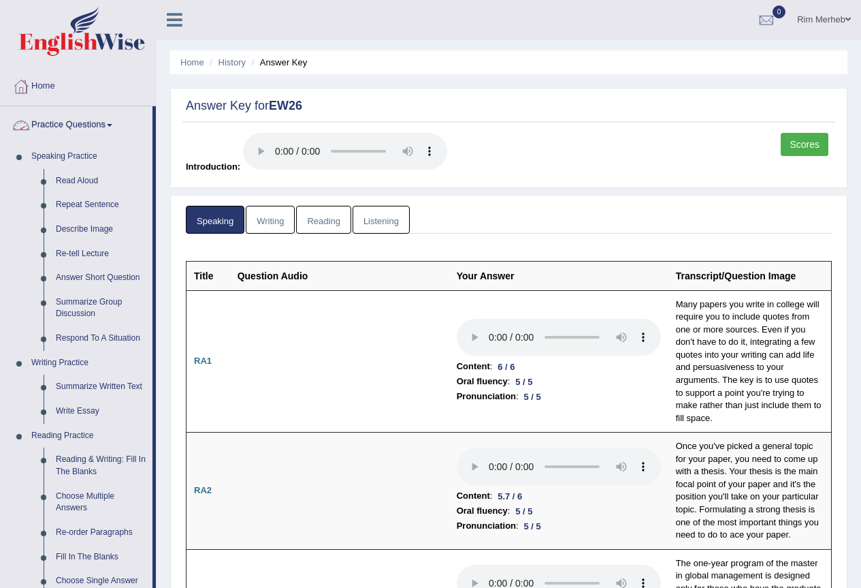
click at [80, 118] on link "Practice Questions" at bounding box center [77, 123] width 152 height 34
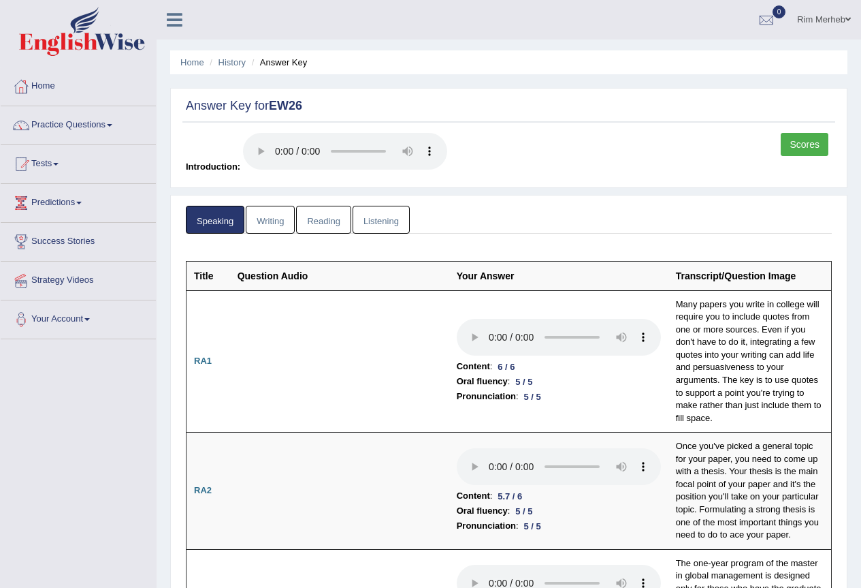
click at [828, 17] on link "Rim Merheb" at bounding box center [824, 17] width 74 height 35
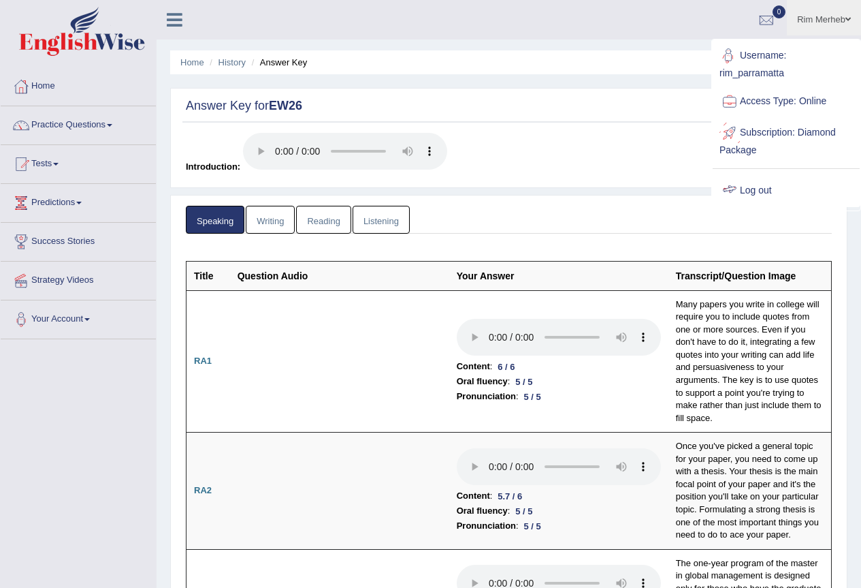
click at [747, 197] on link "Log out" at bounding box center [786, 190] width 147 height 31
